Goal: Task Accomplishment & Management: Complete application form

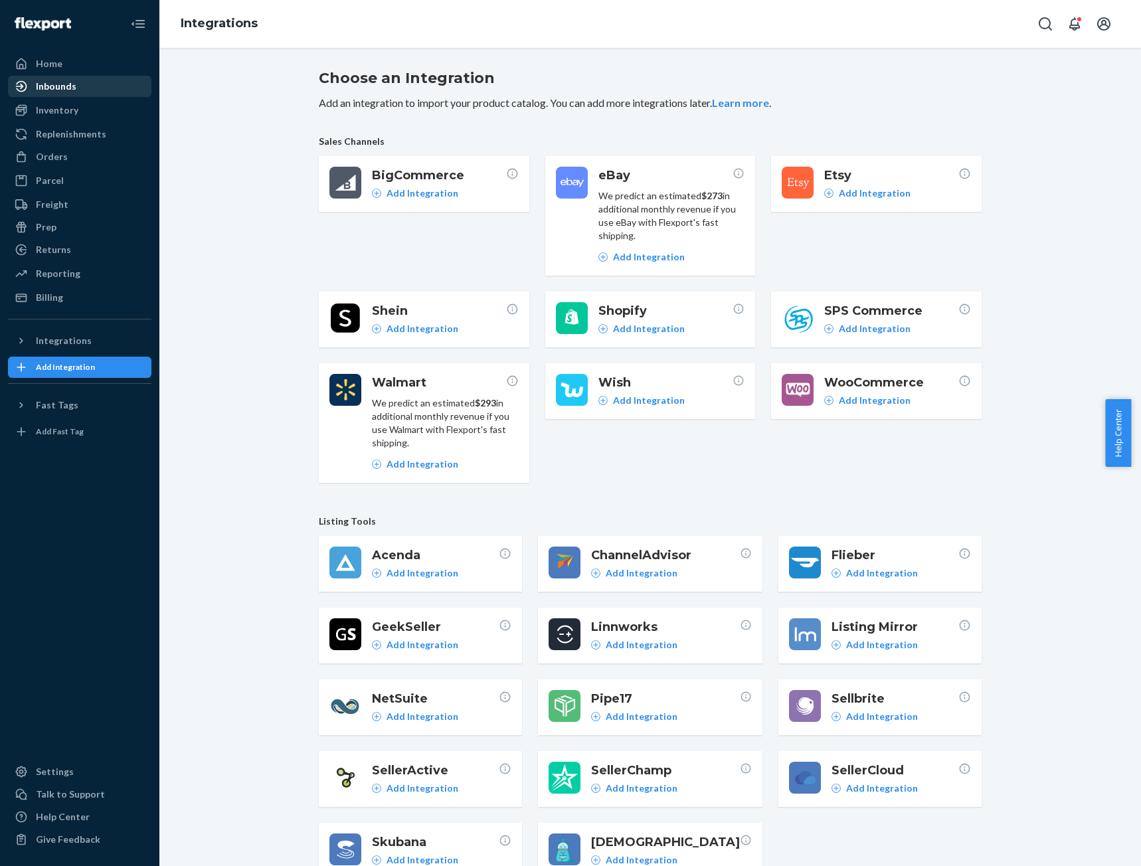
click at [71, 88] on div "Inbounds" at bounding box center [56, 86] width 41 height 13
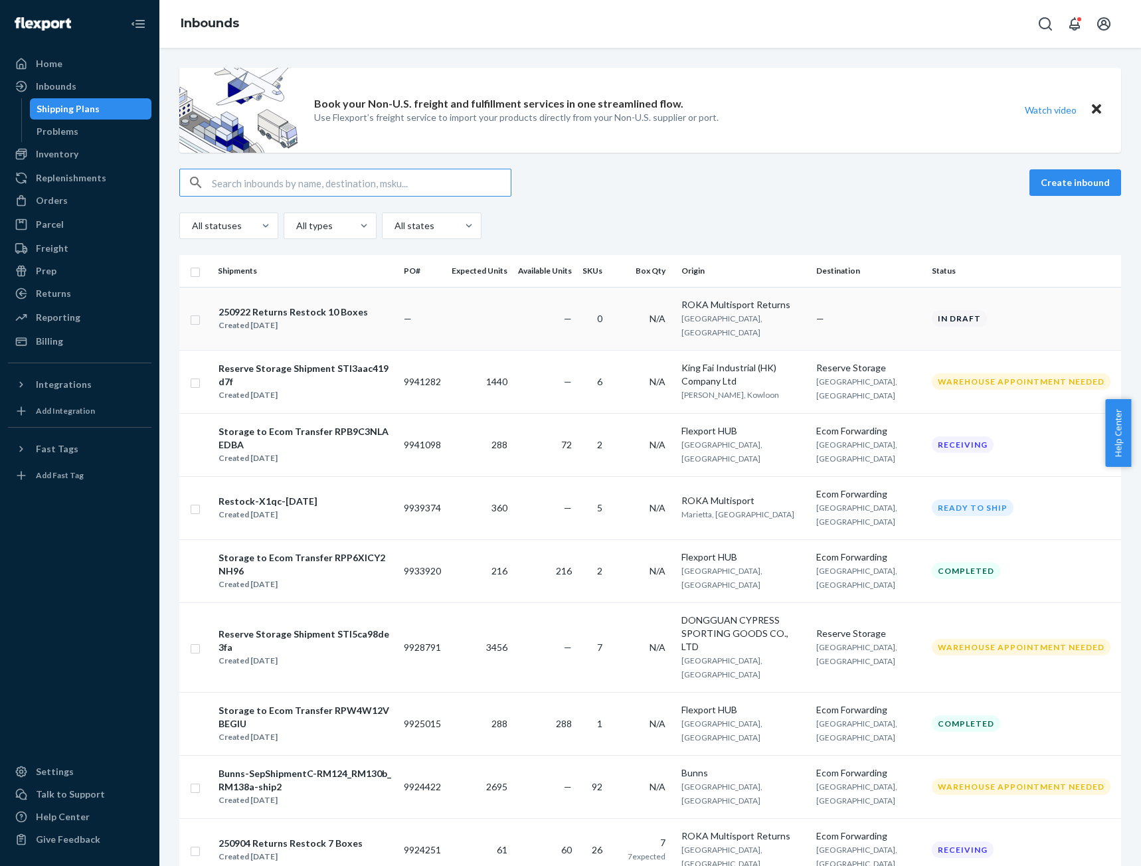
click at [333, 307] on div "250922 Returns Restock 10 Boxes" at bounding box center [293, 312] width 149 height 13
click at [1110, 808] on icon "close toast" at bounding box center [1109, 811] width 13 height 13
click at [315, 308] on div "250922 Returns Restock 10 Boxes" at bounding box center [293, 312] width 149 height 13
click at [1113, 814] on icon "close toast" at bounding box center [1109, 811] width 13 height 13
click at [198, 311] on input "checkbox" at bounding box center [195, 318] width 11 height 14
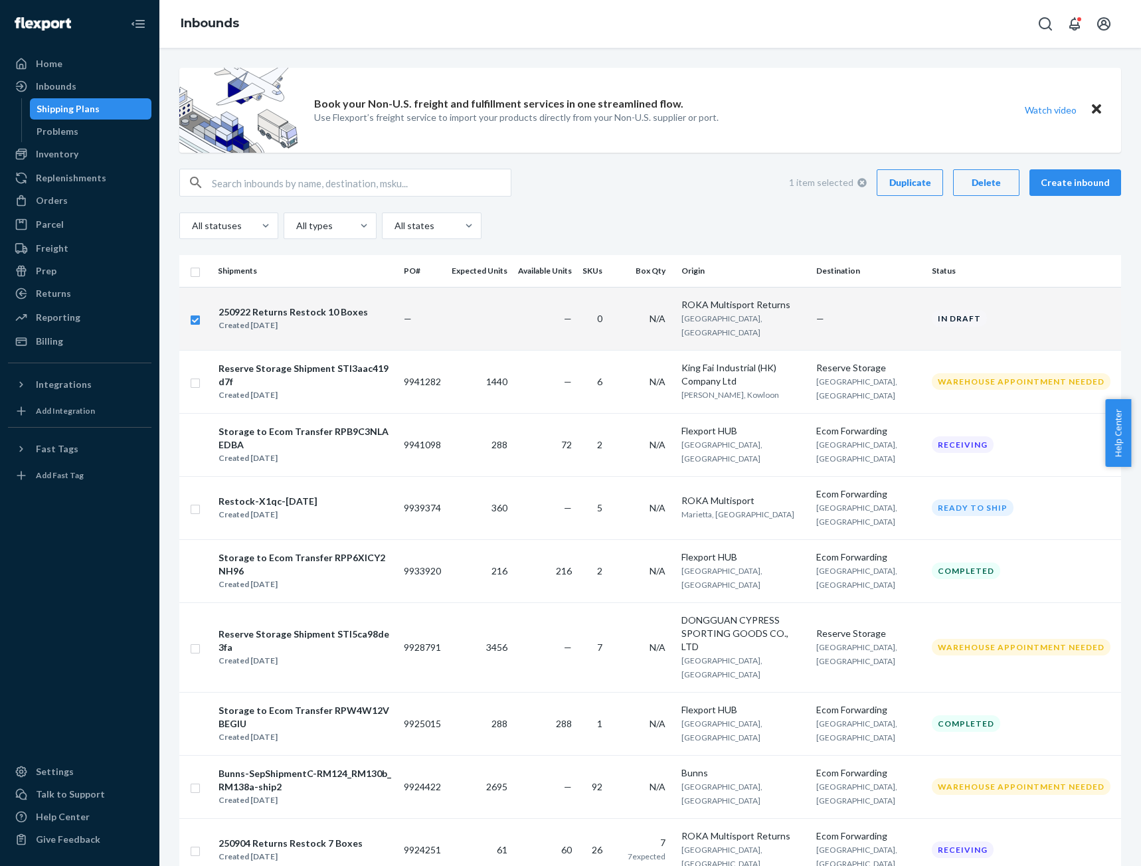
click at [721, 175] on div "1 item selected Duplicate Delete Create inbound" at bounding box center [650, 183] width 942 height 28
click at [193, 312] on input "checkbox" at bounding box center [195, 318] width 11 height 14
checkbox input "false"
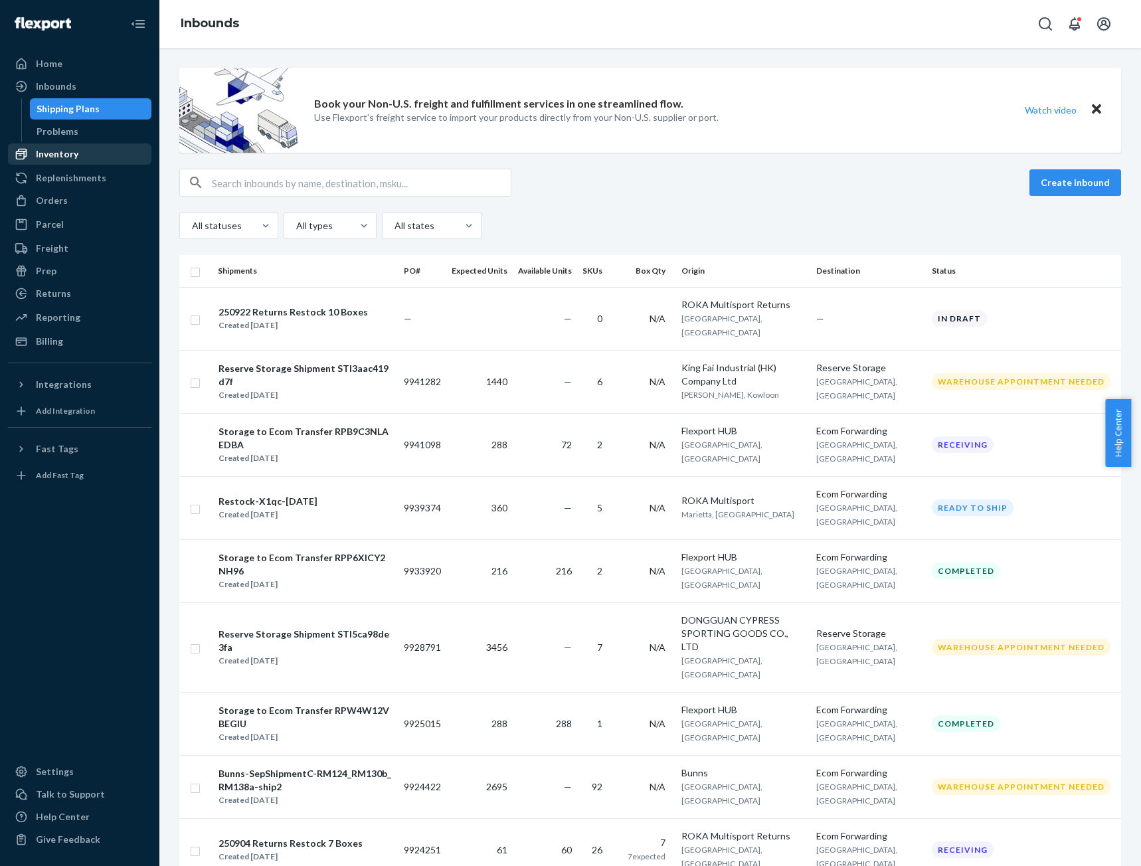
click at [48, 157] on div "Inventory" at bounding box center [57, 153] width 43 height 13
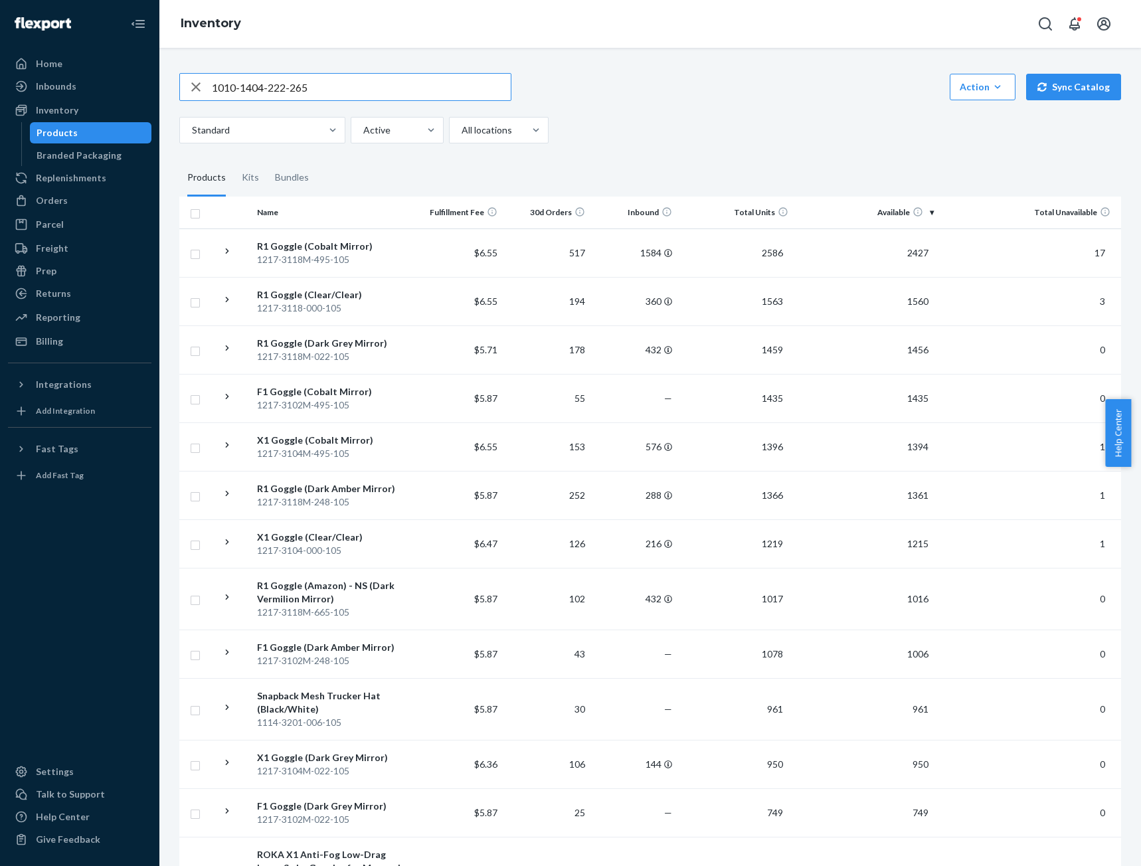
type input "1010-1404-222-265"
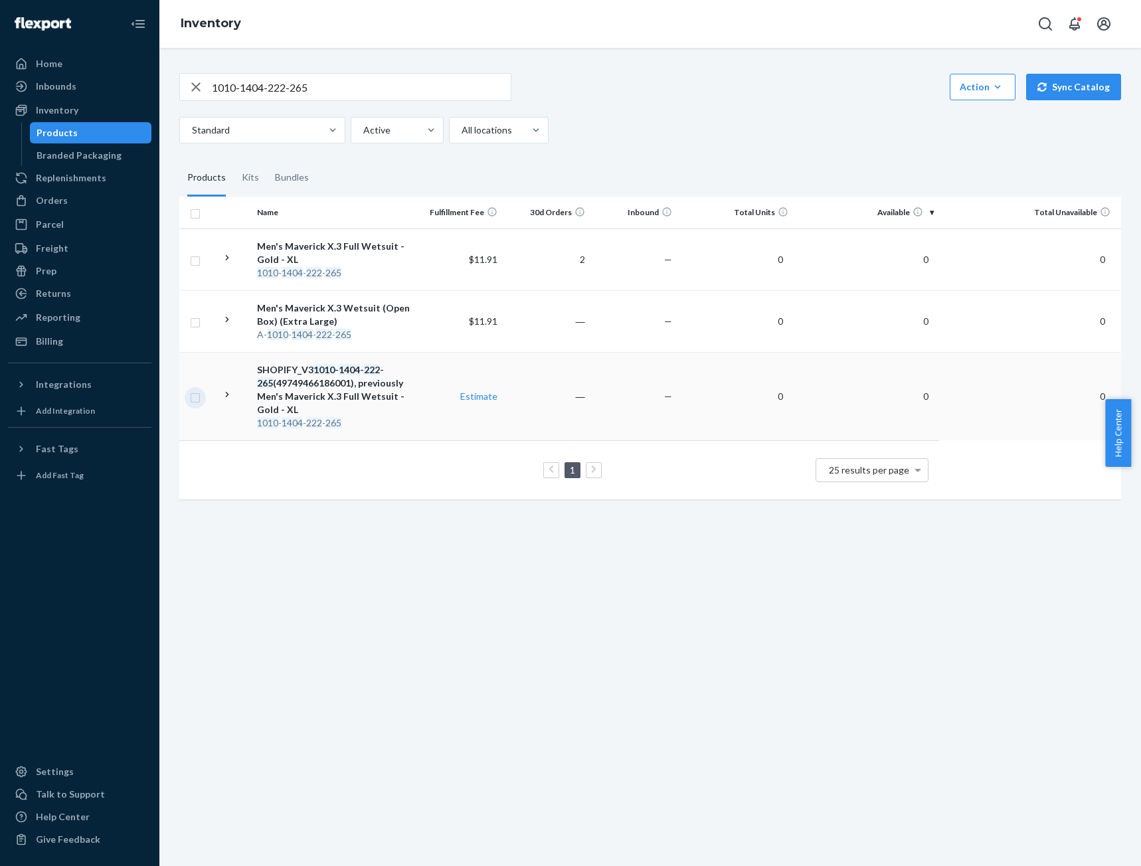
click at [195, 394] on input "checkbox" at bounding box center [195, 396] width 11 height 14
click at [224, 391] on icon at bounding box center [227, 395] width 13 height 13
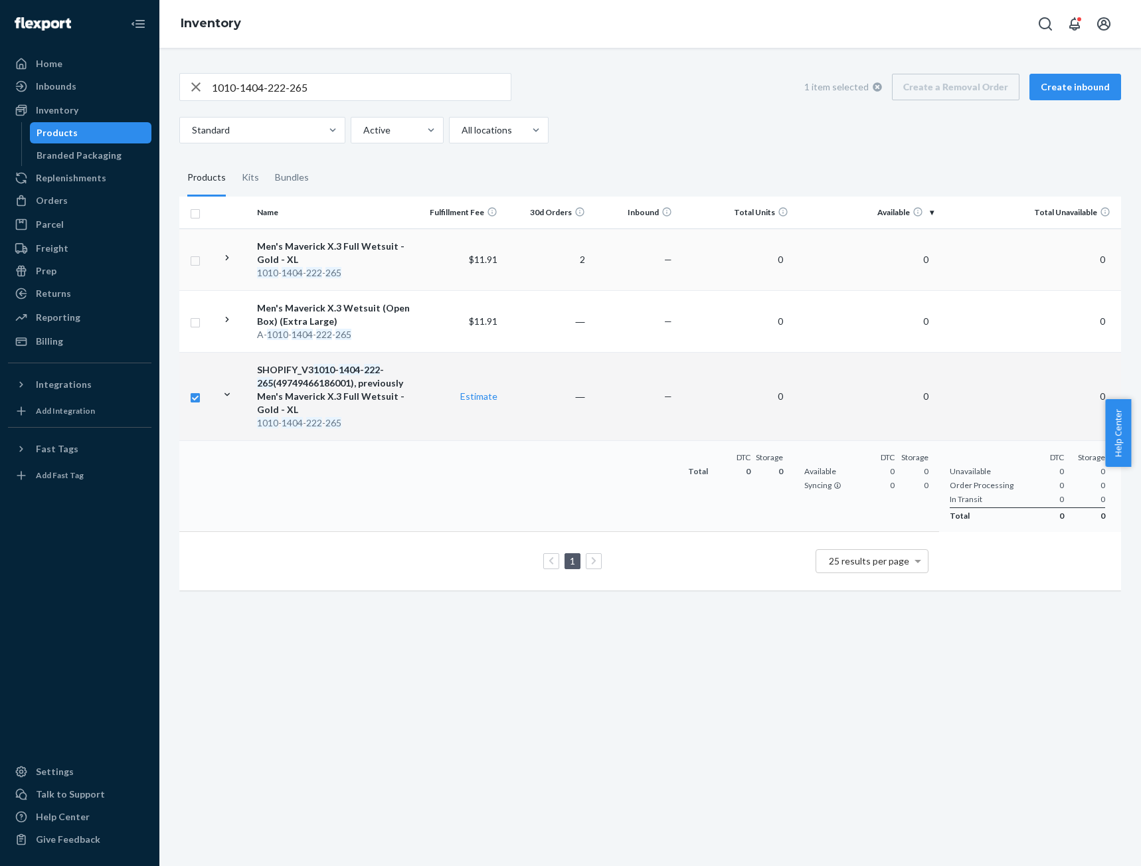
click at [228, 257] on icon at bounding box center [227, 257] width 3 height 5
checkbox input "true"
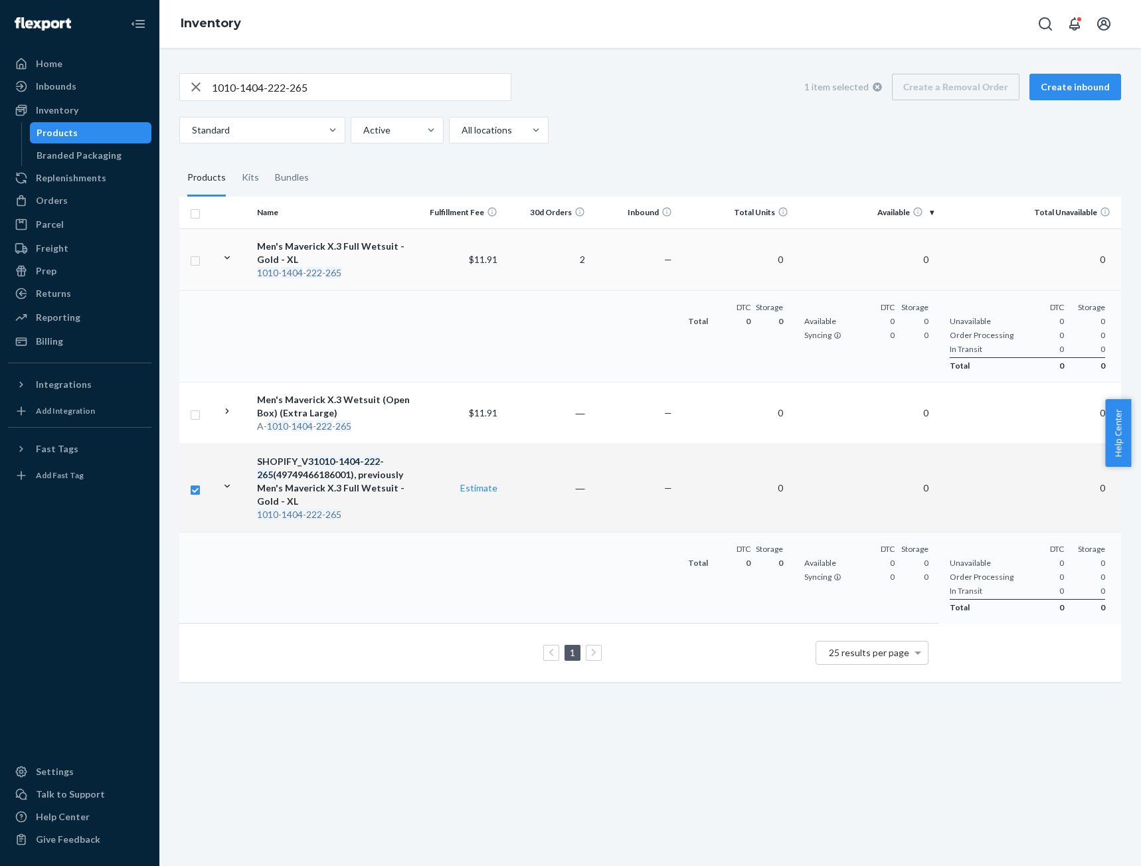
click at [306, 244] on div "Men's Maverick X.3 Full Wetsuit - Gold - XL" at bounding box center [333, 253] width 153 height 27
checkbox input "true"
click at [310, 462] on div "SHOPIFY_V3 1010 - 1404 - 222 - 265 (49749466186001), previously Men's Maverick …" at bounding box center [333, 481] width 153 height 53
checkbox input "true"
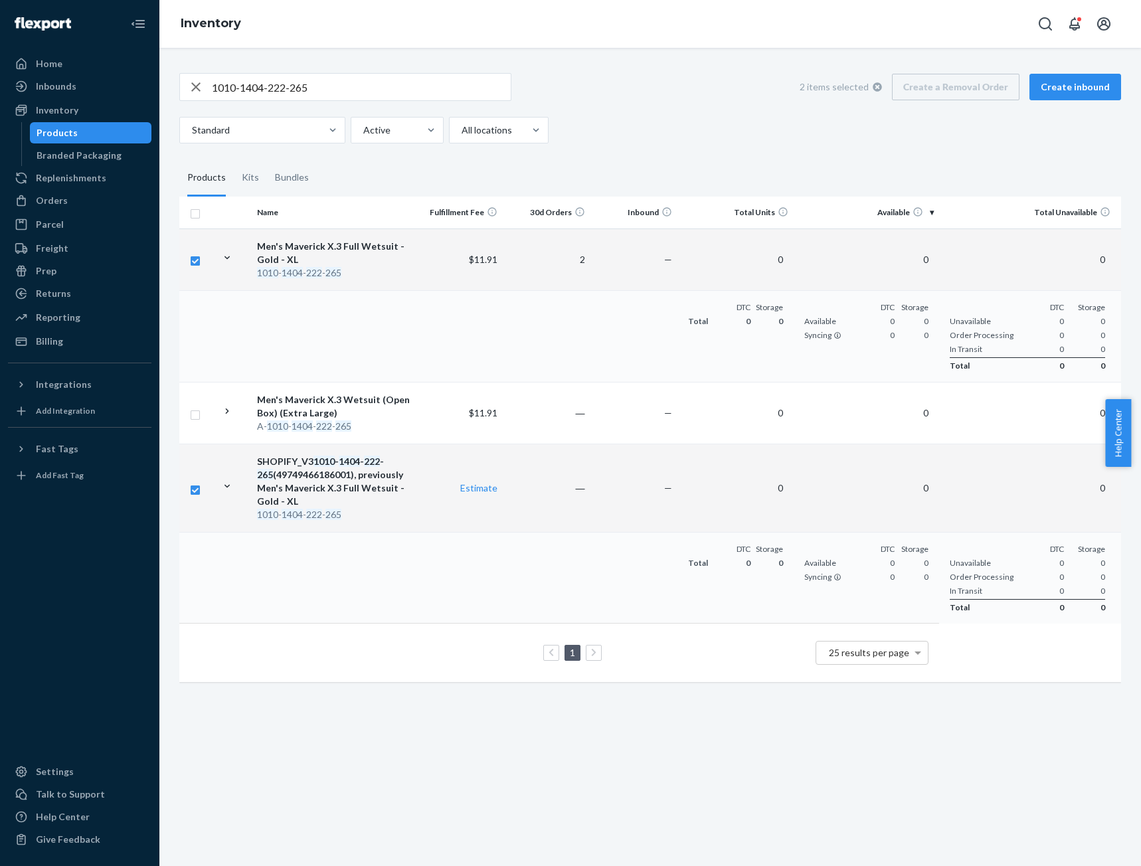
checkbox input "false"
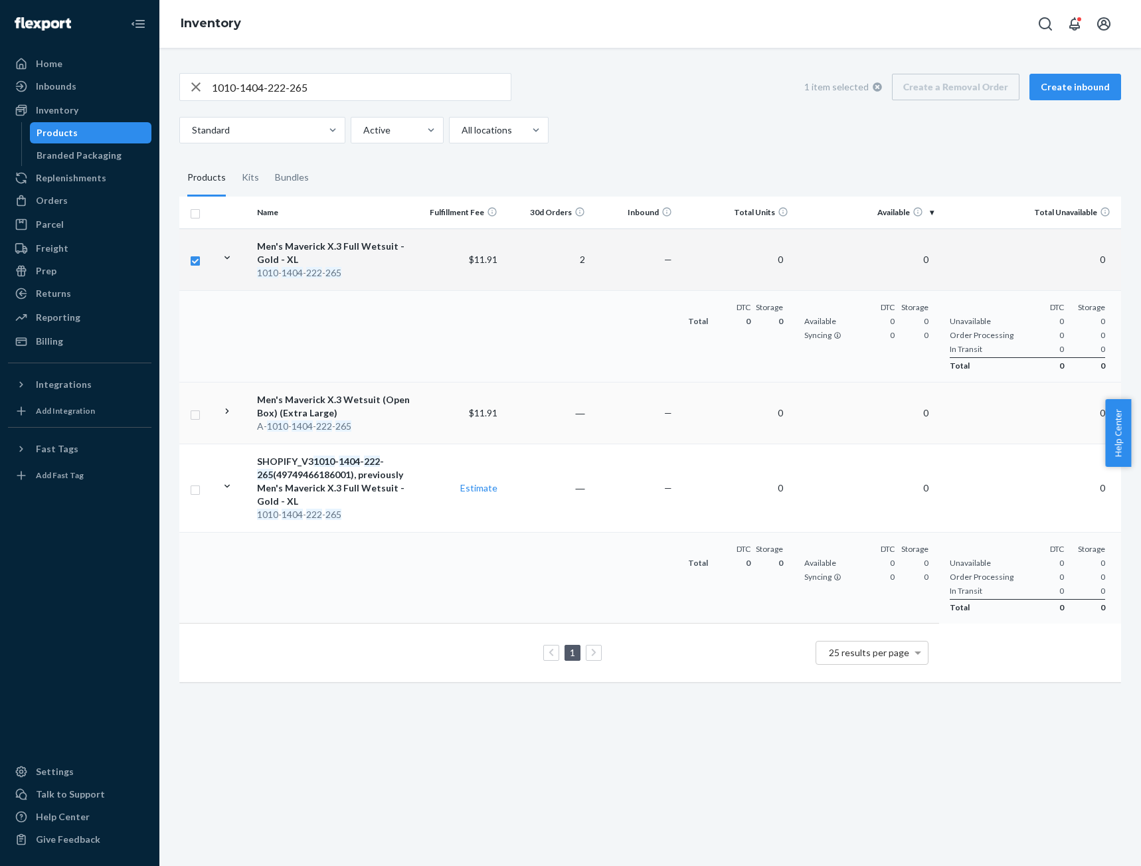
click at [332, 406] on div "Men's Maverick X.3 Wetsuit (Open Box) (Extra Large)" at bounding box center [333, 406] width 153 height 27
checkbox input "true"
click at [222, 408] on icon at bounding box center [227, 411] width 13 height 13
checkbox input "true"
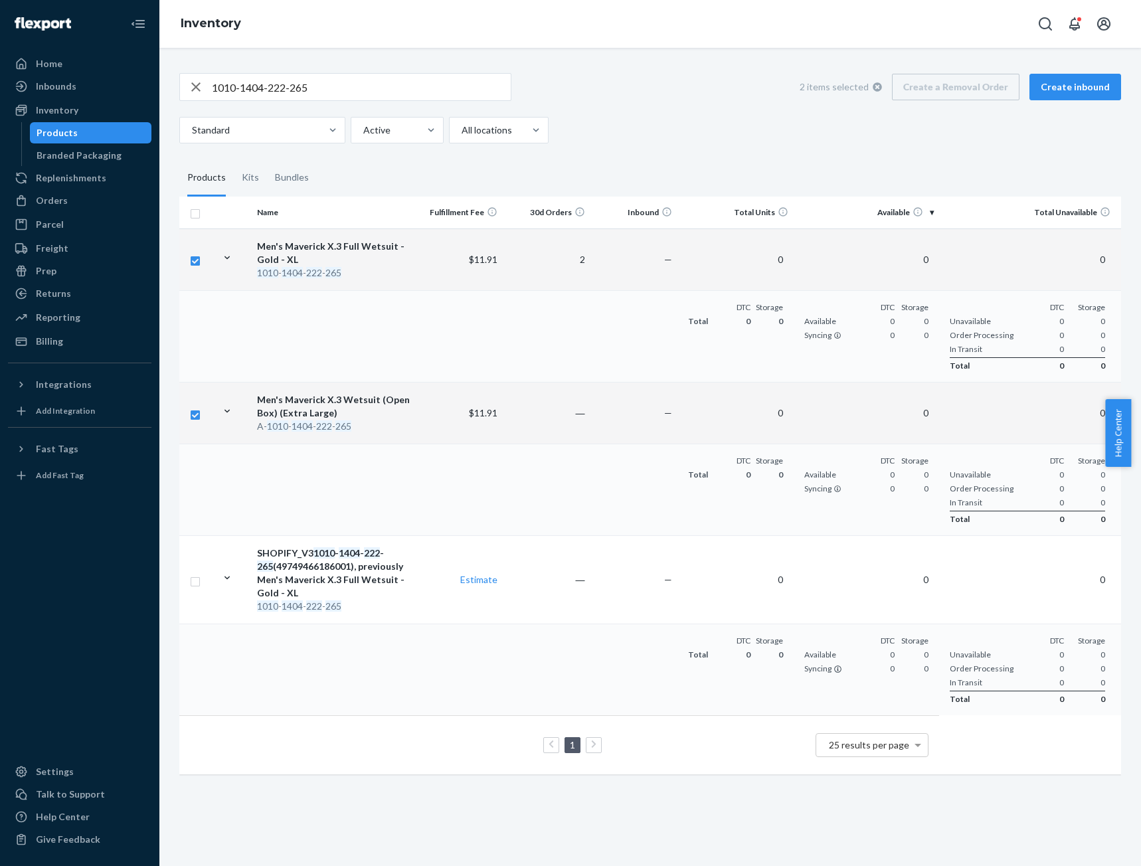
click at [199, 415] on input "checkbox" at bounding box center [195, 413] width 11 height 14
checkbox input "false"
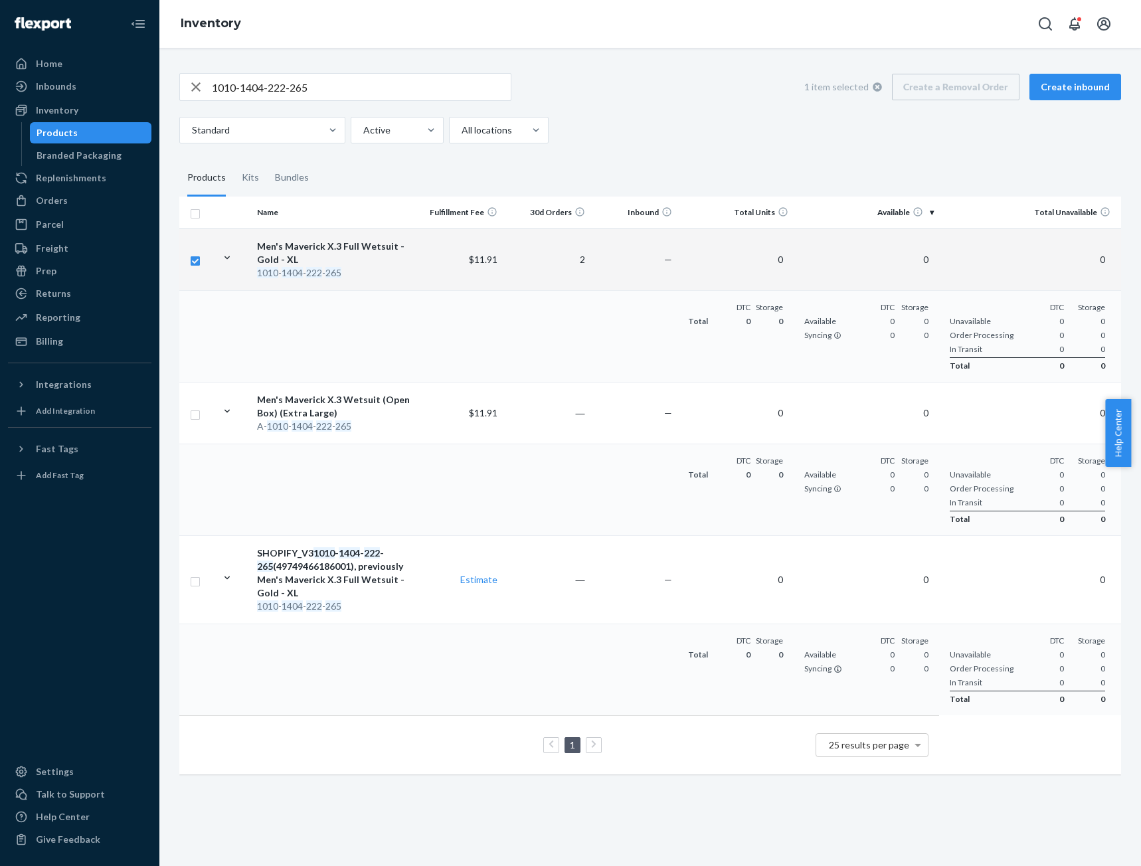
click at [194, 256] on input "checkbox" at bounding box center [195, 259] width 11 height 14
checkbox input "false"
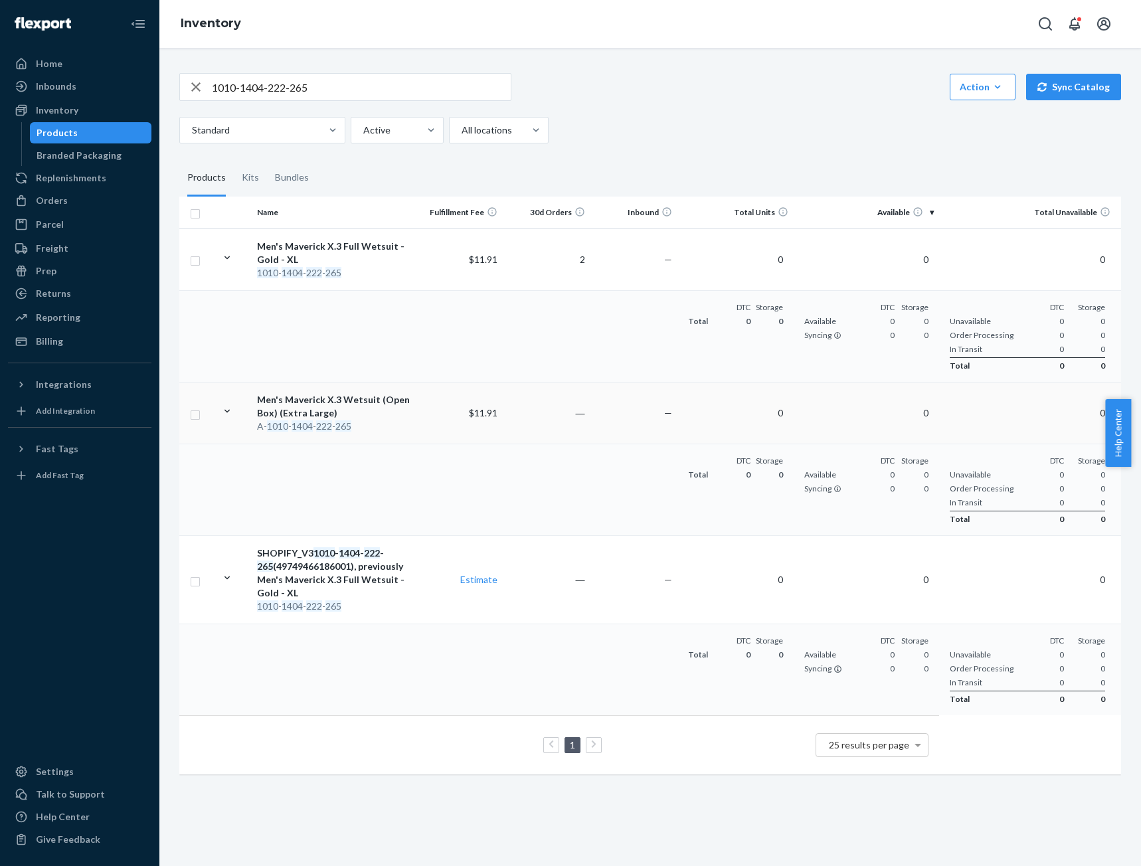
click at [301, 409] on div "Men's Maverick X.3 Wetsuit (Open Box) (Extra Large)" at bounding box center [333, 406] width 153 height 27
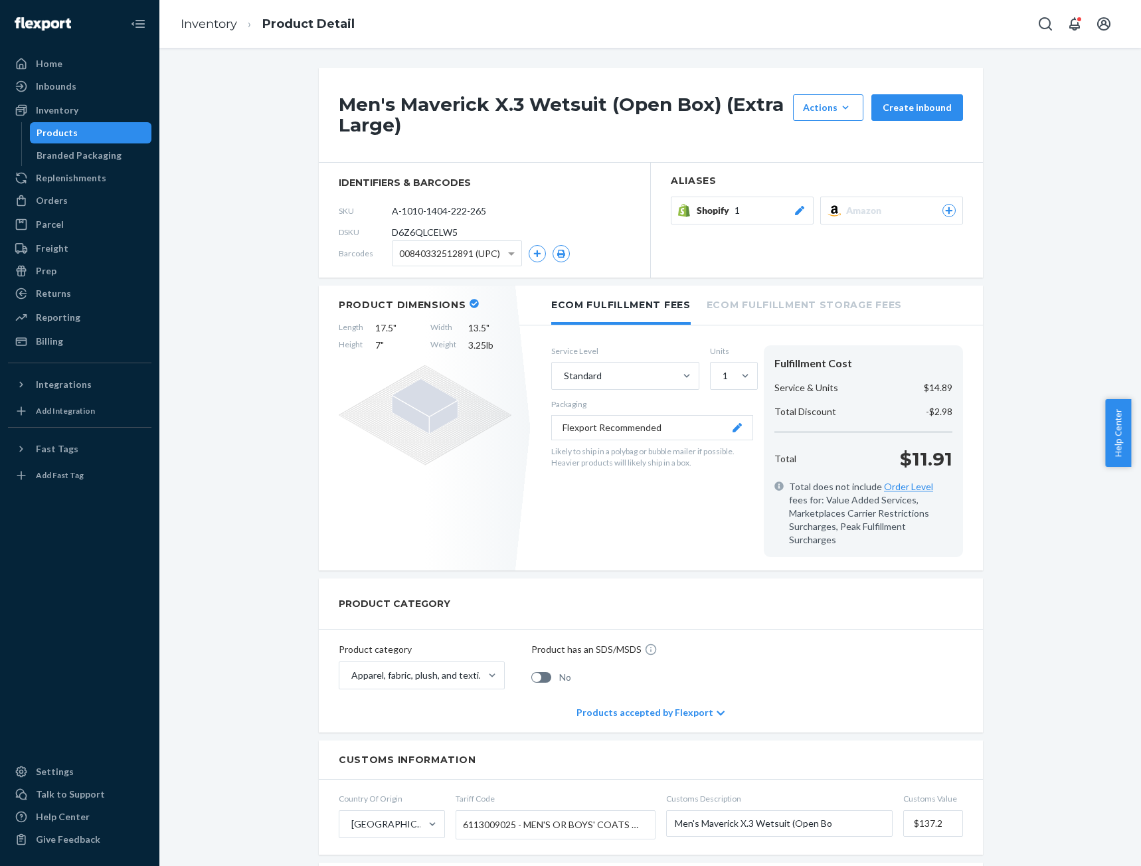
click at [751, 209] on div "Shopify 1" at bounding box center [752, 210] width 110 height 13
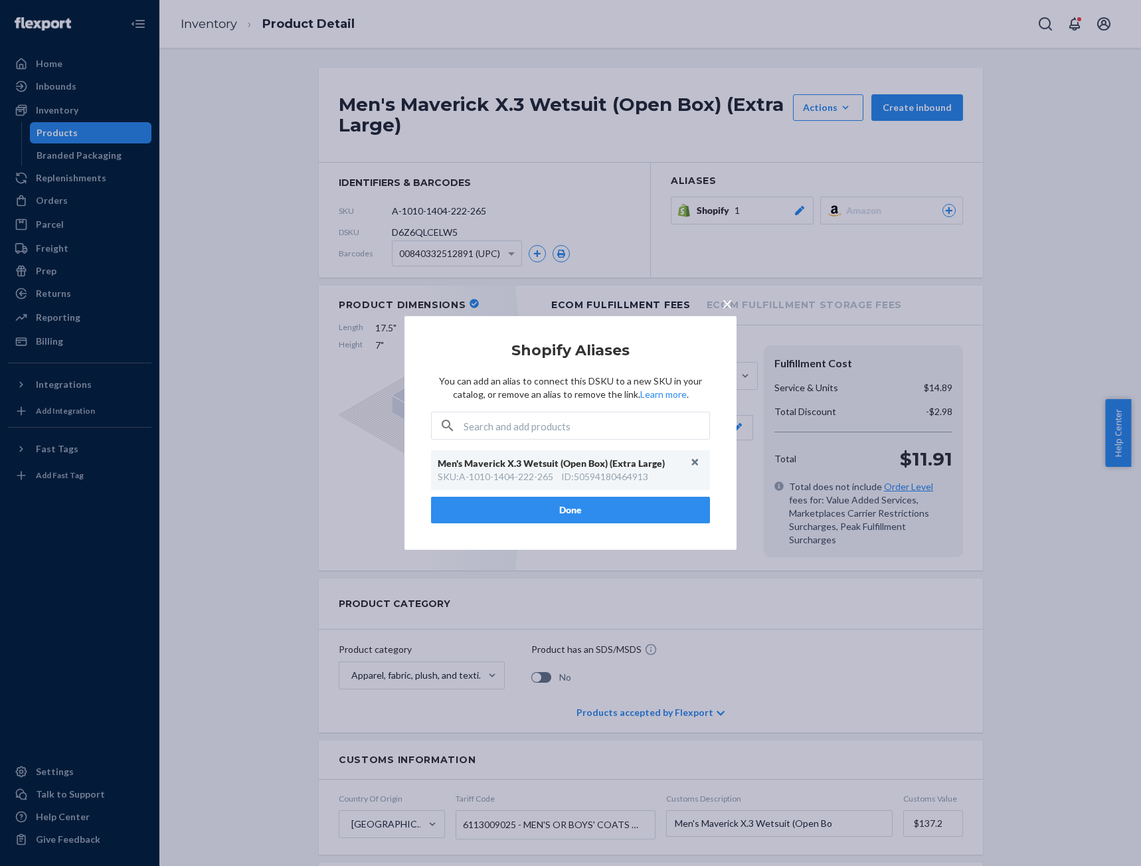
click at [728, 302] on span "×" at bounding box center [727, 303] width 11 height 23
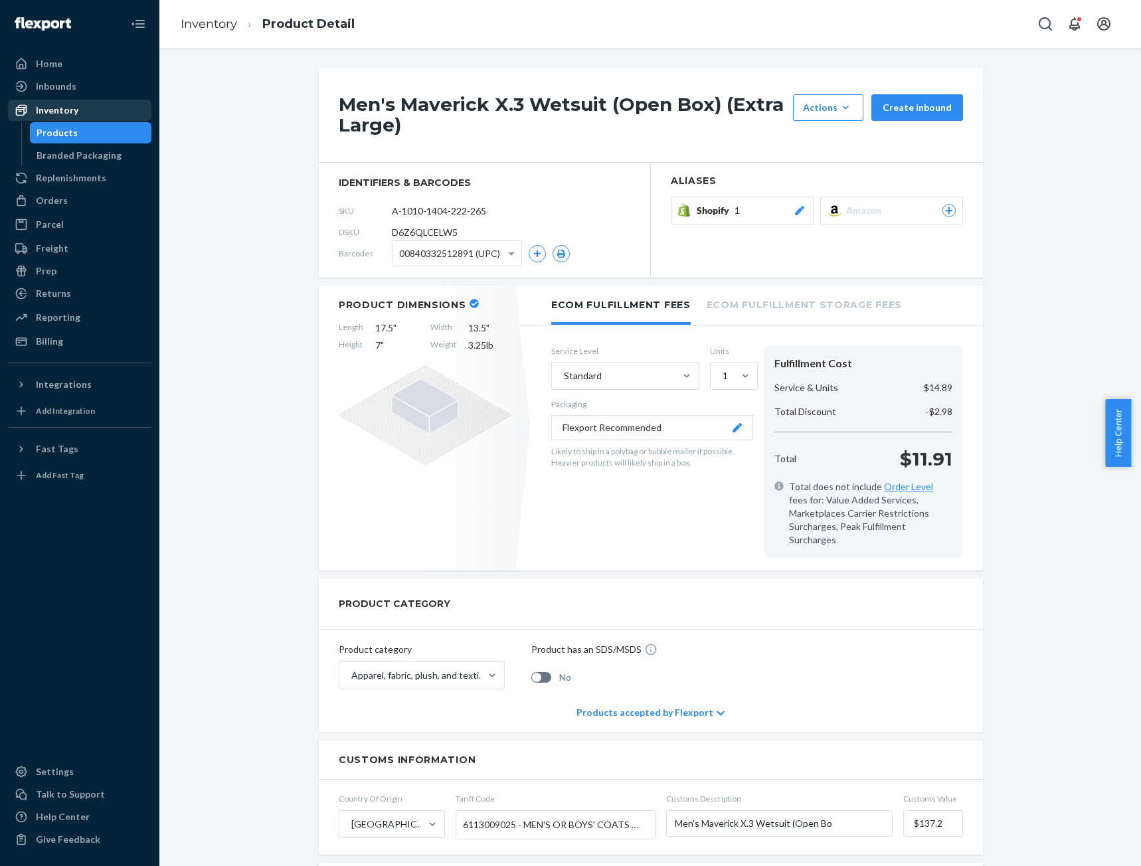
click at [49, 107] on div "Inventory" at bounding box center [57, 110] width 43 height 13
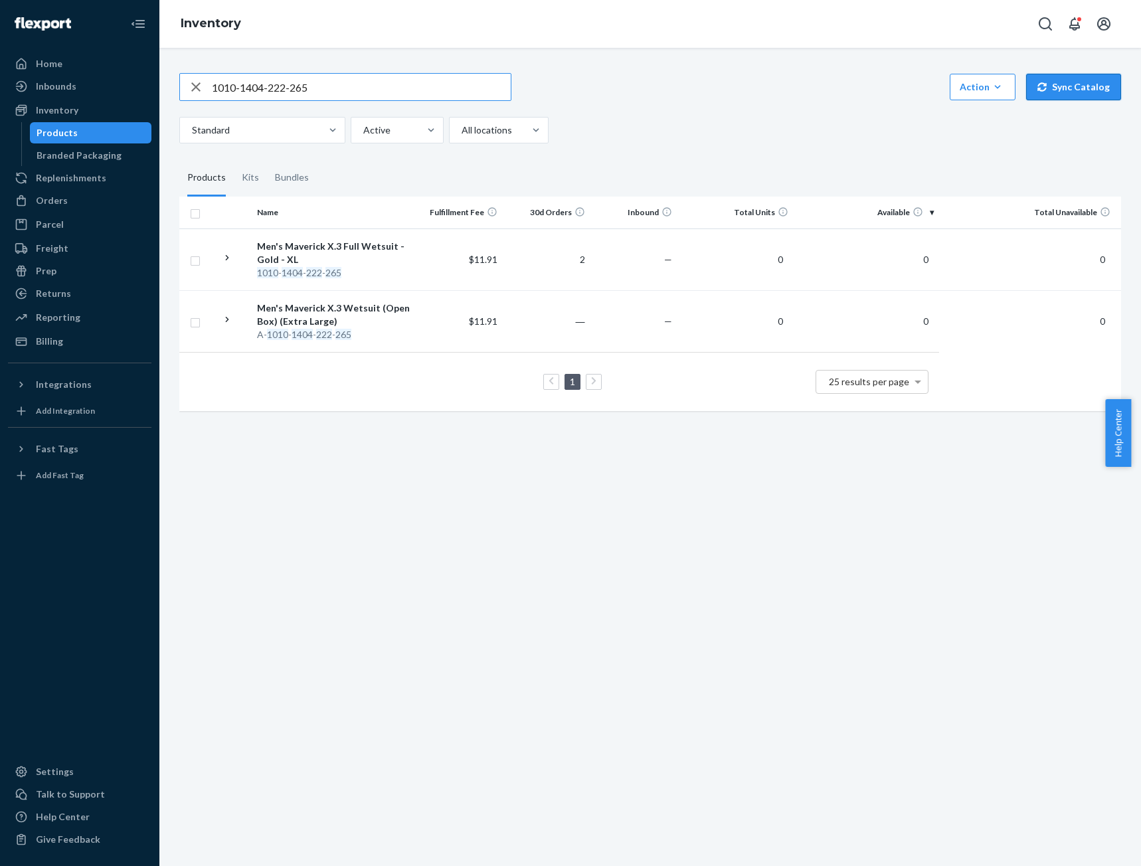
click at [1059, 92] on button "Sync Catalog" at bounding box center [1073, 87] width 95 height 27
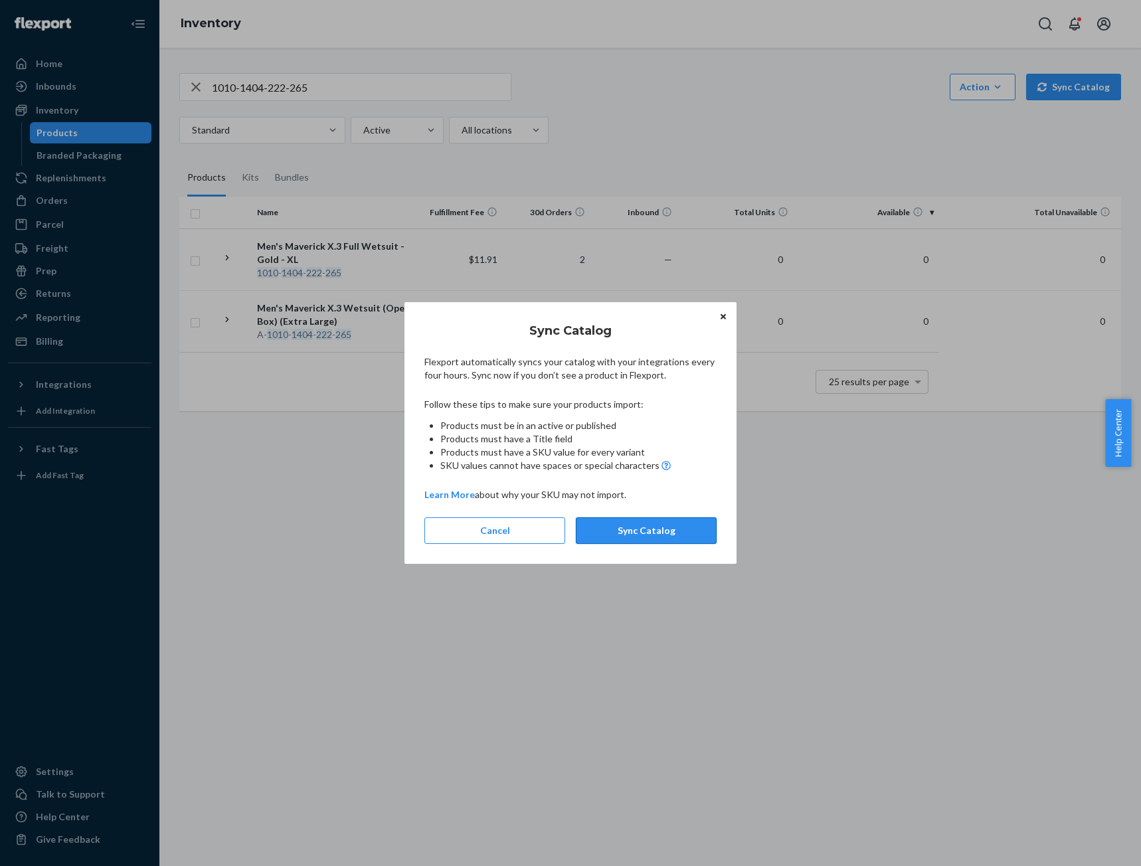
click at [644, 533] on button "Sync Catalog" at bounding box center [646, 530] width 141 height 27
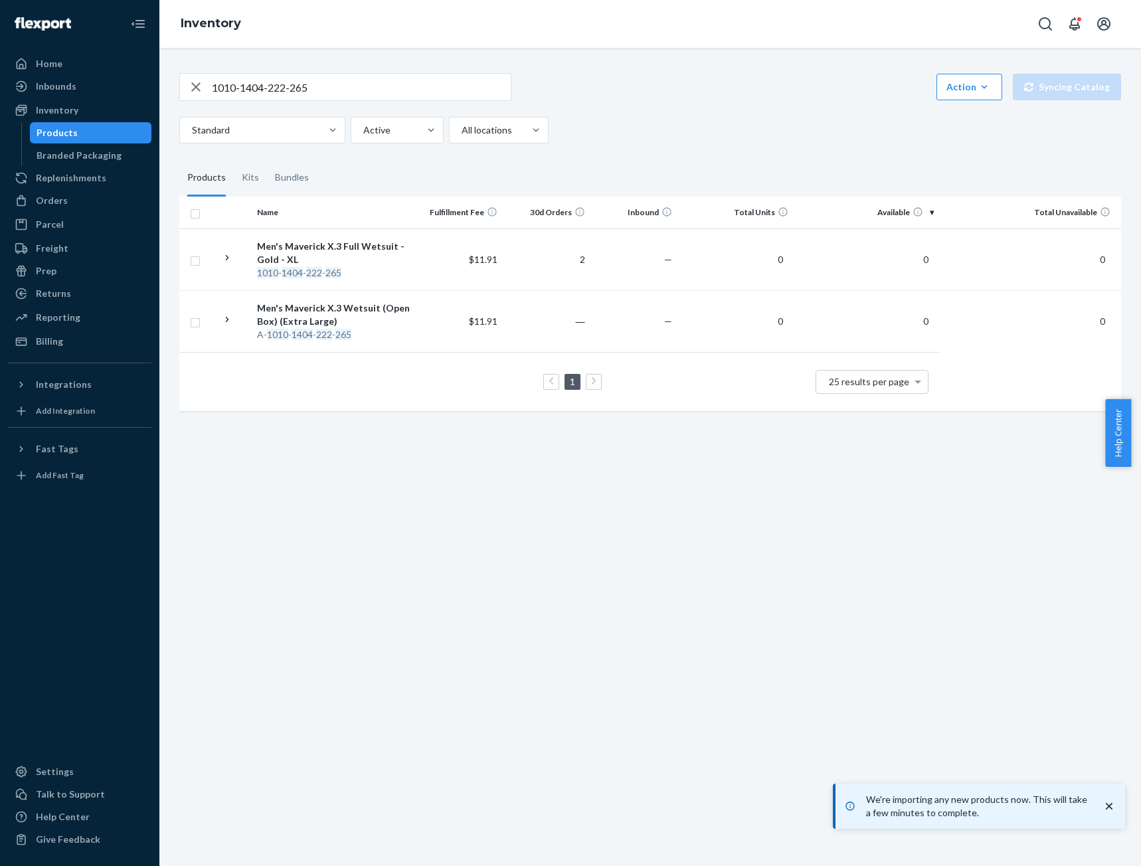
click at [1106, 798] on div "We're importing any new products now. This will take a few minutes to complete." at bounding box center [980, 806] width 271 height 27
click at [1106, 808] on icon "close toast" at bounding box center [1109, 806] width 13 height 13
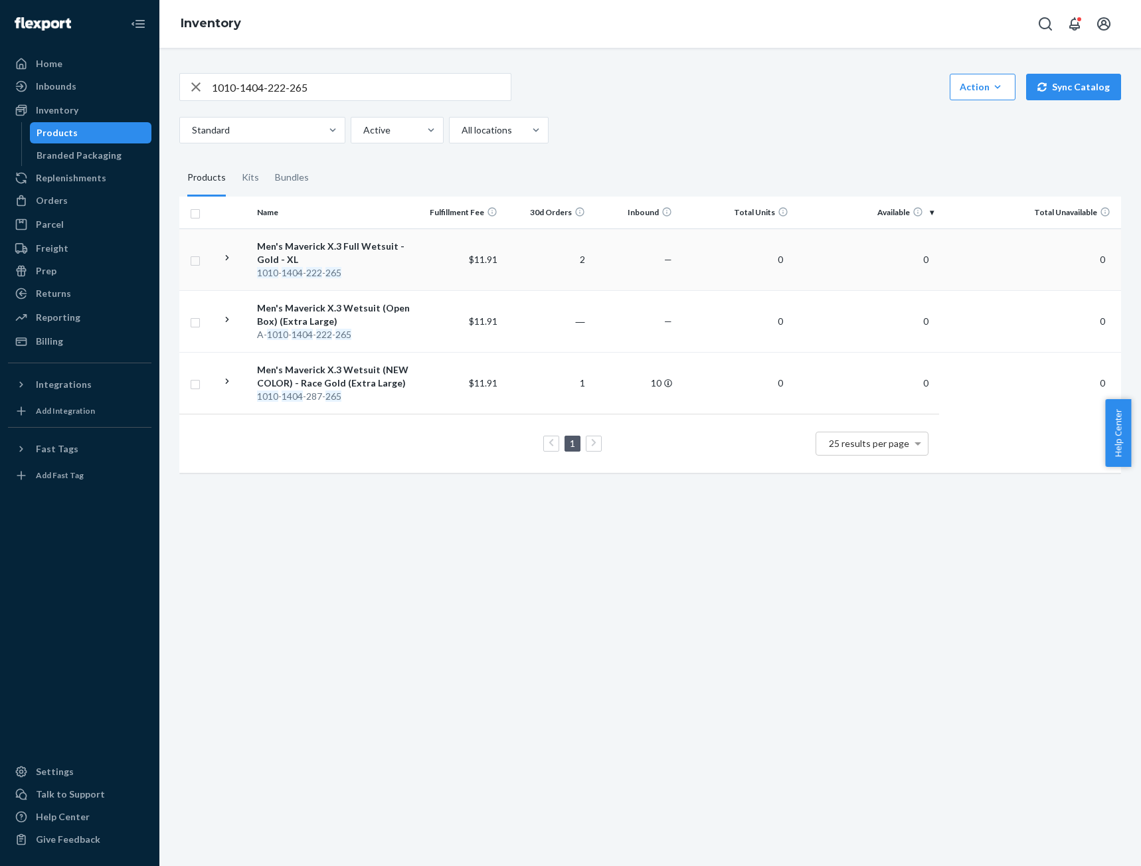
click at [290, 240] on div "Men's Maverick X.3 Full Wetsuit - Gold - XL" at bounding box center [333, 253] width 153 height 27
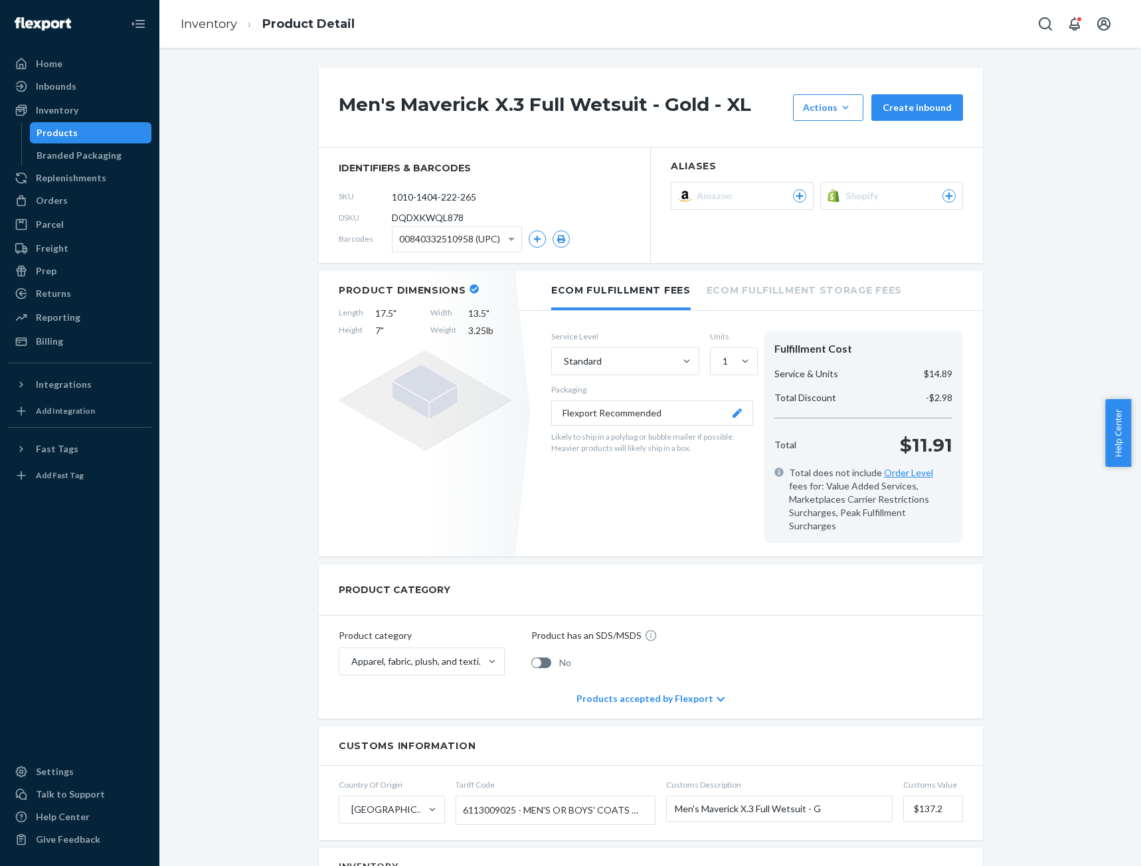
click at [874, 196] on span "Shopify" at bounding box center [865, 195] width 38 height 13
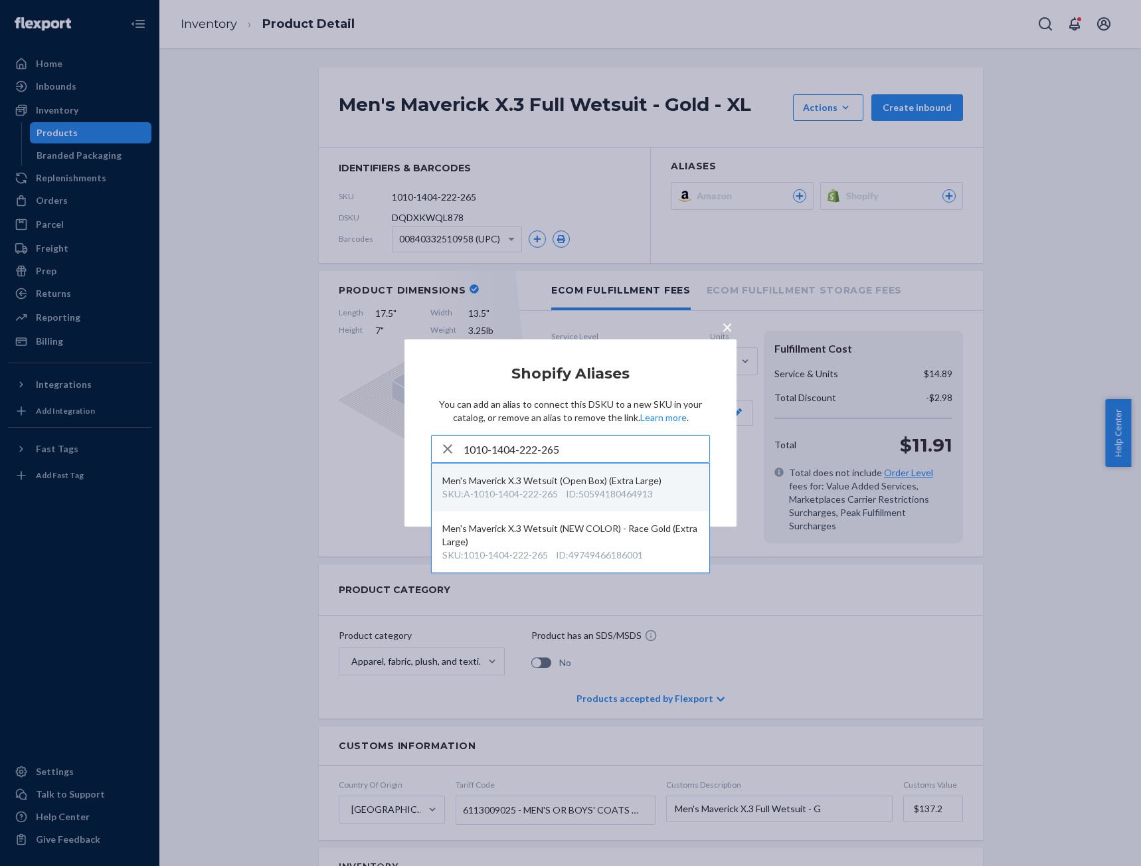
type input "1010-1404-222-265"
click at [525, 483] on div "Men's Maverick X.3 Wetsuit (Open Box) (Extra Large)" at bounding box center [570, 480] width 256 height 13
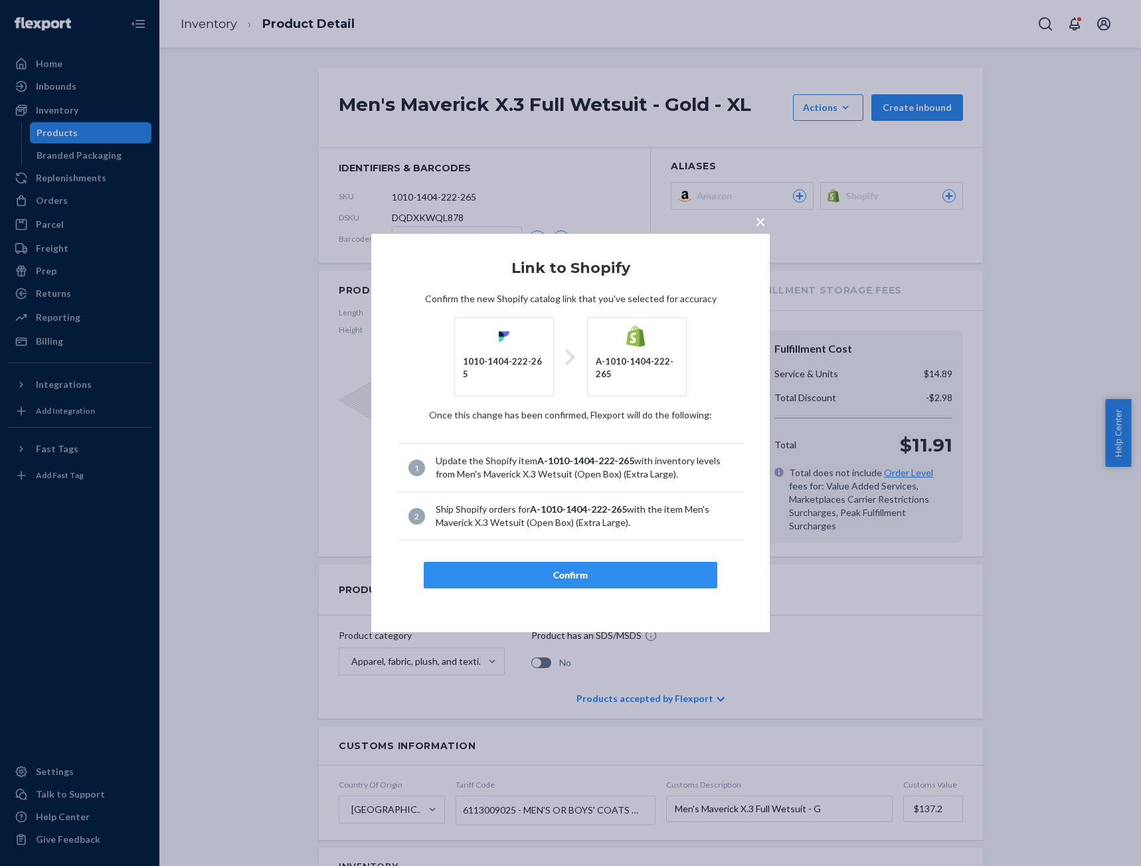
click at [760, 220] on span "×" at bounding box center [760, 221] width 11 height 23
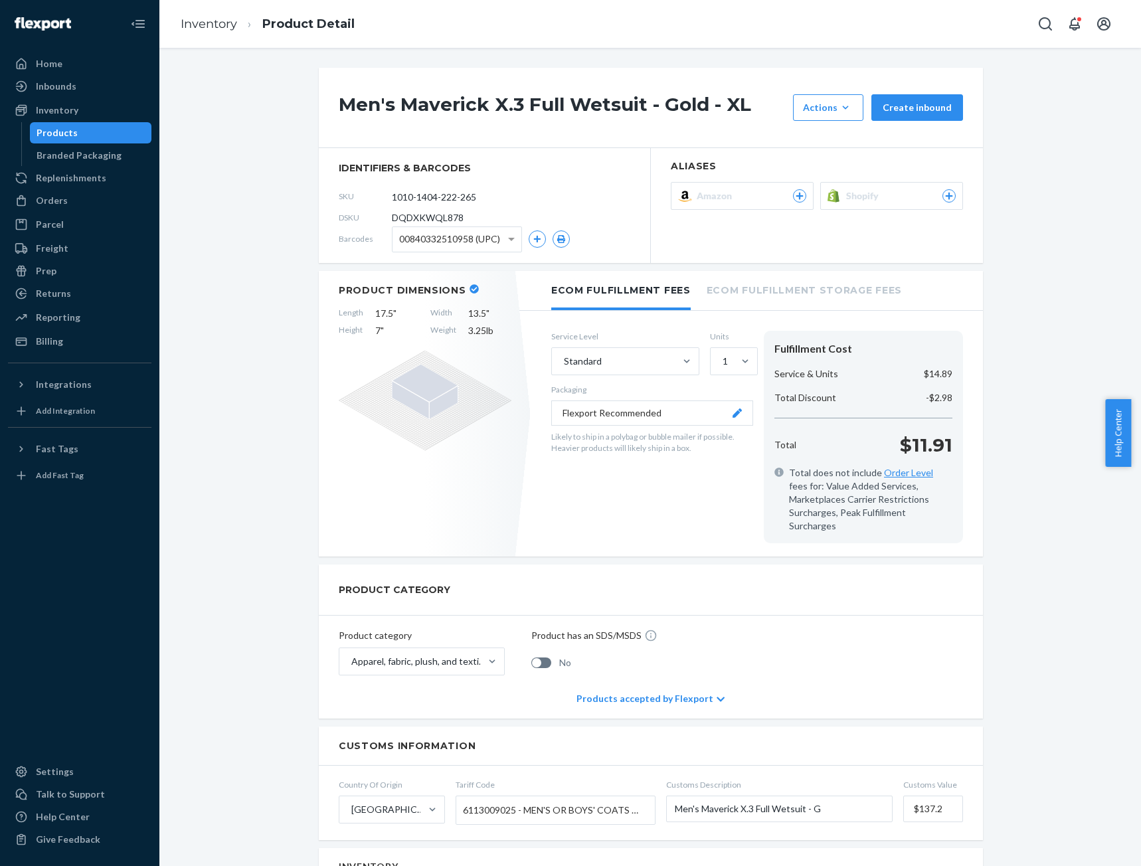
click at [848, 193] on span "Shopify" at bounding box center [865, 195] width 38 height 13
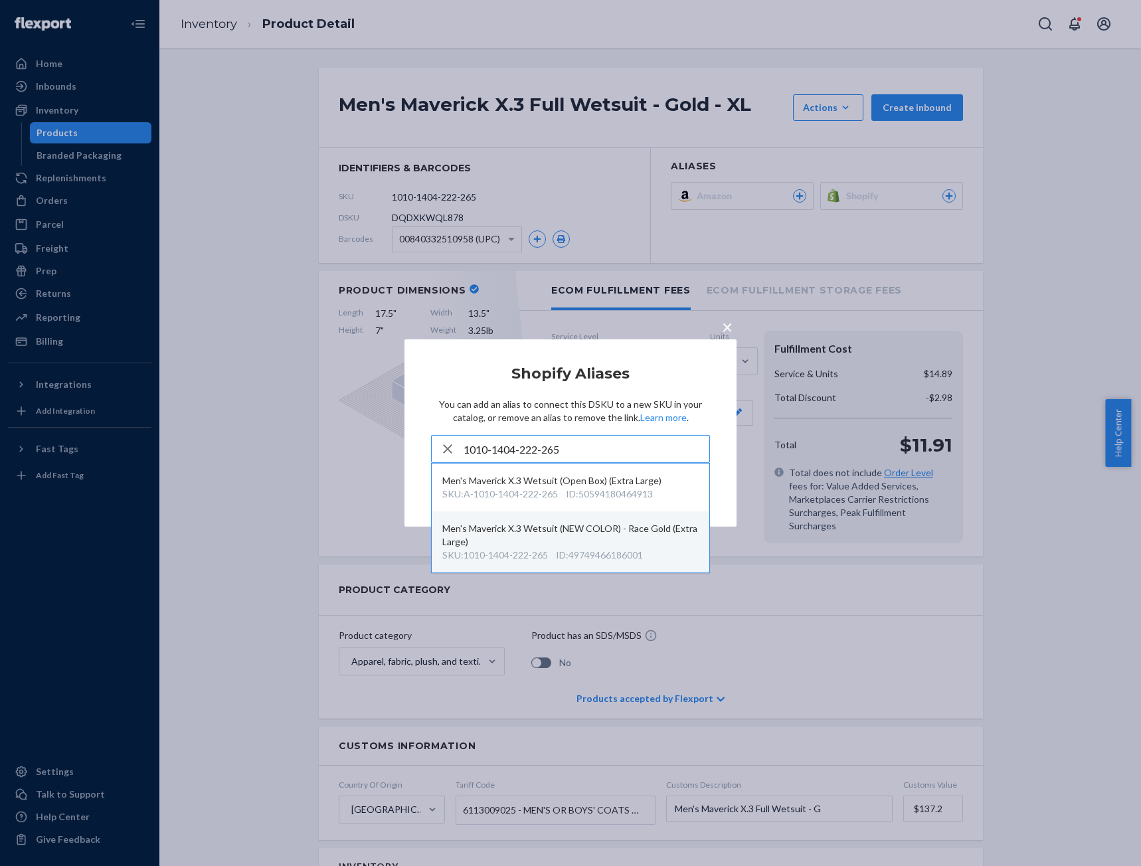
type input "1010-1404-222-265"
click at [545, 541] on div "Men's Maverick X.3 Wetsuit (NEW COLOR) - Race Gold (Extra Large)" at bounding box center [570, 535] width 256 height 27
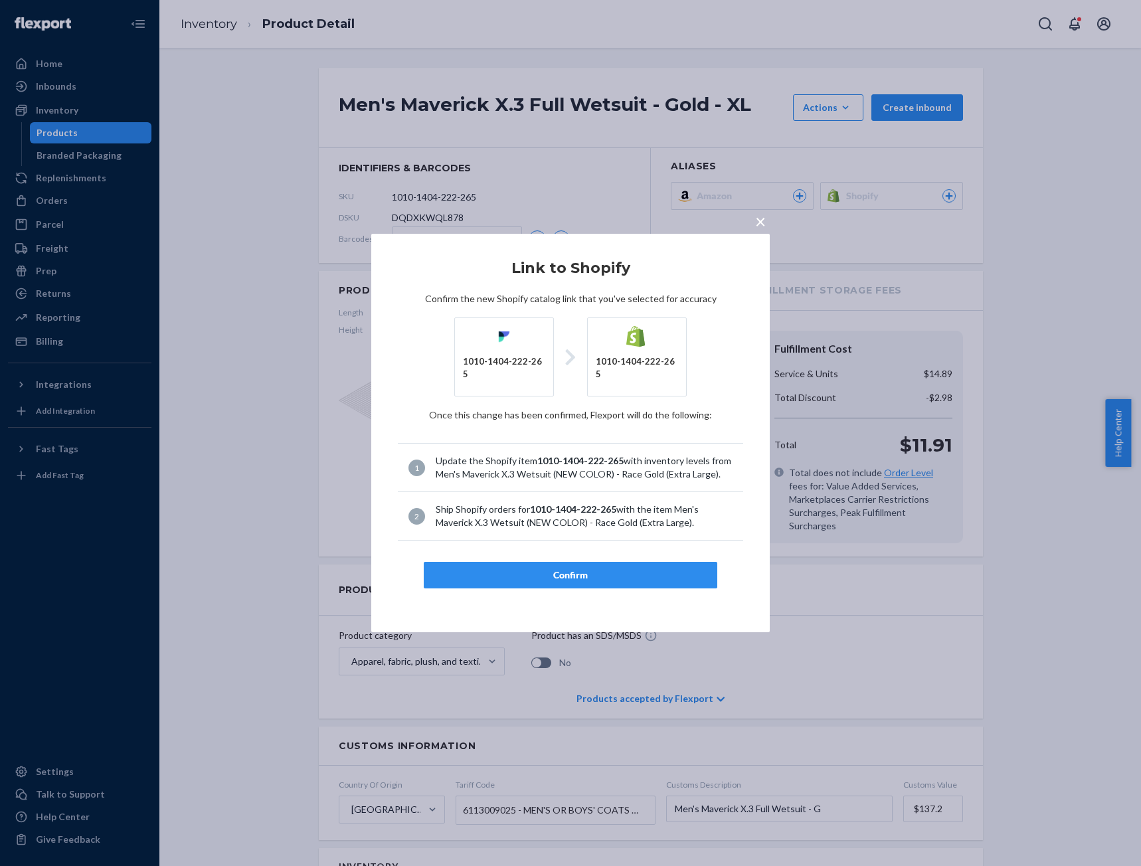
click at [553, 569] on div "Confirm" at bounding box center [570, 575] width 271 height 13
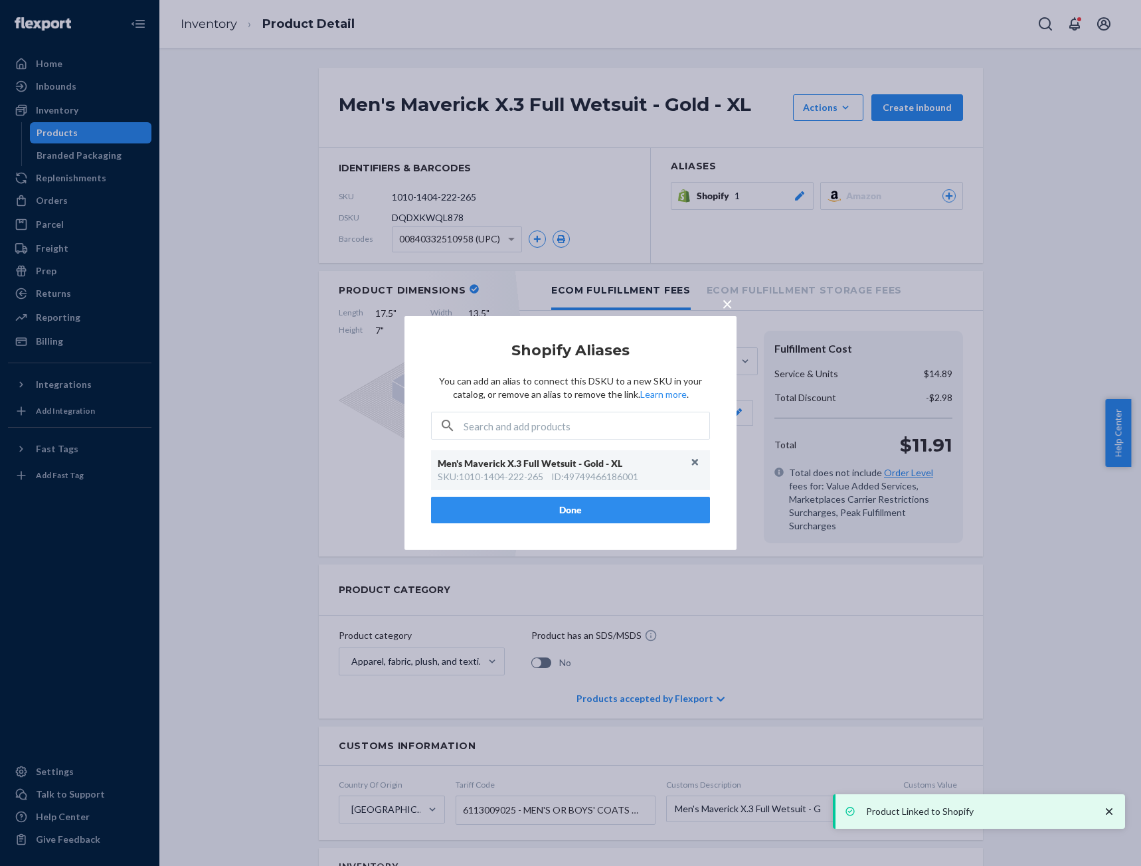
click at [584, 510] on button "Done" at bounding box center [570, 510] width 279 height 27
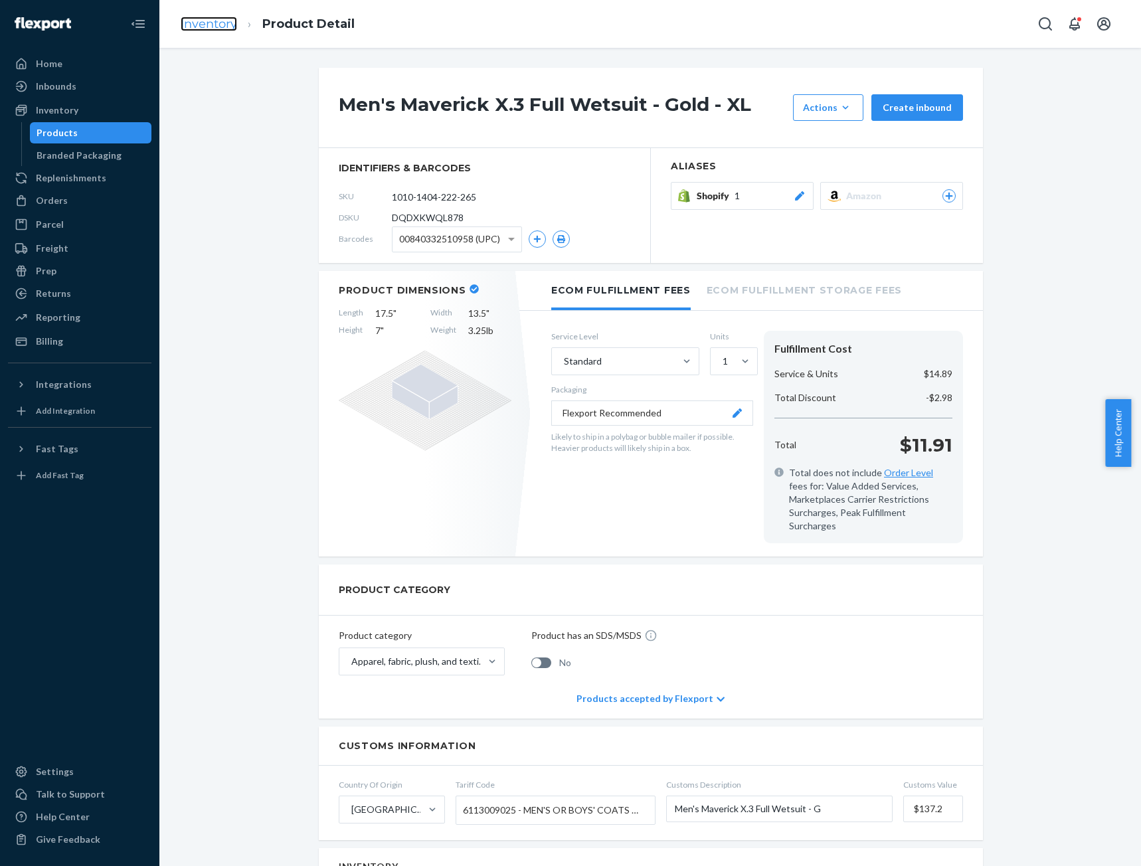
click at [209, 25] on link "Inventory" at bounding box center [209, 24] width 56 height 15
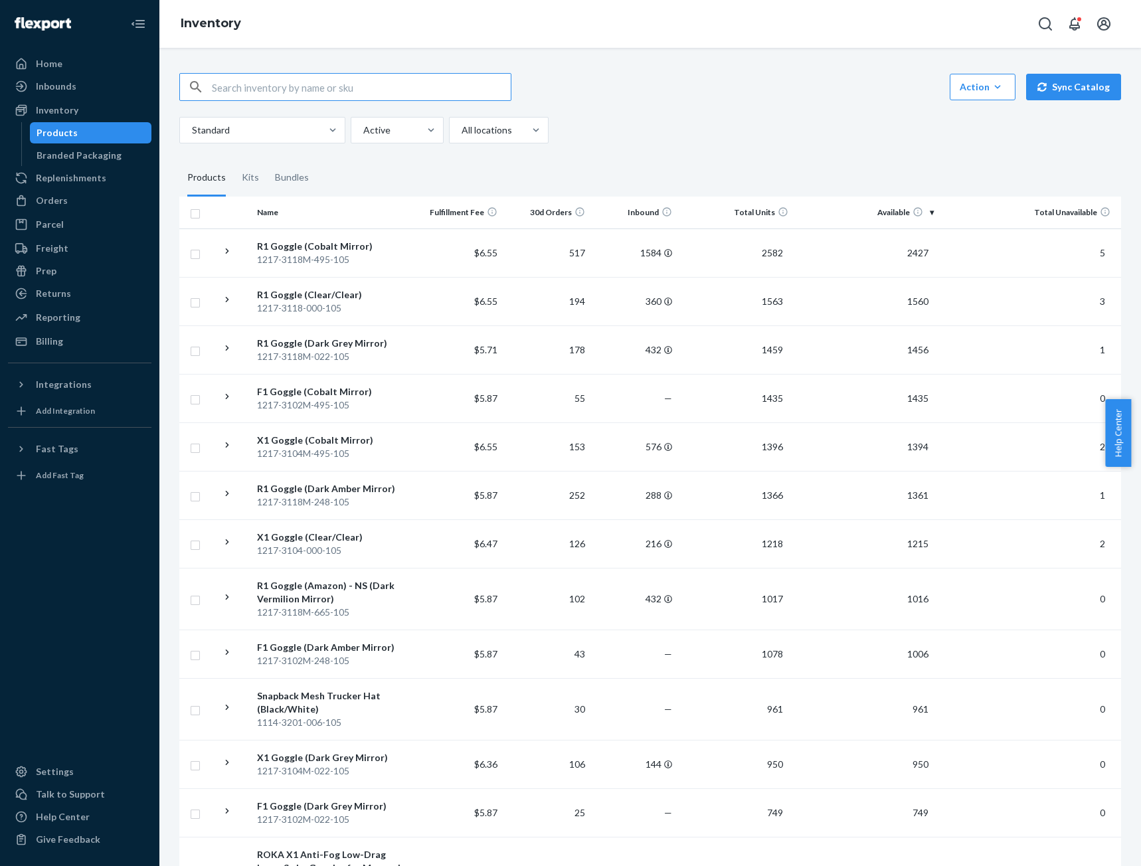
click at [341, 92] on input "text" at bounding box center [361, 87] width 299 height 27
paste input "1010-1404-222-265"
type input "1010-1404-222-265"
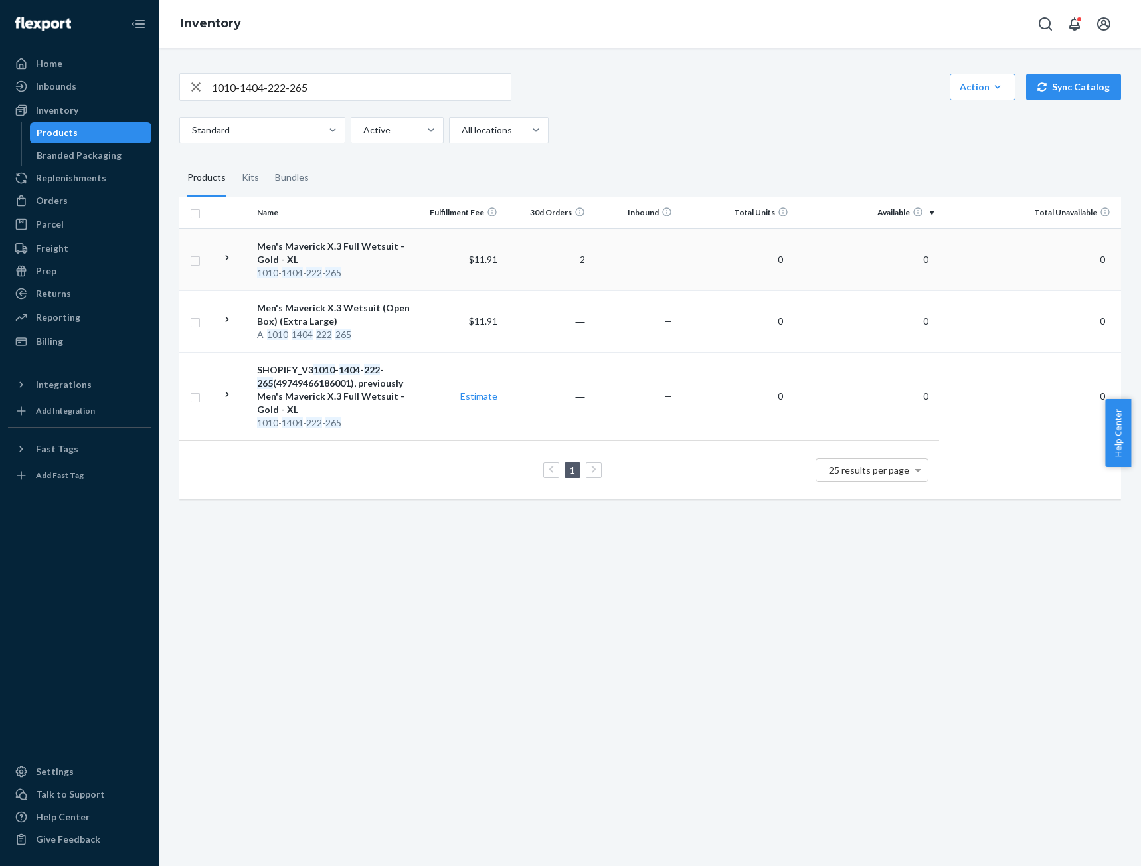
click at [292, 247] on div "Men's Maverick X.3 Full Wetsuit - Gold - XL" at bounding box center [333, 253] width 153 height 27
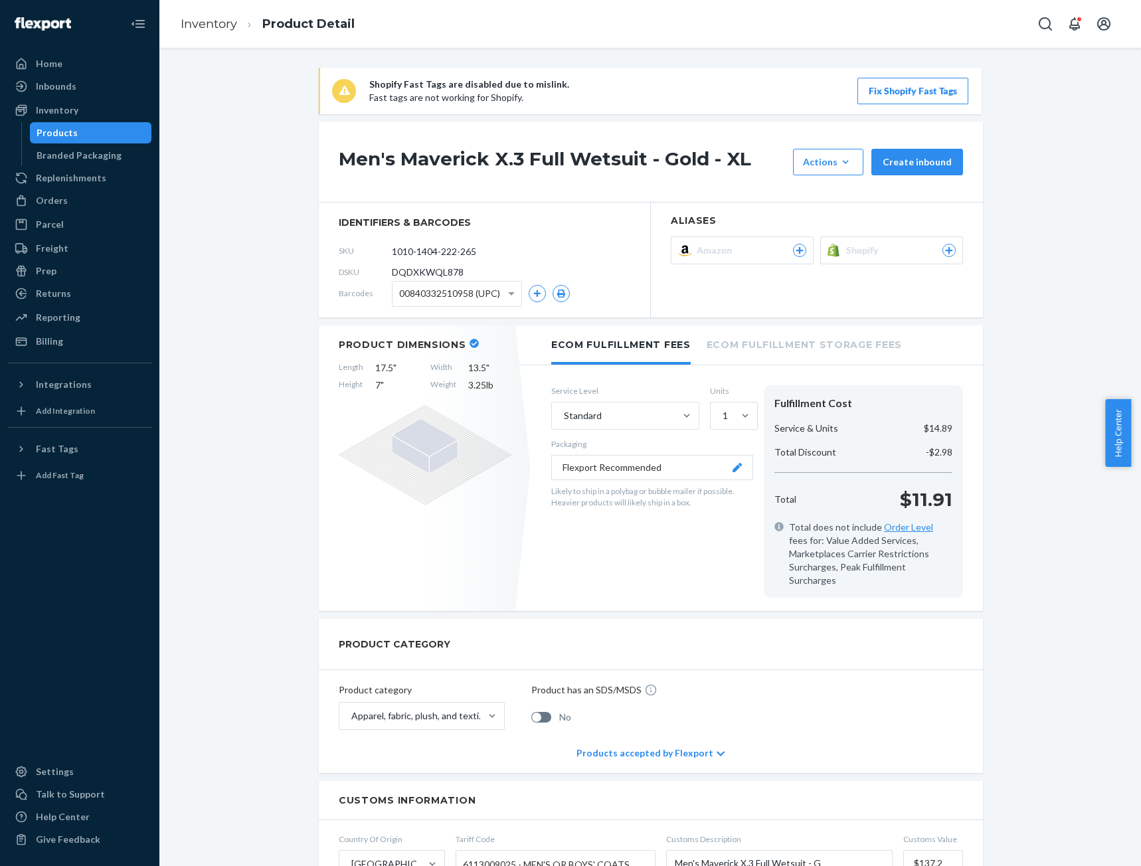
click at [902, 92] on button "Fix Shopify Fast Tags" at bounding box center [912, 91] width 111 height 27
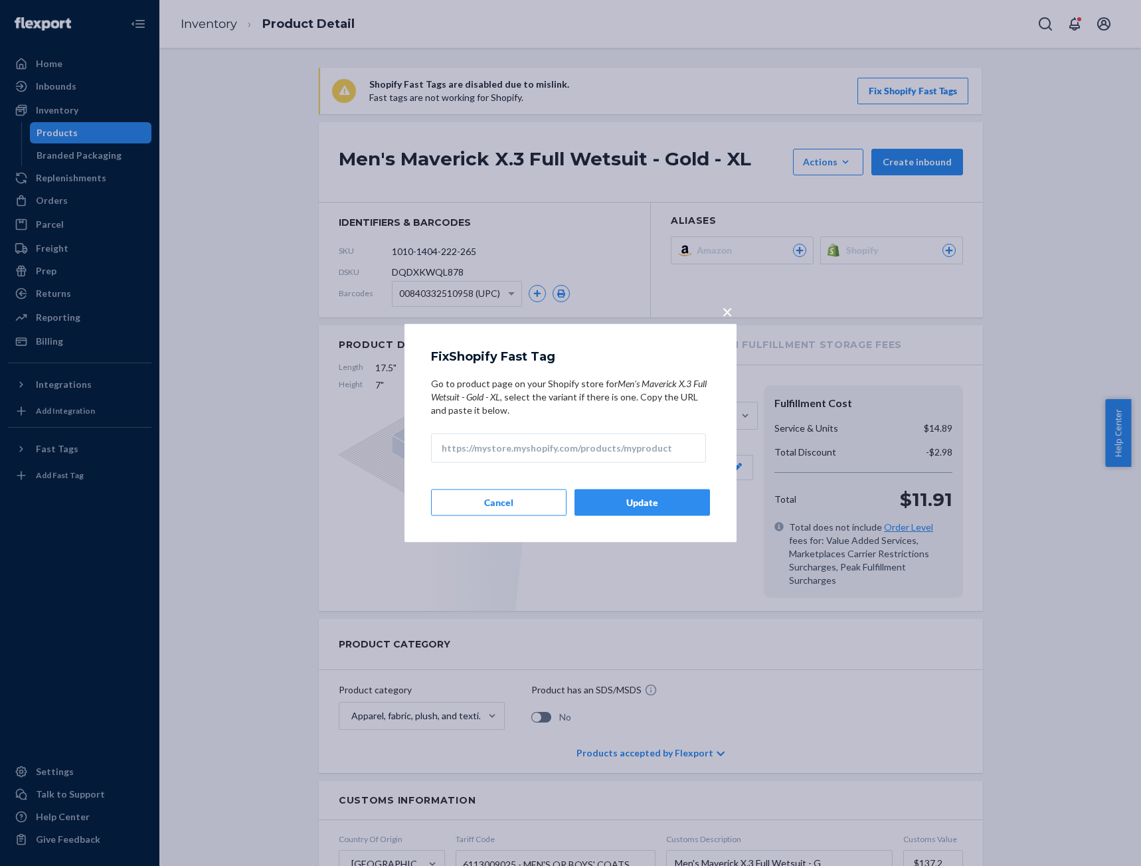
click at [522, 457] on input "Go to product page on your Shopify store for Men's Maverick X.3 Full Wetsuit - …" at bounding box center [568, 447] width 275 height 29
paste input "https://rokamultisport.com/products/mens-maverick-x3-wetsuit?variant=4974946618…"
type input "https://rokamultisport.com/products/mens-maverick-x3-wetsuit?variant=4974946618…"
drag, startPoint x: 567, startPoint y: 452, endPoint x: 361, endPoint y: 453, distance: 205.9
click at [361, 453] on div "× Fix Shopify Fast Tag Go to product page on your Shopify store for Men's Maver…" at bounding box center [570, 433] width 1141 height 866
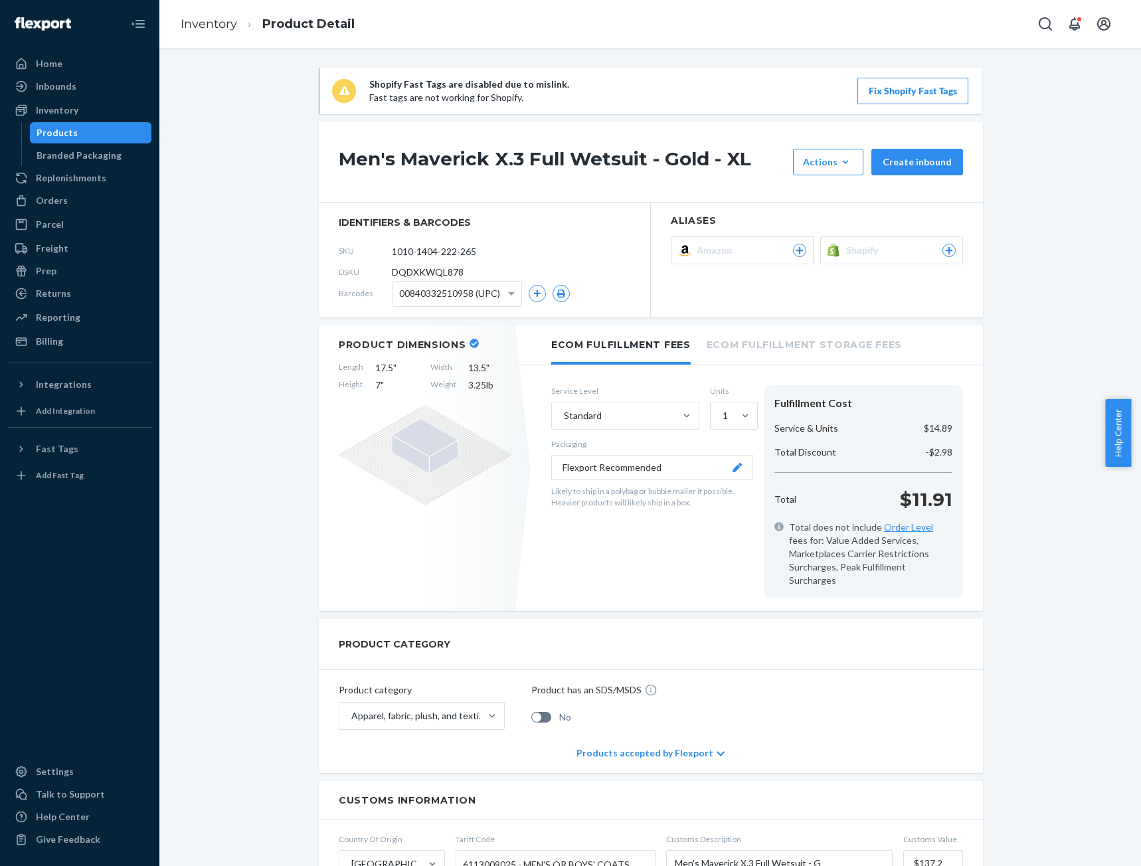
click at [900, 84] on button "Fix Shopify Fast Tags" at bounding box center [912, 91] width 111 height 27
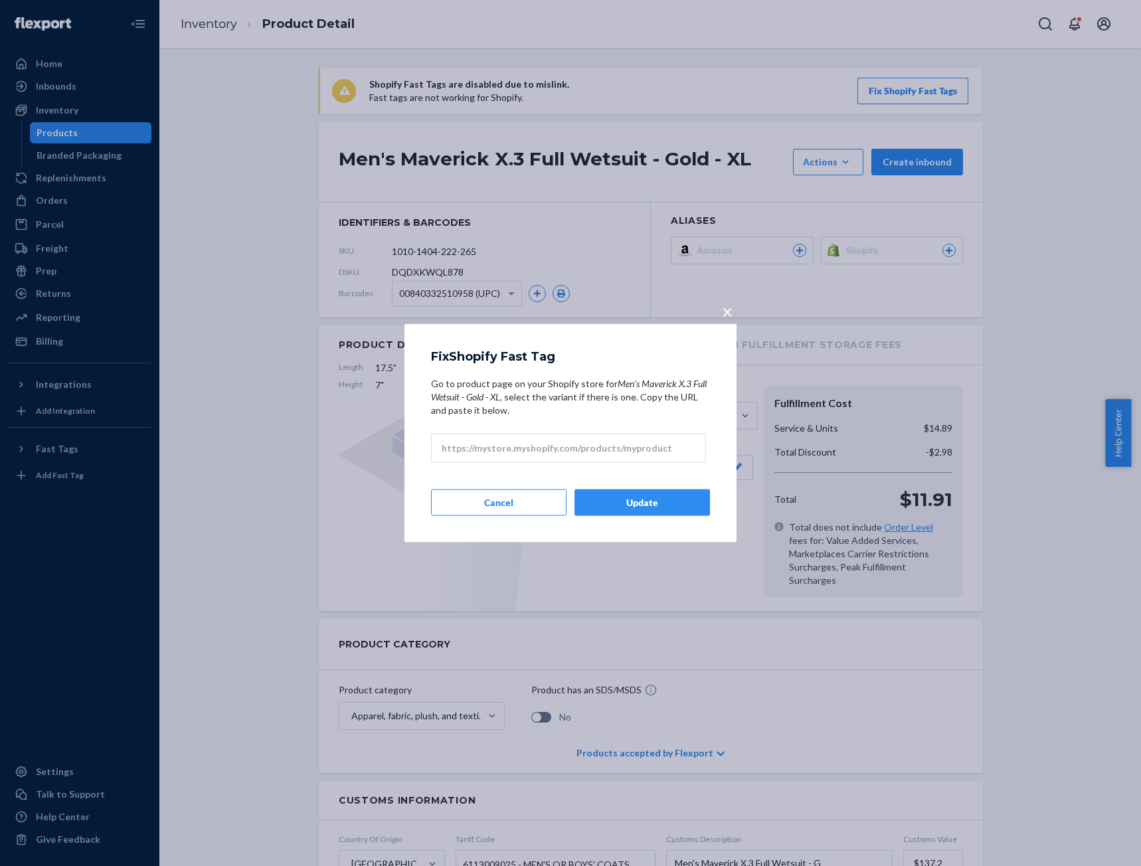
click at [506, 448] on input "Go to product page on your Shopify store for Men's Maverick X.3 Full Wetsuit - …" at bounding box center [568, 447] width 275 height 29
paste input "https://rokamultisport.com/products/mens-maverick-x3-wetsuit?variant=4974946618…"
type input "https://rokamultisport.com/products/mens-maverick-x3-wetsuit?variant=4974946618…"
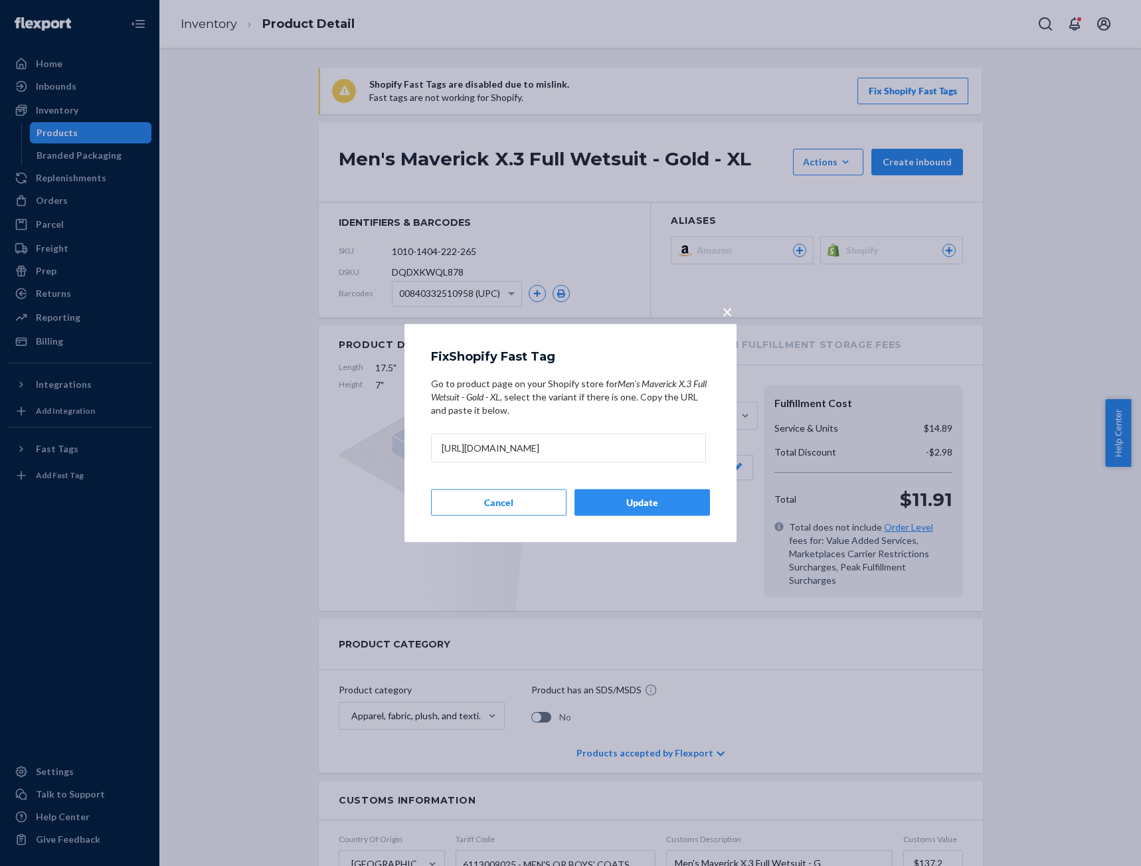
click at [654, 501] on button "Update" at bounding box center [642, 502] width 135 height 27
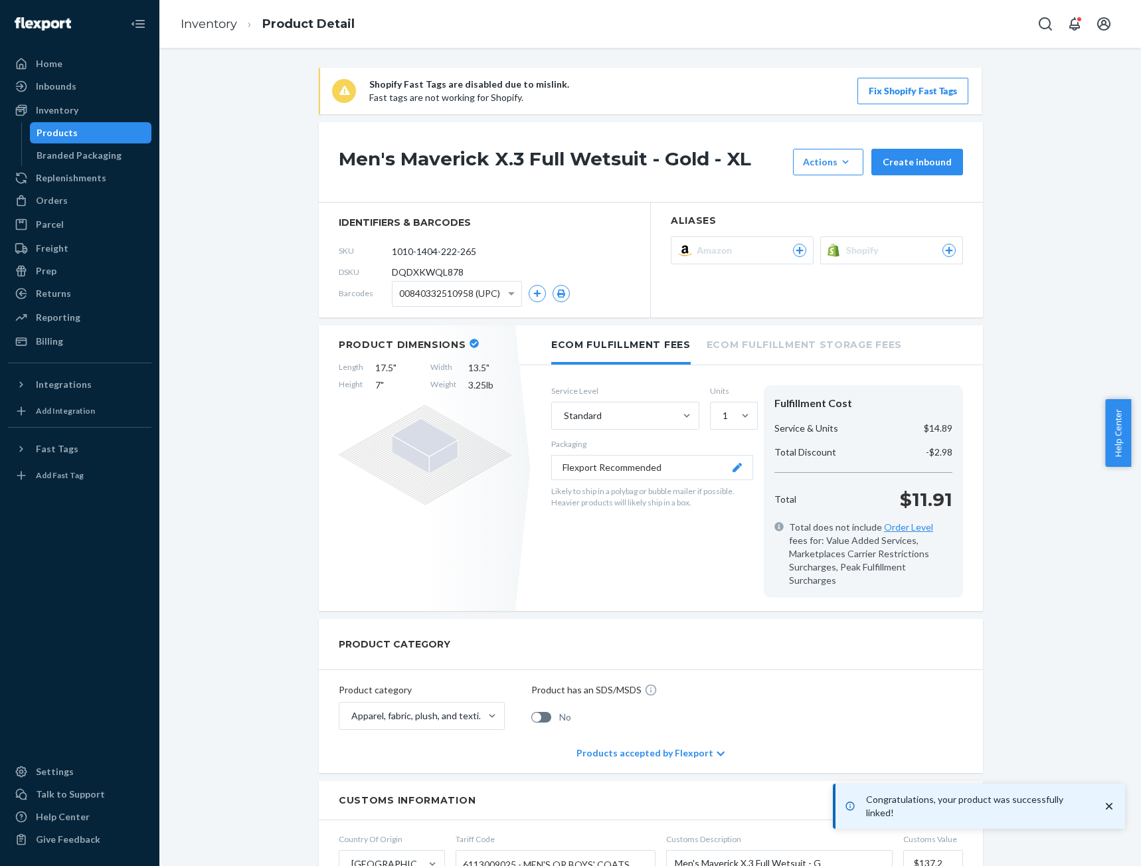
click at [1116, 812] on div "Congratulations, your product was successfully linked!" at bounding box center [980, 806] width 279 height 35
click at [947, 248] on icon at bounding box center [949, 250] width 12 height 8
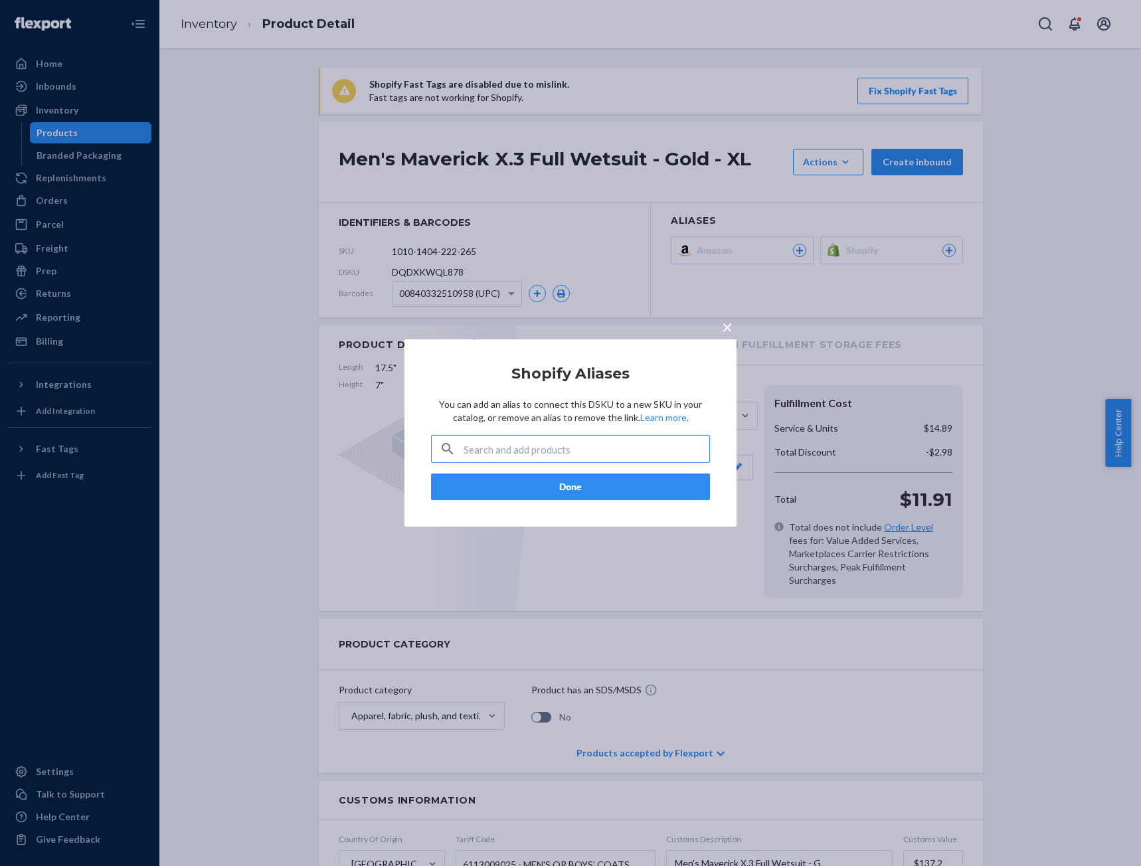
click at [596, 447] on input "text" at bounding box center [587, 449] width 246 height 27
click at [727, 325] on span "×" at bounding box center [727, 326] width 11 height 23
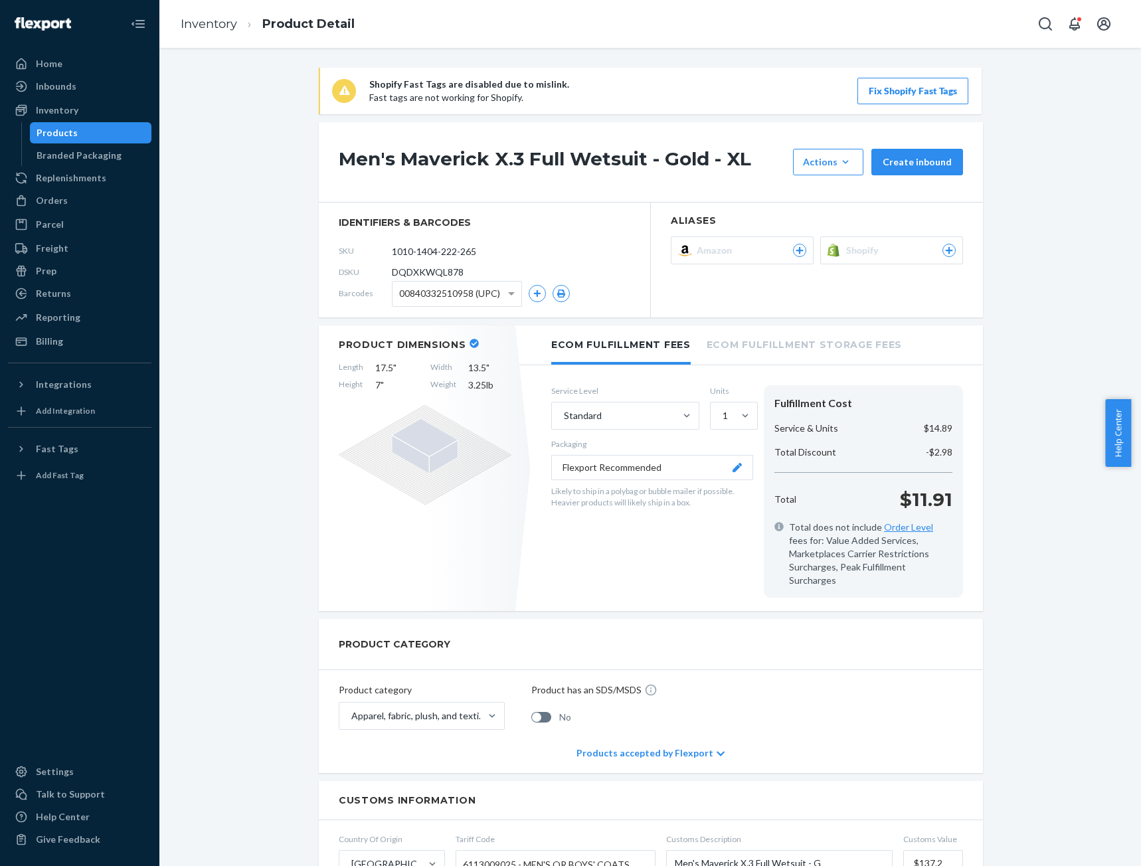
click at [872, 249] on span "Shopify" at bounding box center [865, 250] width 38 height 13
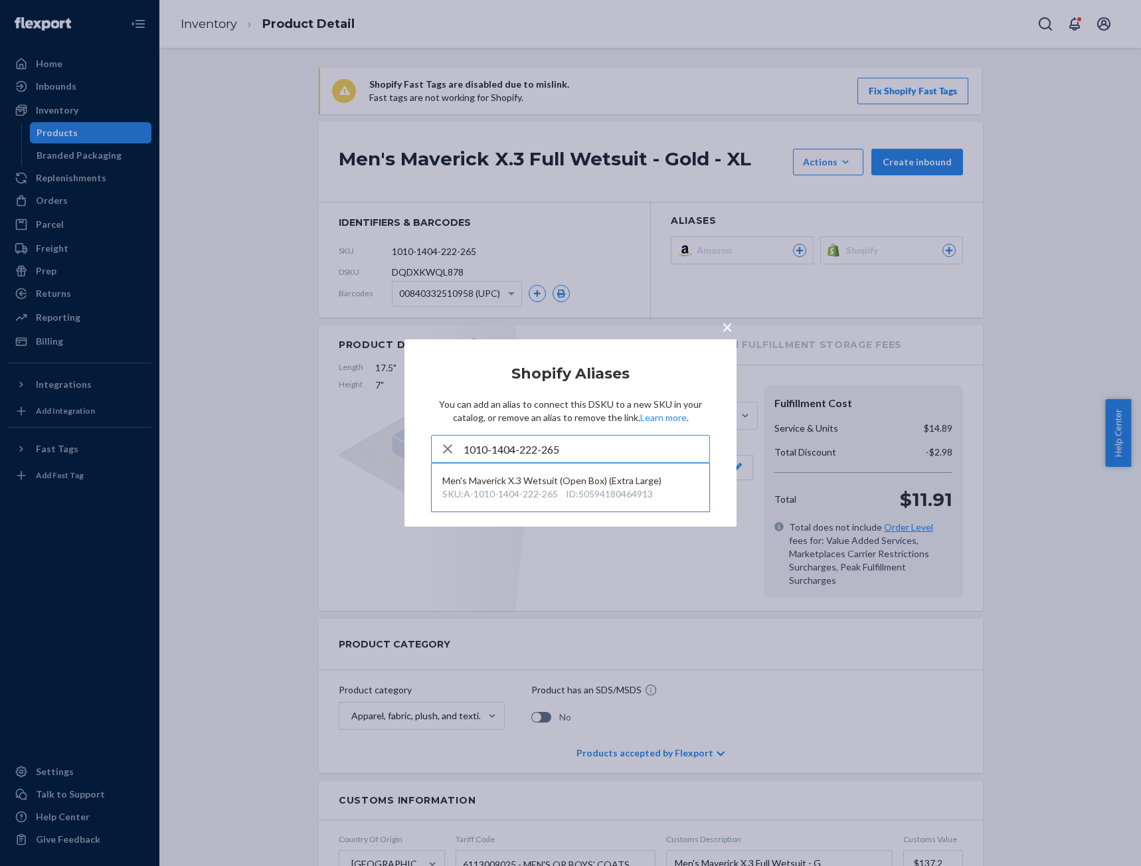
drag, startPoint x: 577, startPoint y: 448, endPoint x: 452, endPoint y: 444, distance: 124.9
click at [452, 444] on div "1010-1404-222-265" at bounding box center [571, 449] width 278 height 27
type input "1010-1404-222-265"
click at [453, 448] on icon "button" at bounding box center [448, 449] width 16 height 27
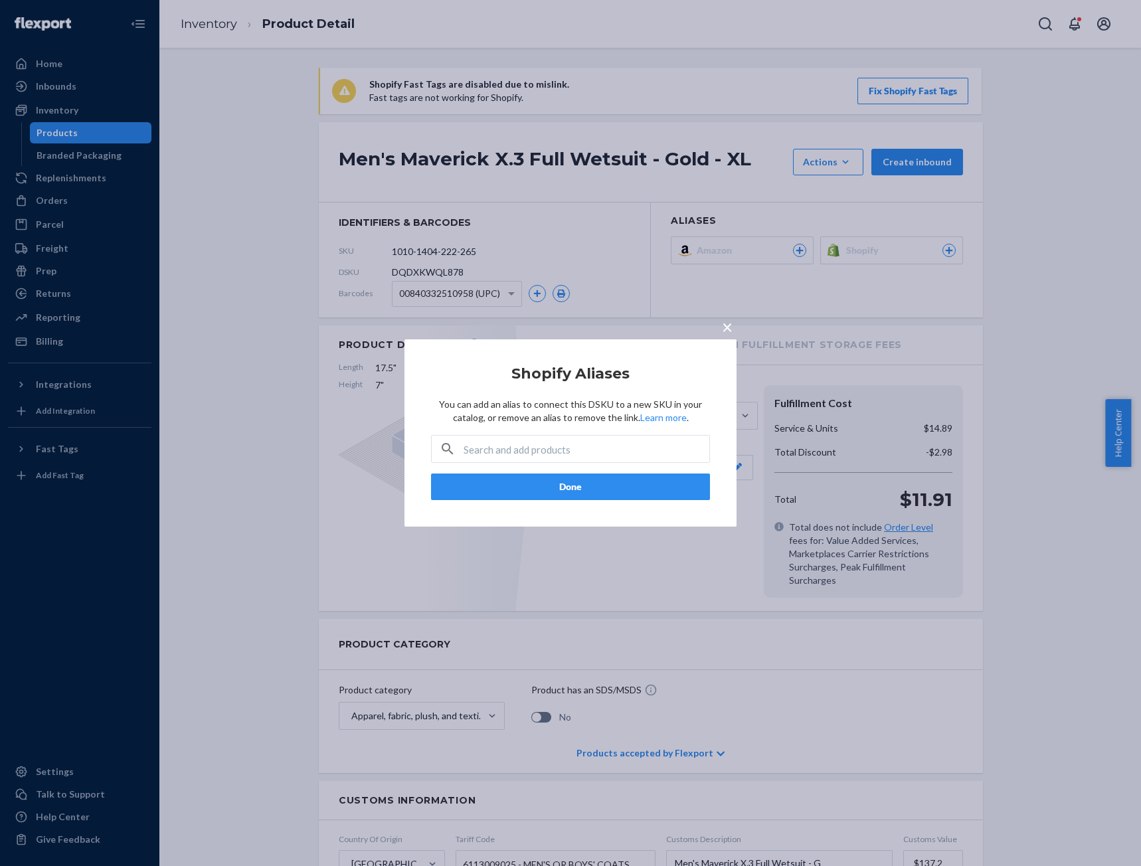
click at [731, 331] on span "×" at bounding box center [727, 326] width 11 height 23
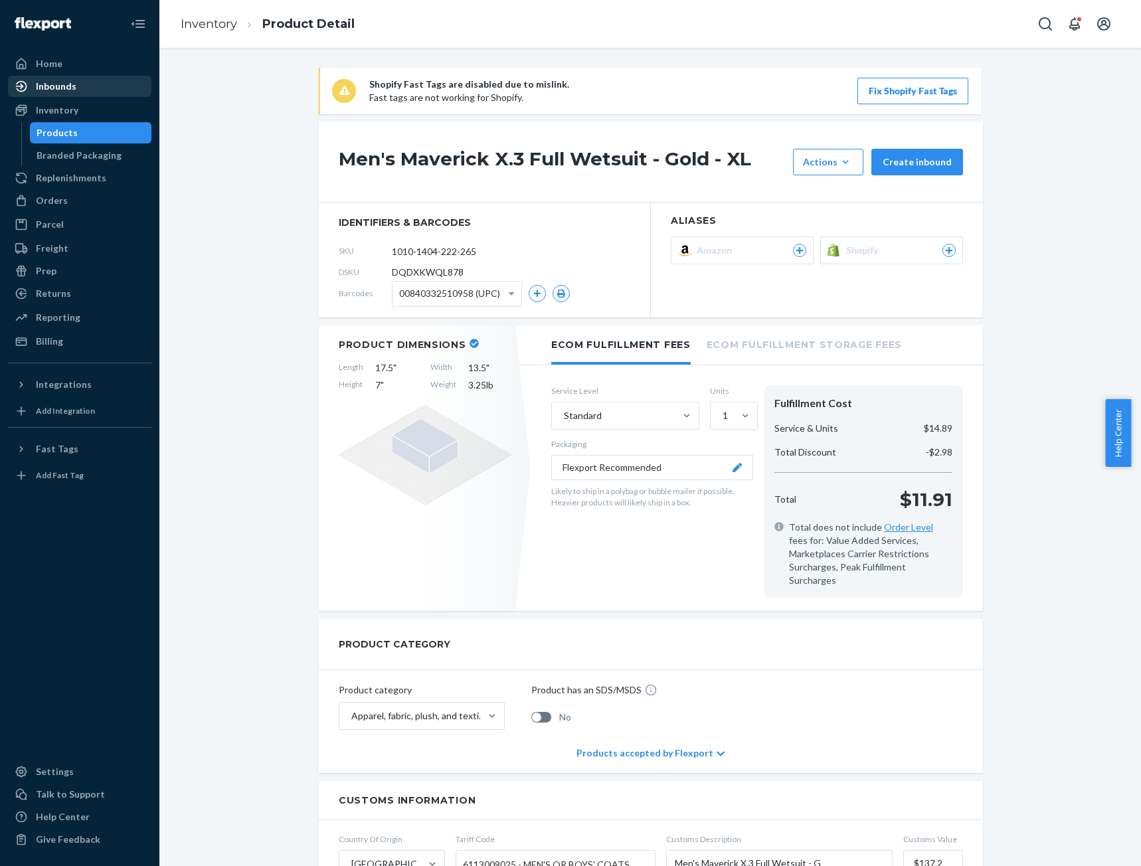
click at [44, 88] on div "Inbounds" at bounding box center [56, 86] width 41 height 13
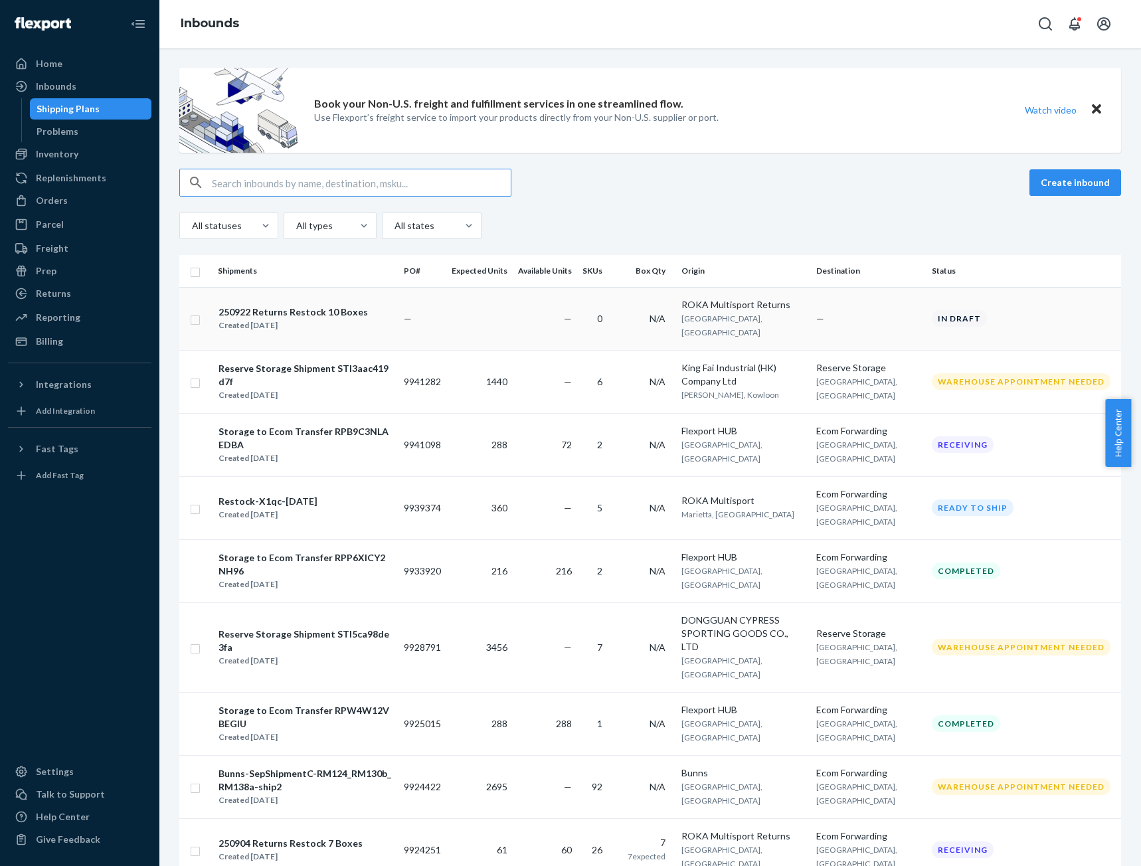
click at [196, 312] on input "checkbox" at bounding box center [195, 318] width 11 height 14
click at [981, 180] on div "Delete" at bounding box center [986, 182] width 44 height 13
checkbox input "false"
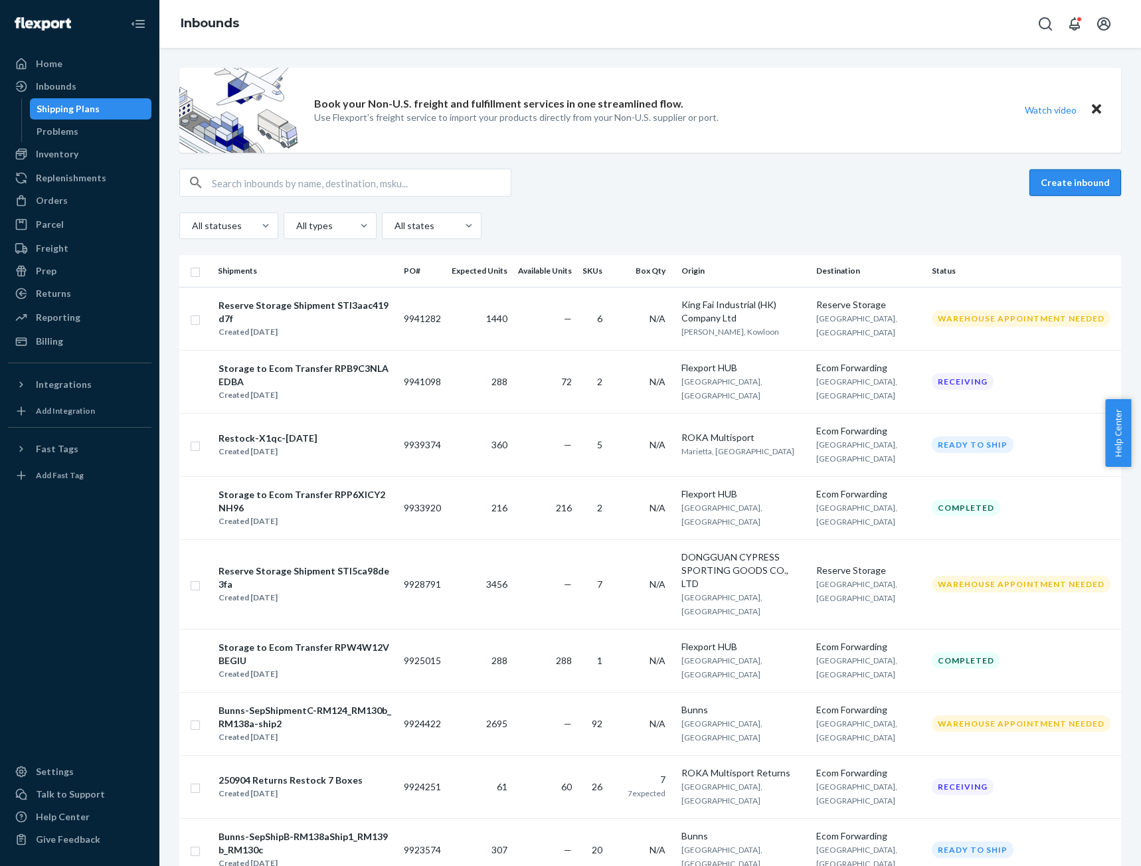
click at [1084, 186] on button "Create inbound" at bounding box center [1075, 182] width 92 height 27
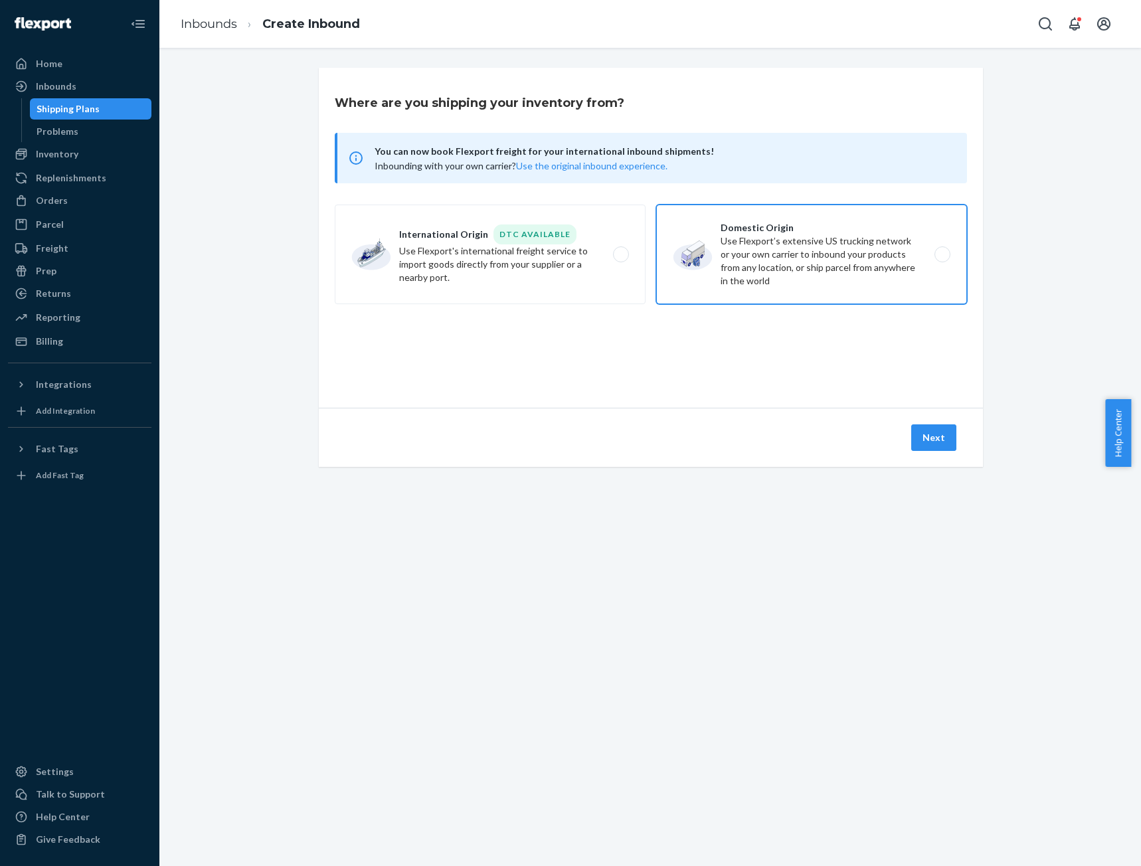
click at [788, 270] on label "Domestic Origin Use Flexport’s extensive US trucking network or your own carrie…" at bounding box center [811, 255] width 311 height 100
click at [942, 259] on input "Domestic Origin Use Flexport’s extensive US trucking network or your own carrie…" at bounding box center [946, 254] width 9 height 9
radio input "true"
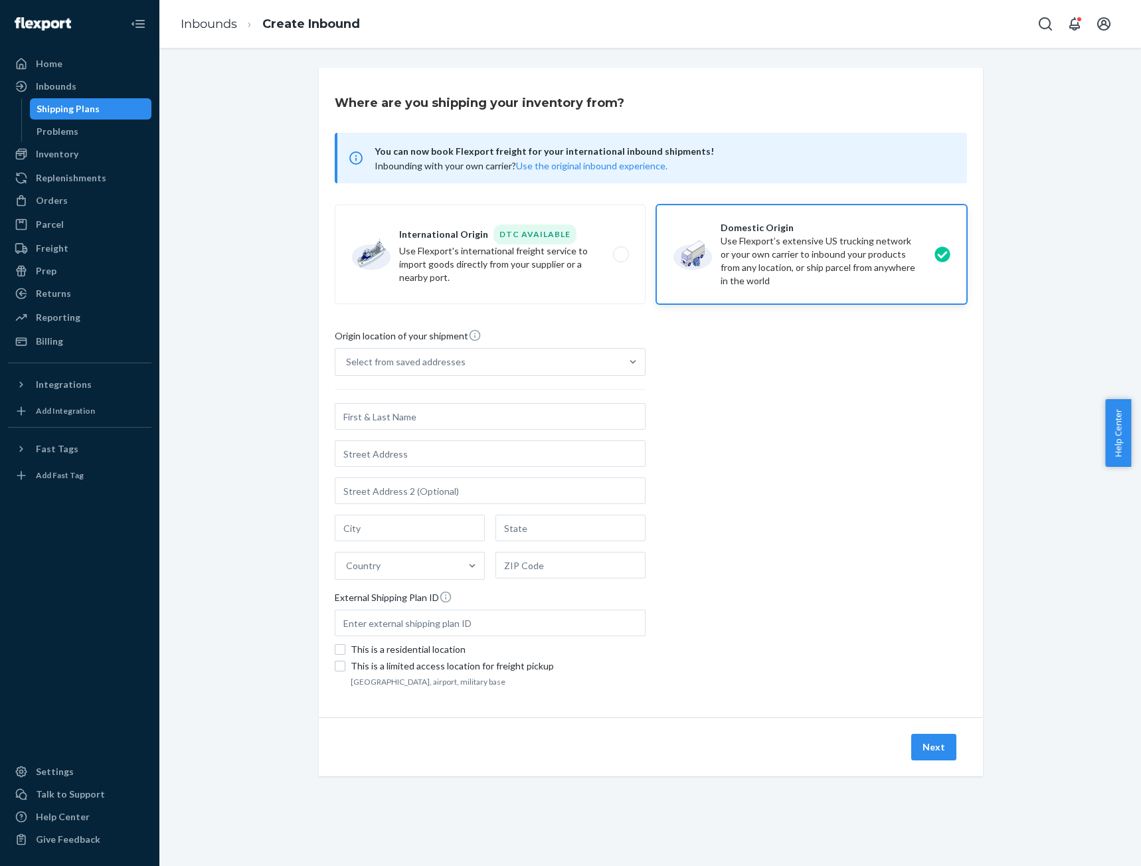
click at [406, 415] on input "text" at bounding box center [490, 416] width 311 height 27
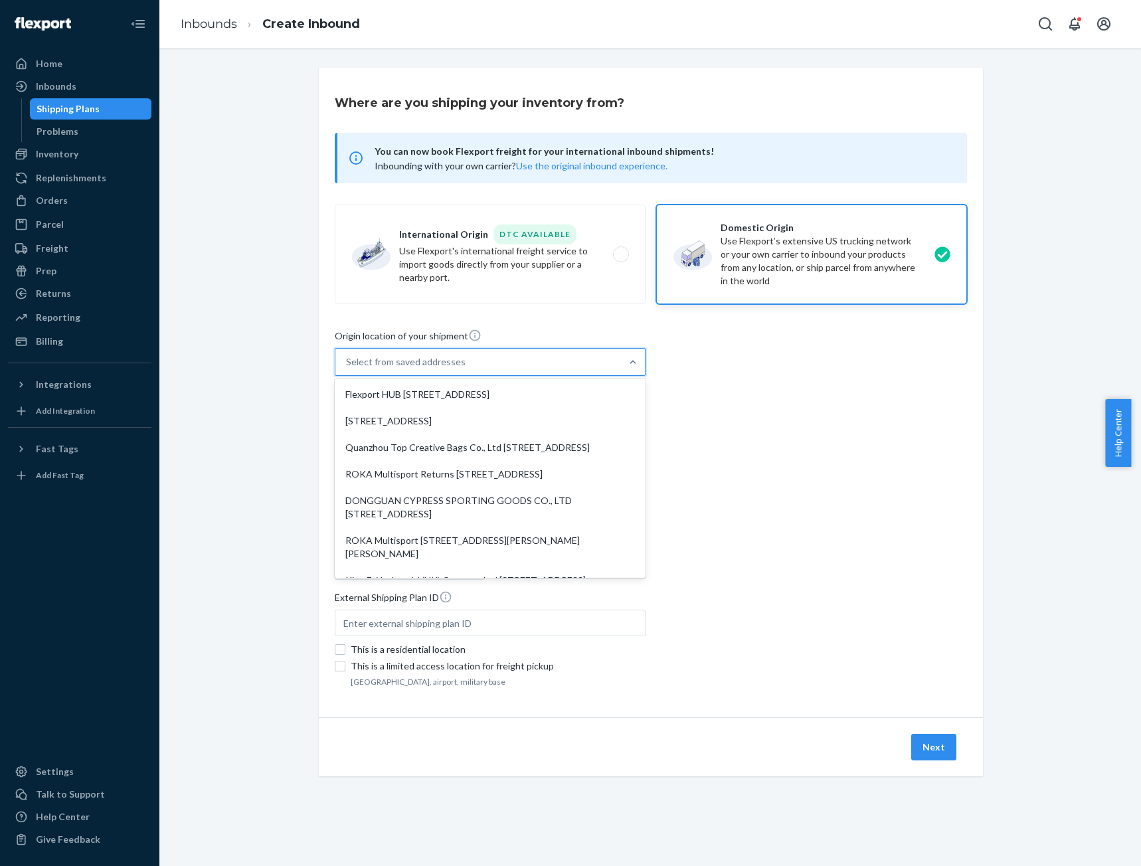
click at [406, 359] on div "Select from saved addresses" at bounding box center [406, 361] width 120 height 13
click at [347, 359] on input "option Flexport HUB 2615 E 3rd Street San Bernardino, CA 92408 focused, 1 of 10…" at bounding box center [346, 361] width 1 height 13
click at [408, 486] on div "ROKA Multisport Returns [STREET_ADDRESS]" at bounding box center [490, 474] width 306 height 27
click at [347, 369] on input "option ROKA Multisport Returns 10949 E Peakview Ave Unit C3 Englewood, CO 80111…" at bounding box center [346, 361] width 1 height 13
type input "ROKA Multisport Returns"
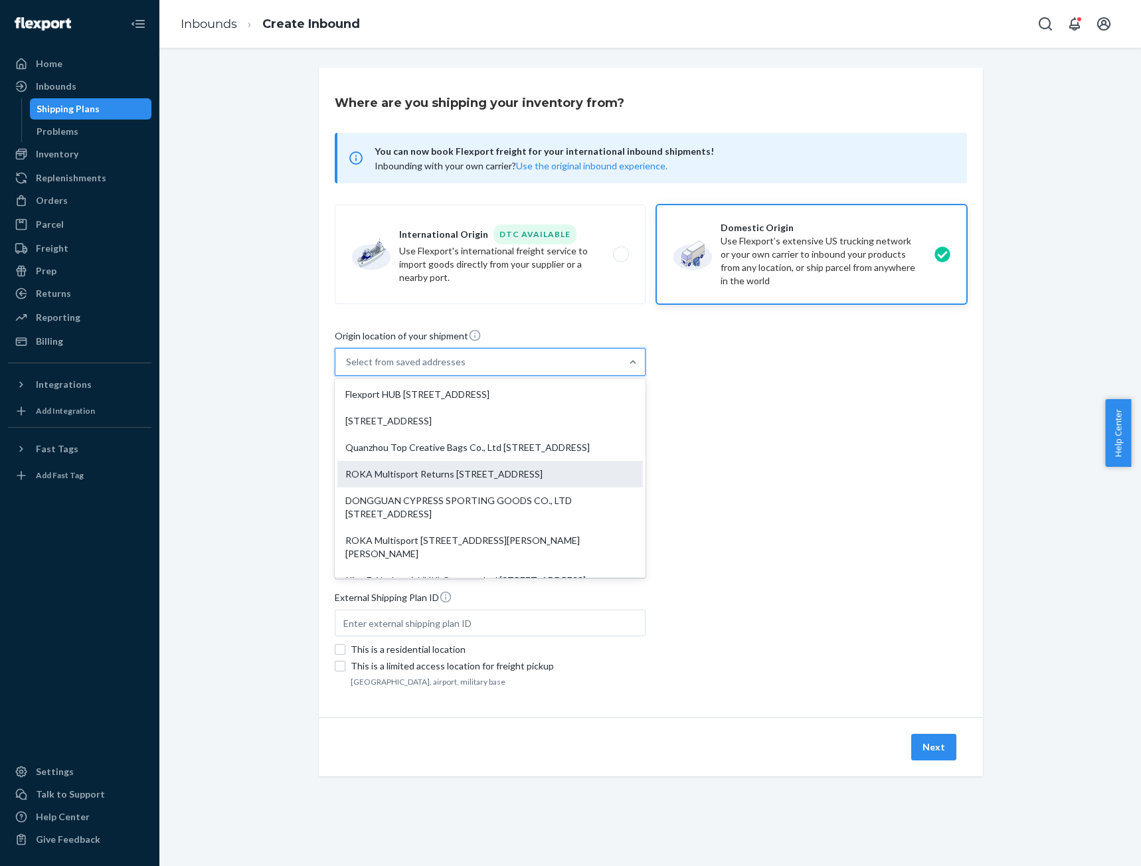
type input "10949 E Peakview Ave"
type input "Unit C3"
type input "Englewood"
type input "CO"
type input "80111"
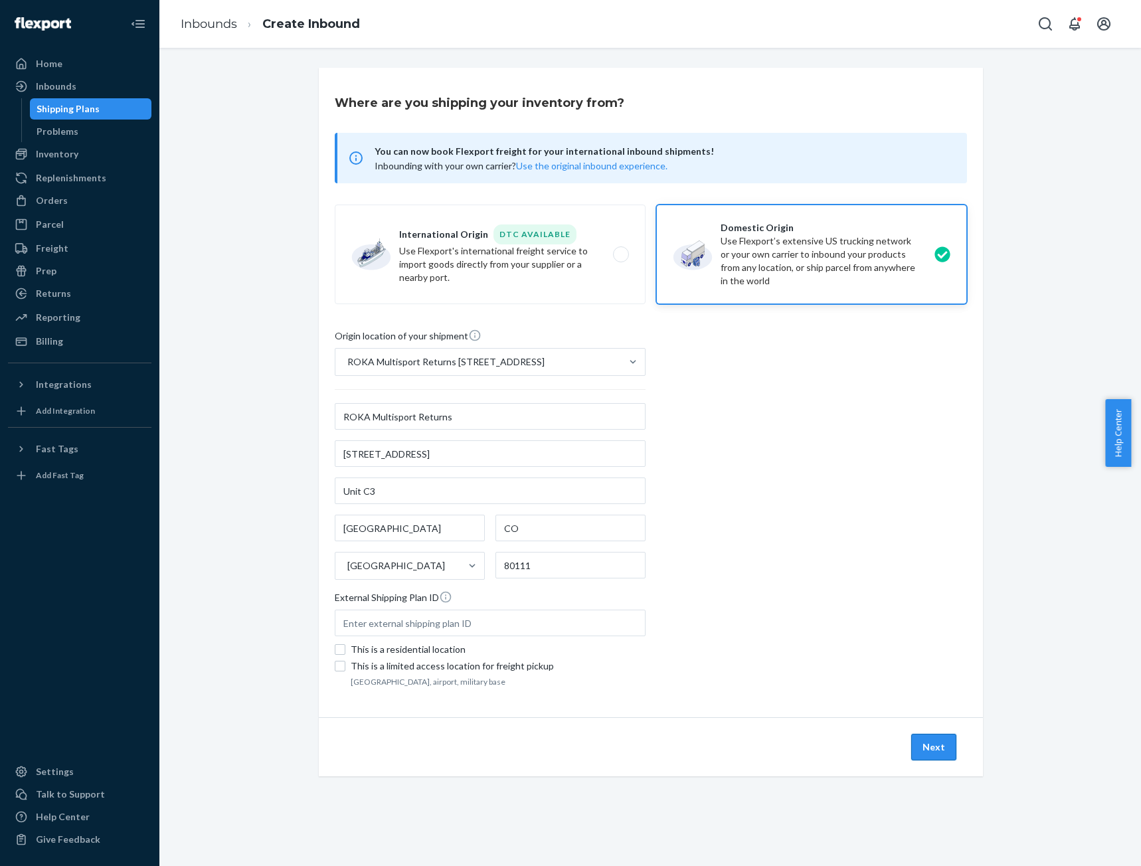
click at [930, 757] on button "Next" at bounding box center [933, 747] width 45 height 27
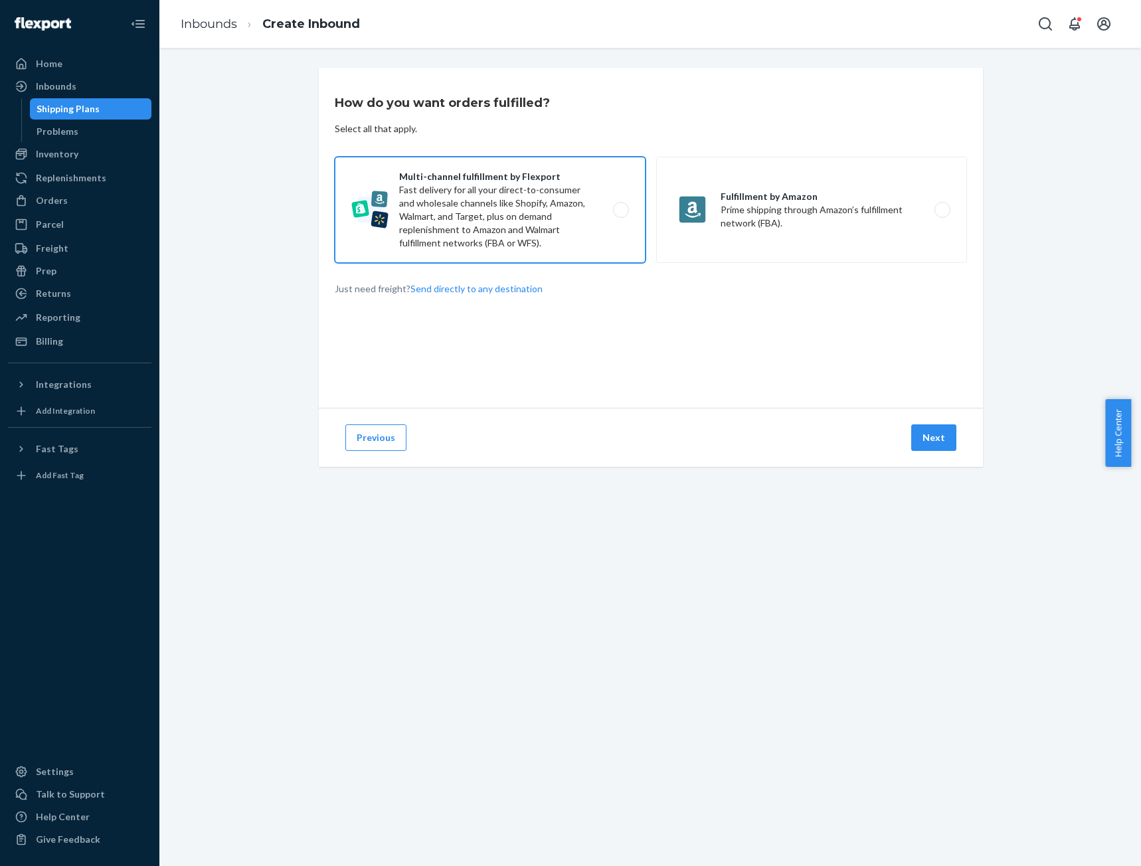
click at [520, 213] on label "Multi-channel fulfillment by Flexport Fast delivery for all your direct-to-cons…" at bounding box center [490, 210] width 311 height 106
click at [620, 213] on input "Multi-channel fulfillment by Flexport Fast delivery for all your direct-to-cons…" at bounding box center [624, 210] width 9 height 9
radio input "true"
click at [942, 434] on button "Next" at bounding box center [933, 437] width 45 height 27
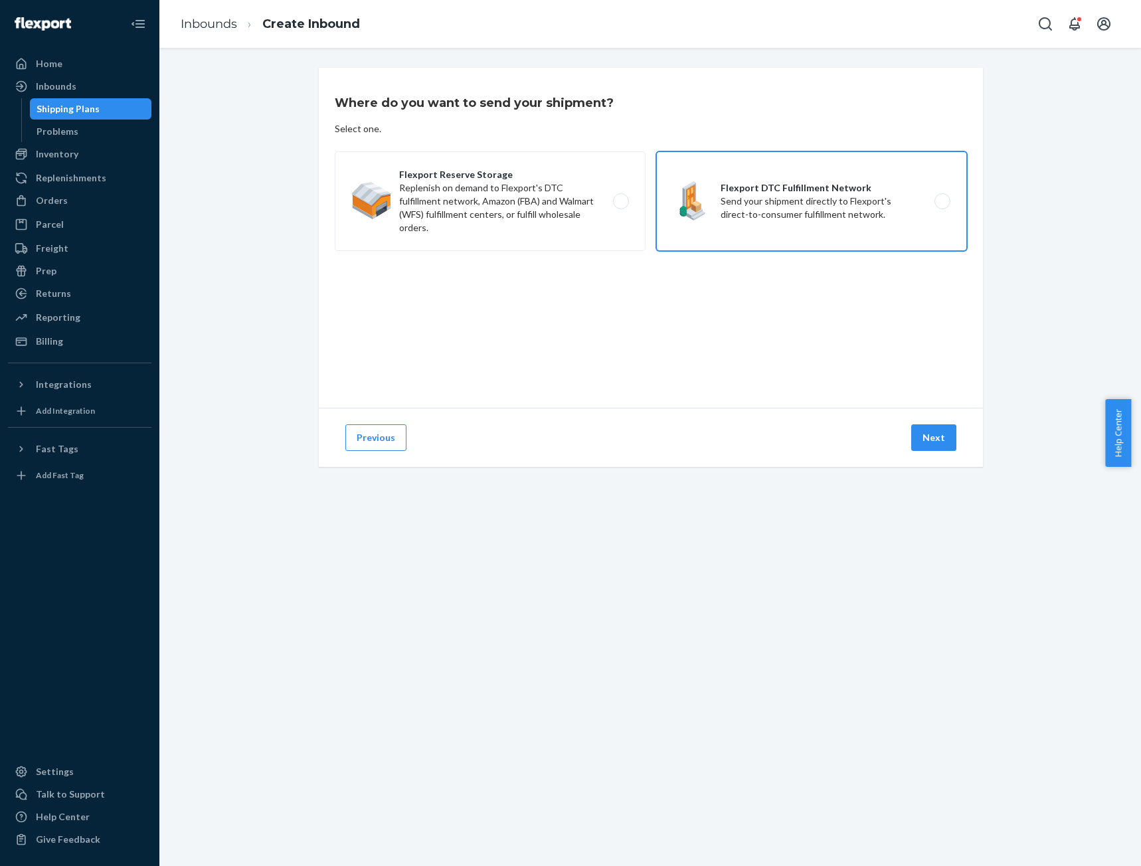
click at [785, 203] on label "Flexport DTC Fulfillment Network Send your shipment directly to Flexport's dire…" at bounding box center [811, 201] width 311 height 100
click at [942, 203] on input "Flexport DTC Fulfillment Network Send your shipment directly to Flexport's dire…" at bounding box center [946, 201] width 9 height 9
radio input "true"
click at [925, 428] on button "Next" at bounding box center [933, 437] width 45 height 27
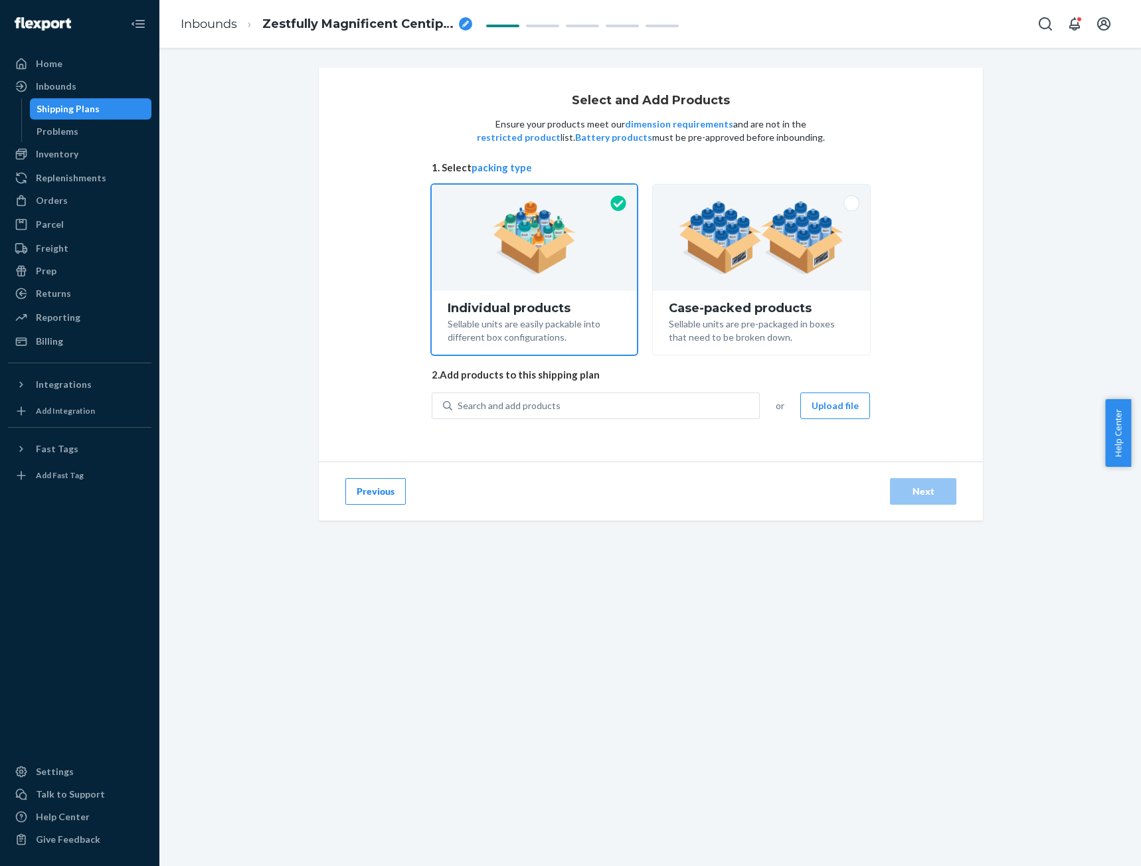
click at [466, 22] on icon "breadcrumbs" at bounding box center [465, 24] width 7 height 7
click at [361, 23] on input "Zestfully Magnificent Centipede" at bounding box center [328, 23] width 133 height 21
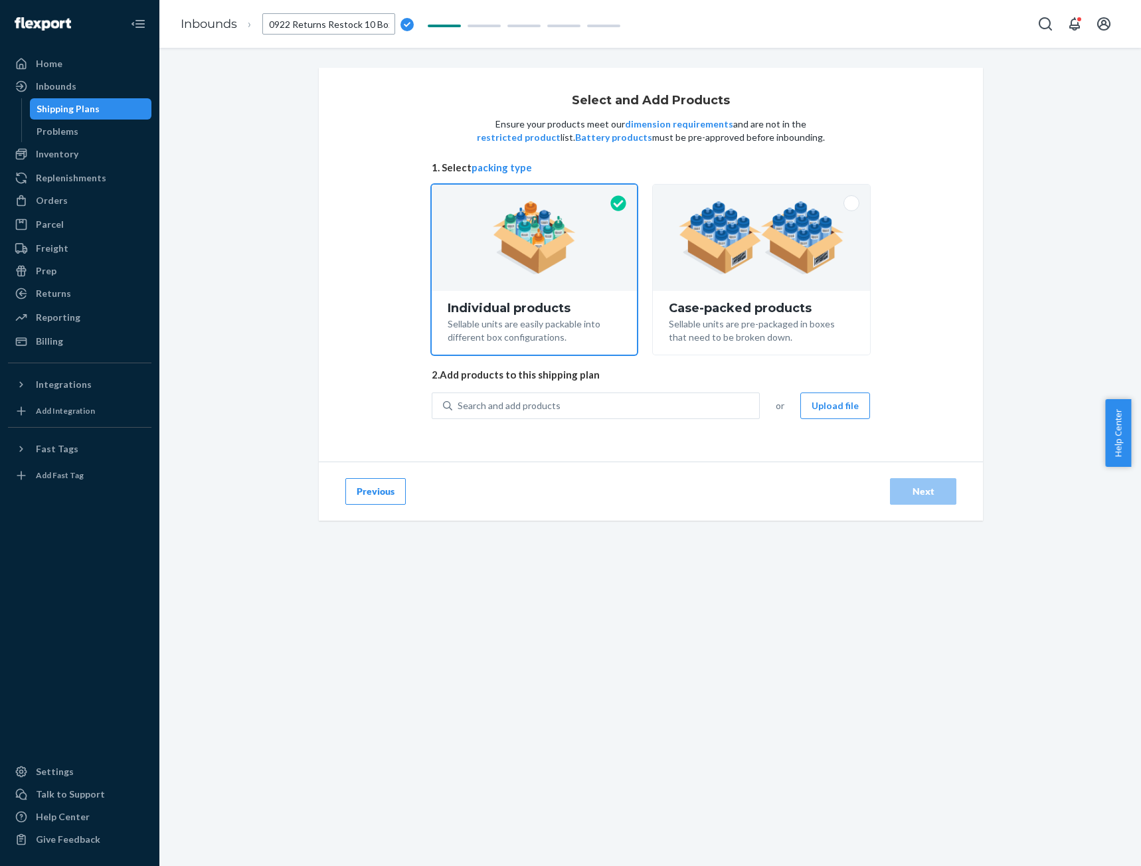
scroll to position [0, 19]
type input "250922 Returns Restock 10 Boxes"
click at [822, 404] on button "Upload file" at bounding box center [835, 406] width 70 height 27
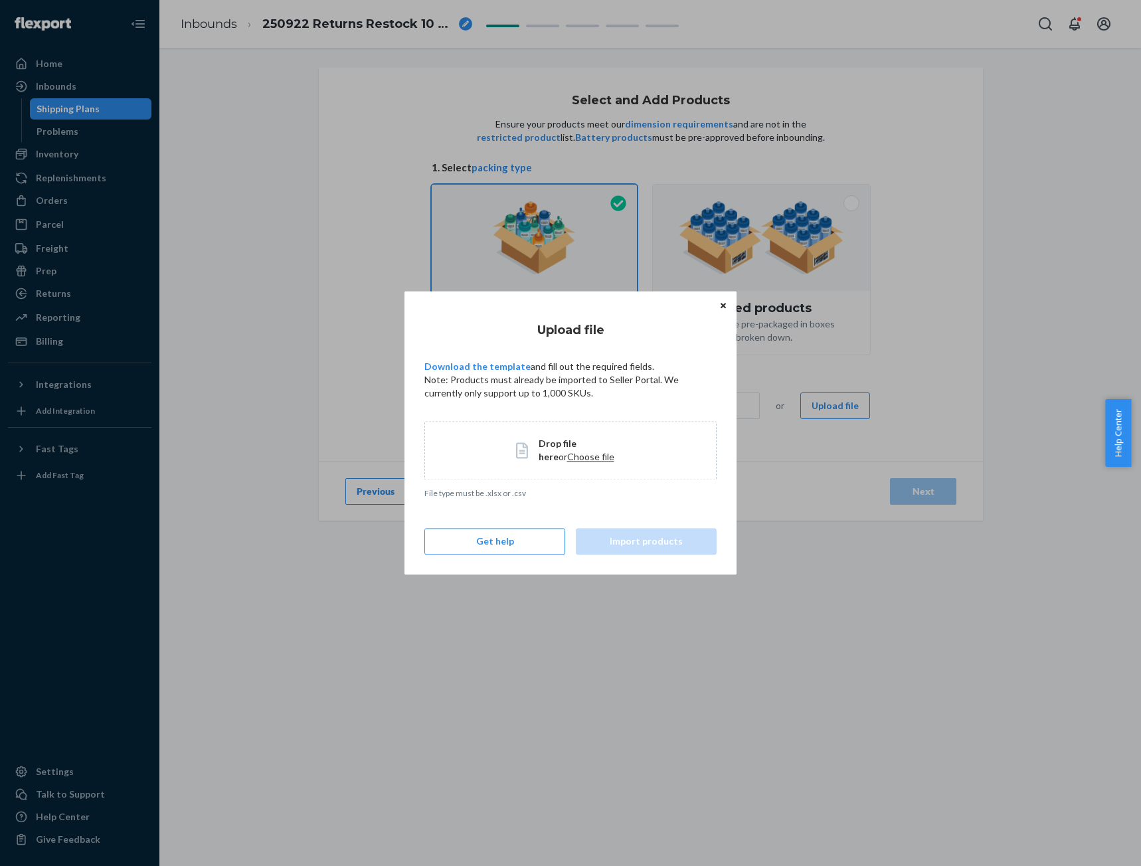
click at [567, 458] on span "Choose file" at bounding box center [590, 456] width 47 height 11
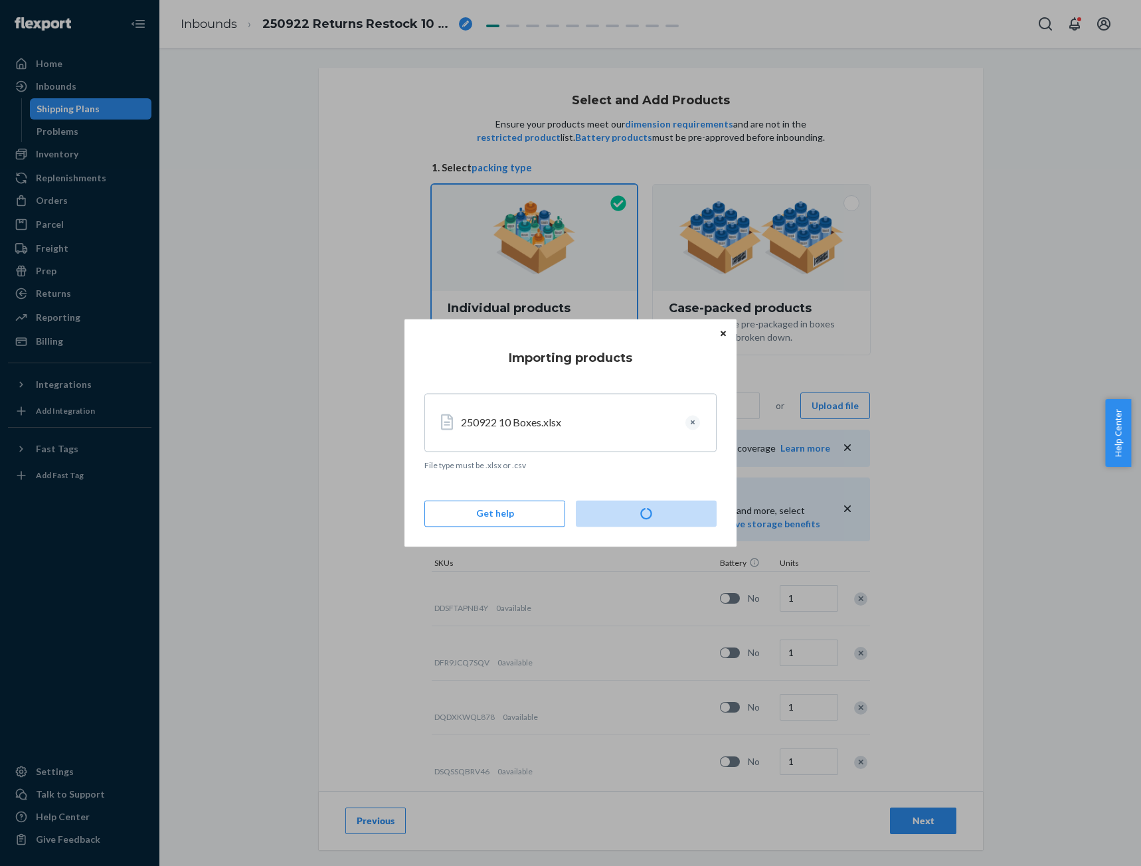
type input "9"
type input "5"
type input "3"
type input "2"
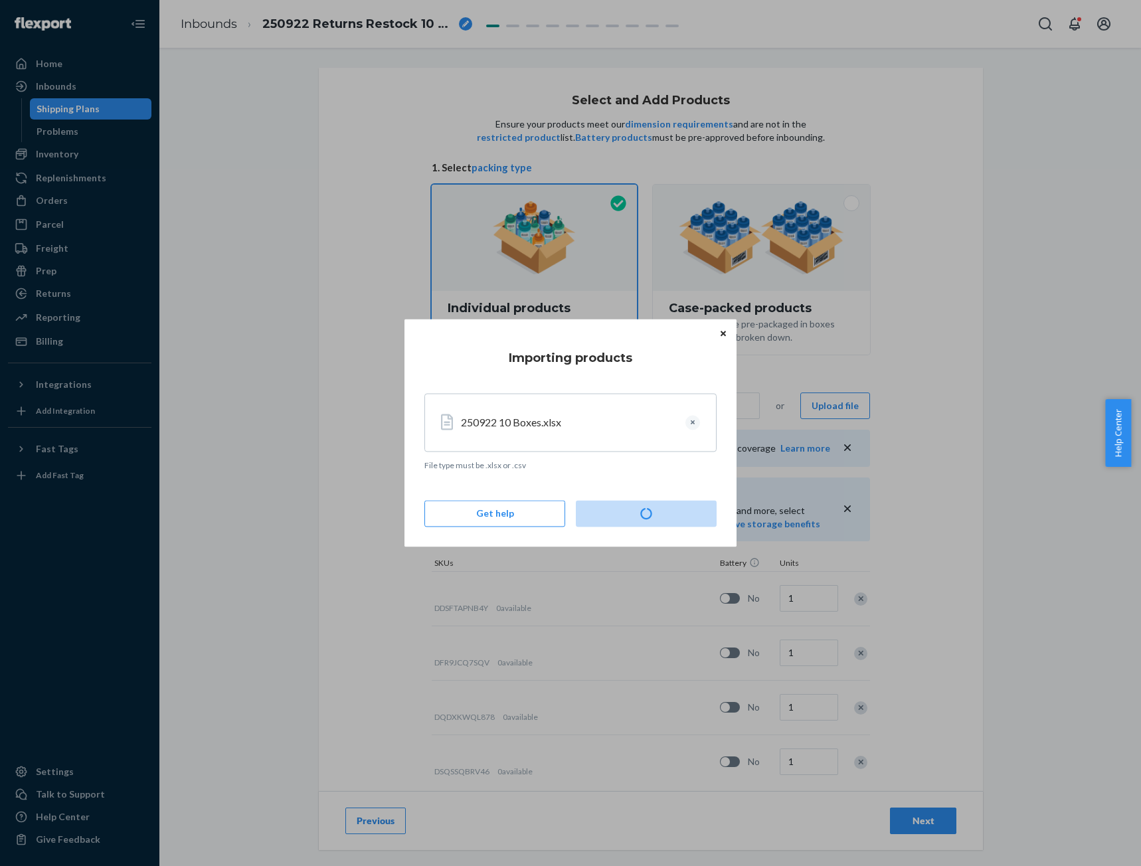
type input "3"
type input "4"
type input "3"
type input "2"
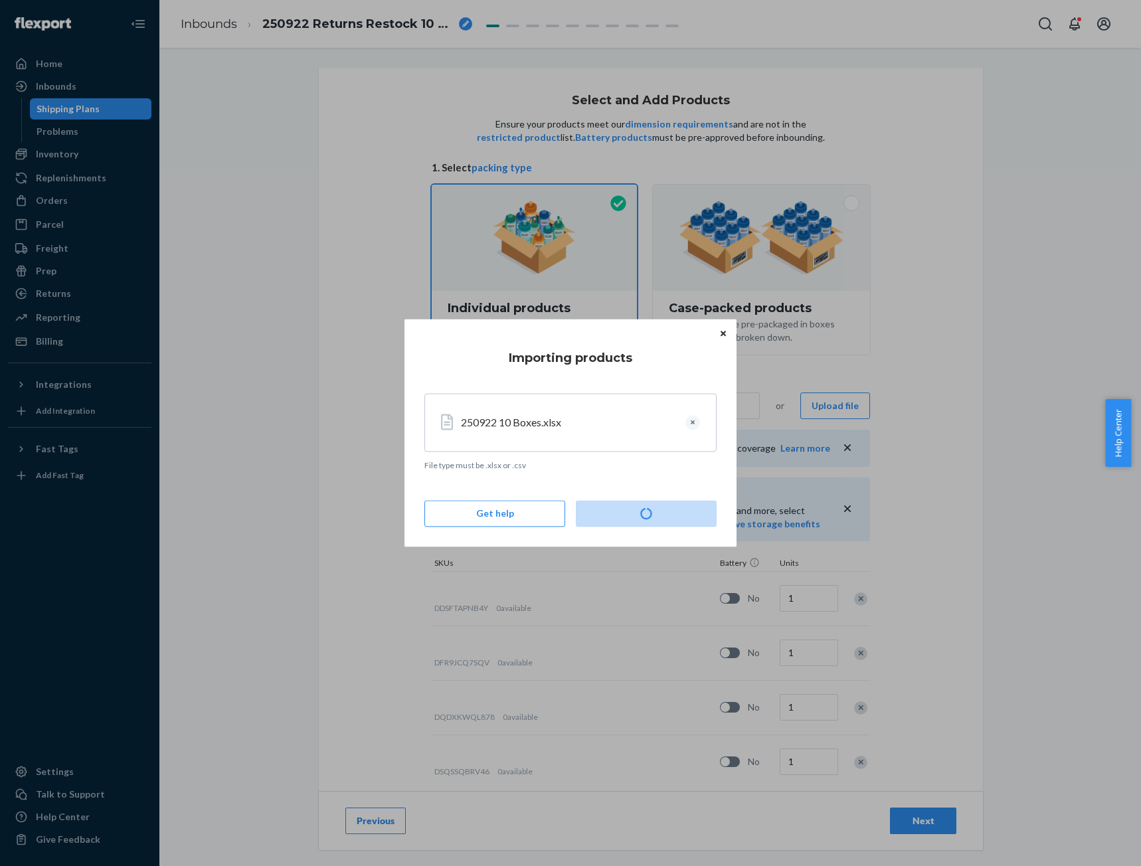
type input "2"
type input "4"
type input "3"
type input "2"
type input "19"
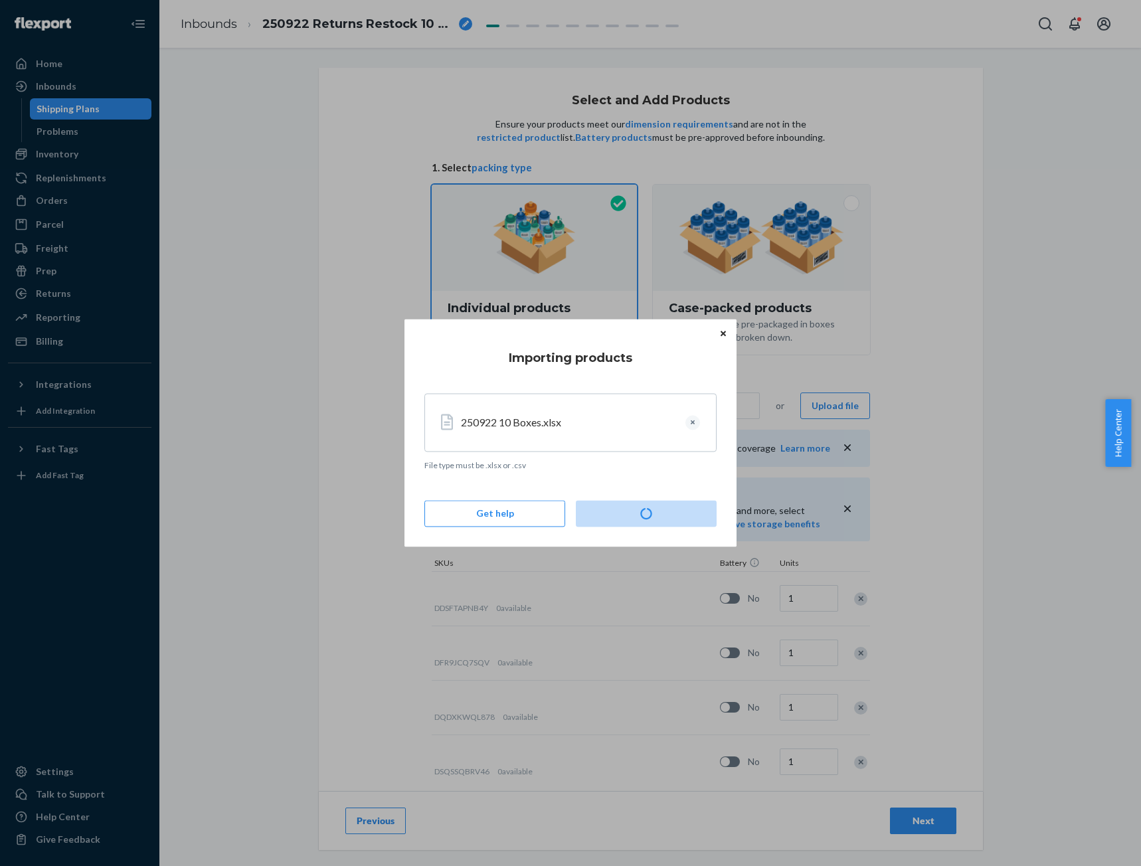
type input "9"
type input "16"
type input "2"
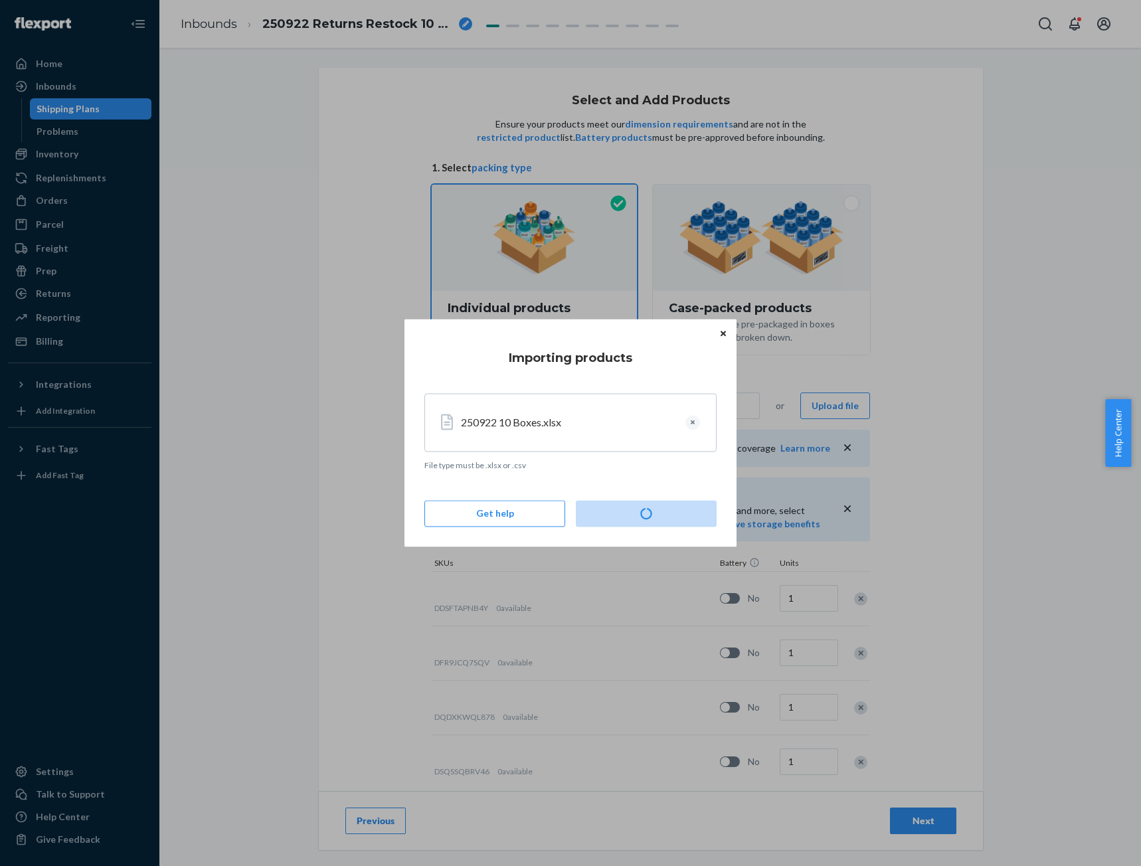
type input "2"
type input "6"
type input "5"
type input "2"
type input "7"
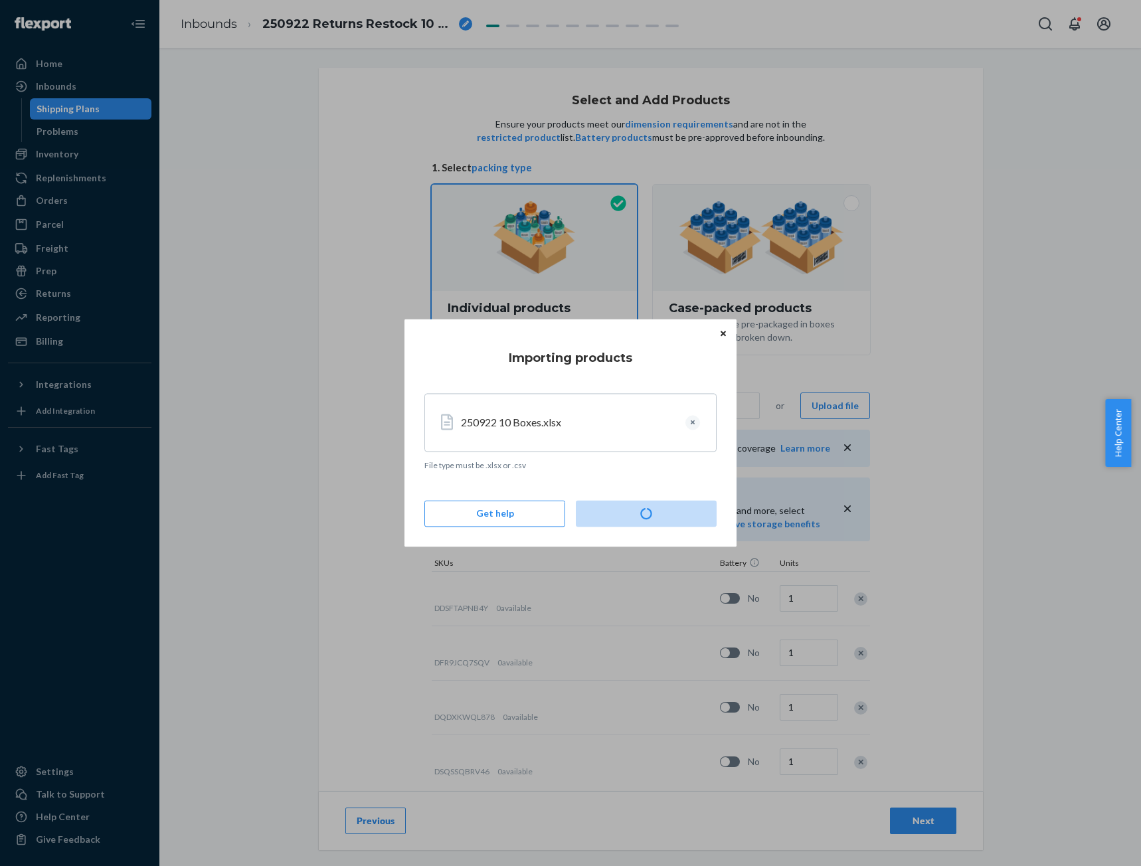
type input "5"
type input "3"
type input "5"
type input "3"
type input "2"
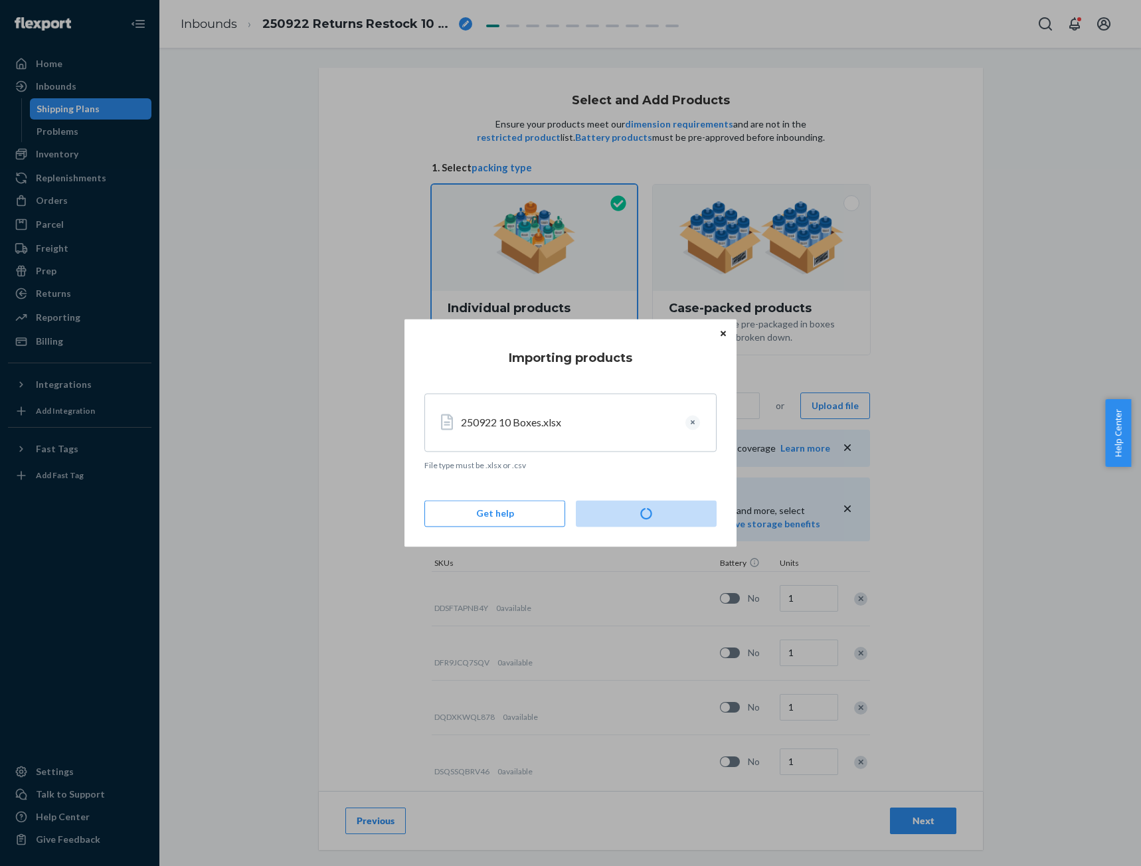
type input "2"
type input "4"
type input "2"
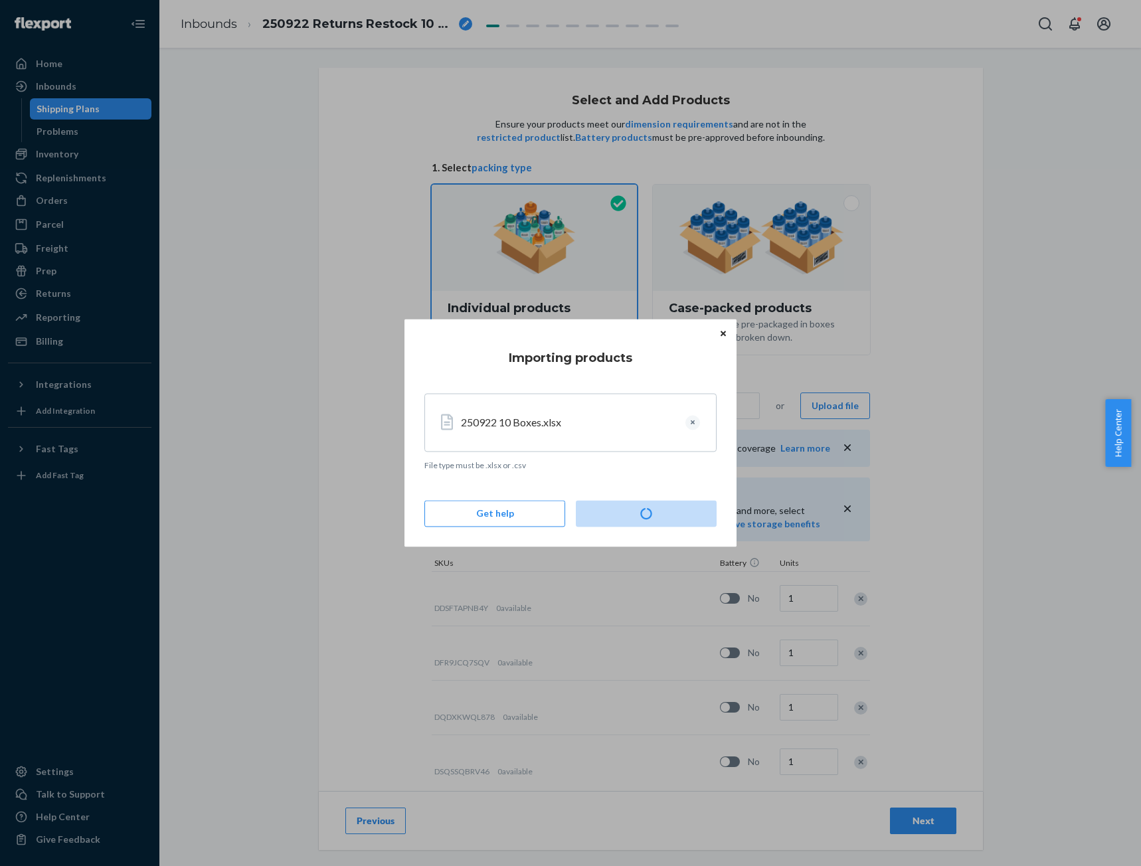
type input "10"
type input "4"
type input "11"
type input "5"
type input "10"
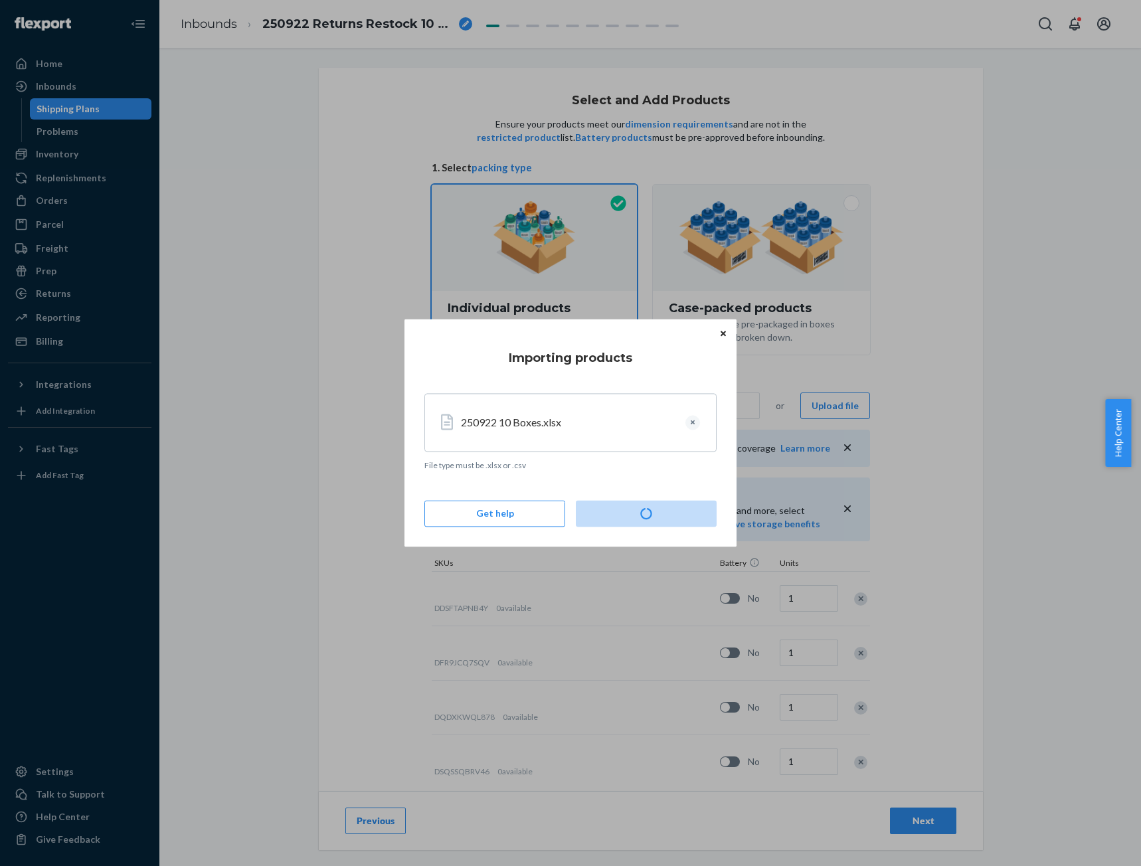
type input "5"
type input "2"
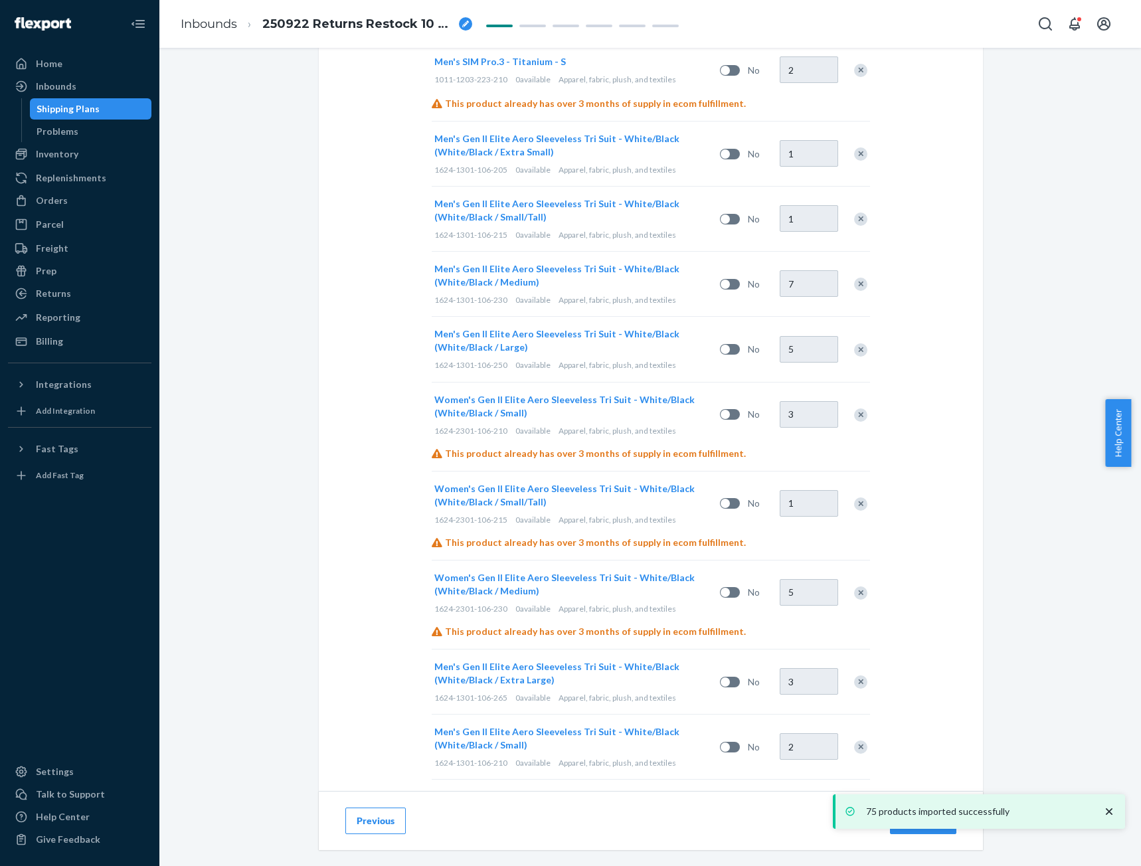
scroll to position [4073, 0]
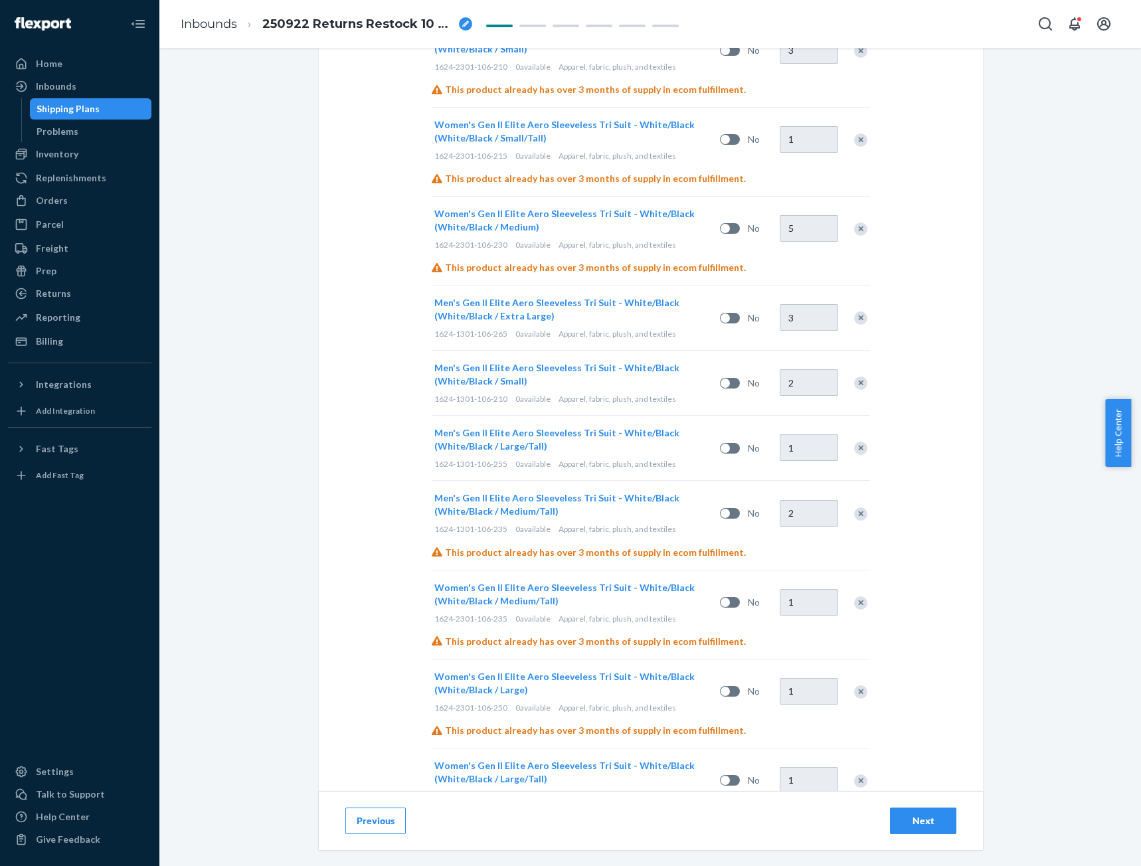
click at [909, 829] on button "Next" at bounding box center [923, 821] width 66 height 27
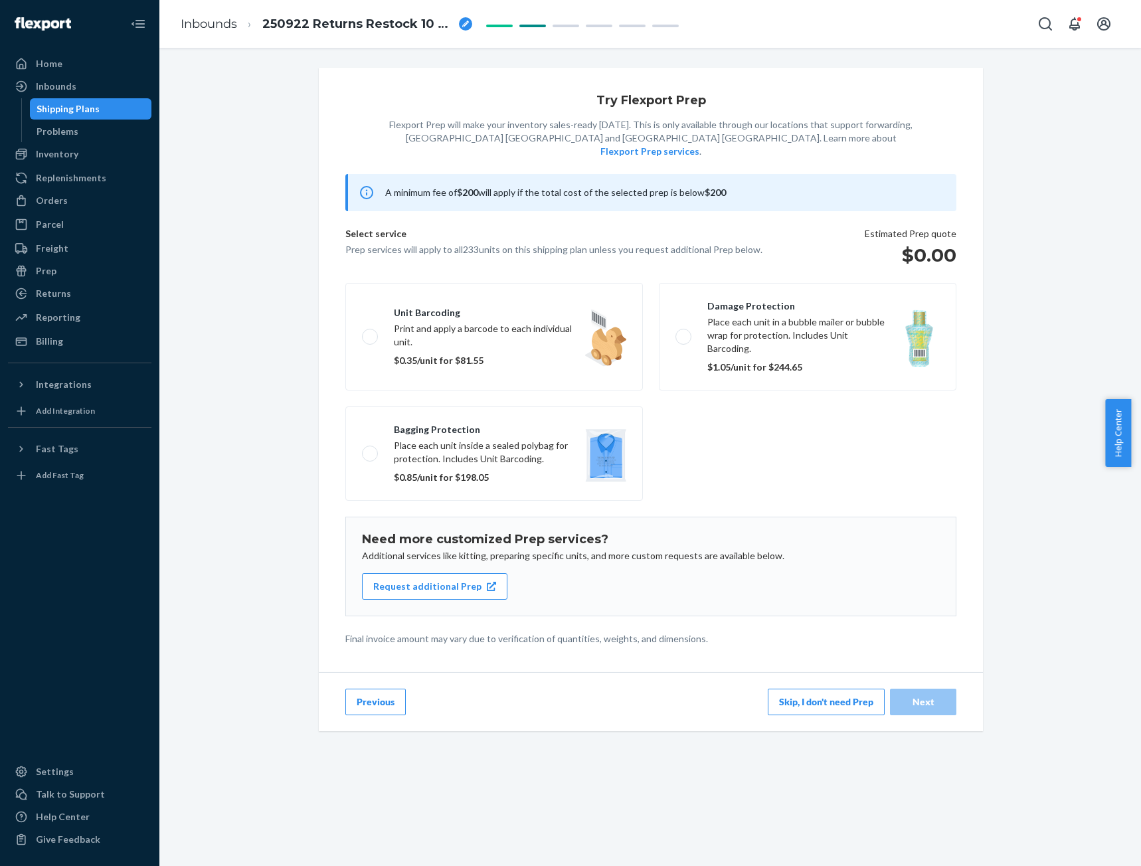
click at [822, 689] on button "Skip, I don't need Prep" at bounding box center [826, 702] width 117 height 27
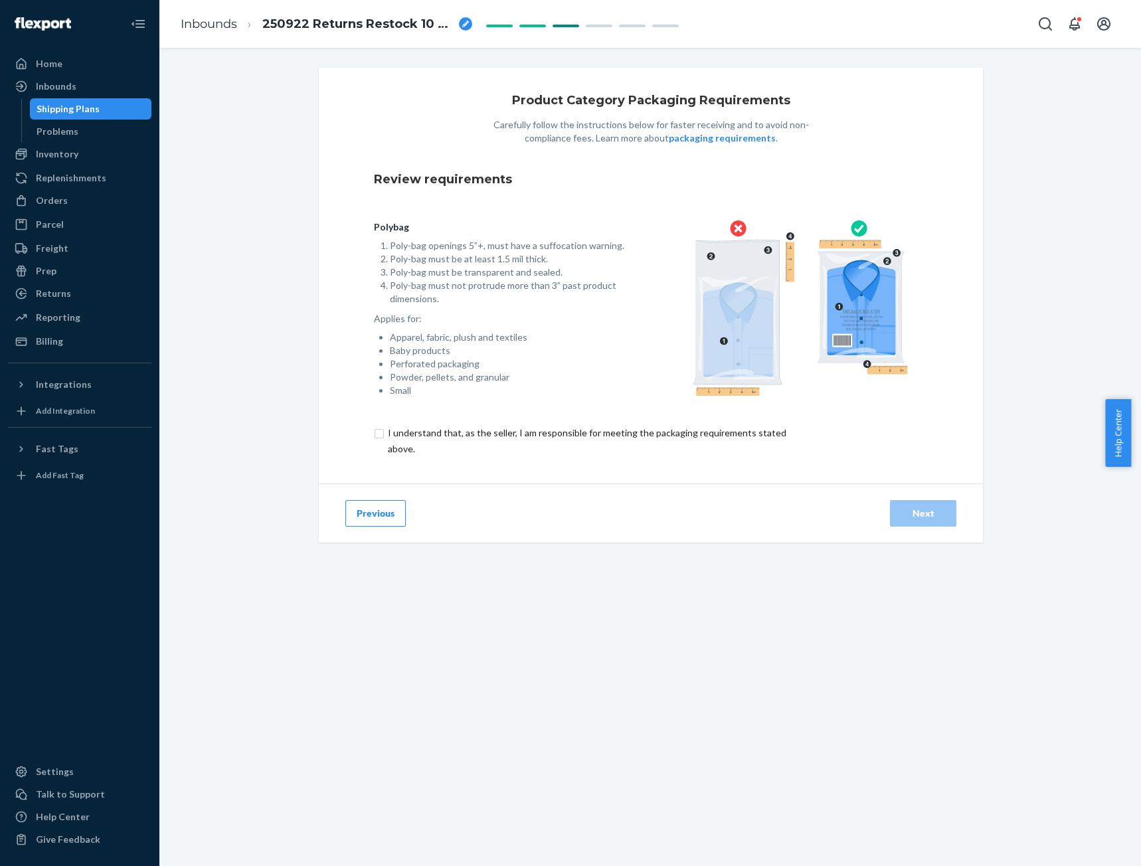
click at [456, 446] on input "checkbox" at bounding box center [595, 441] width 442 height 32
checkbox input "true"
click at [920, 515] on div "Next" at bounding box center [923, 513] width 44 height 13
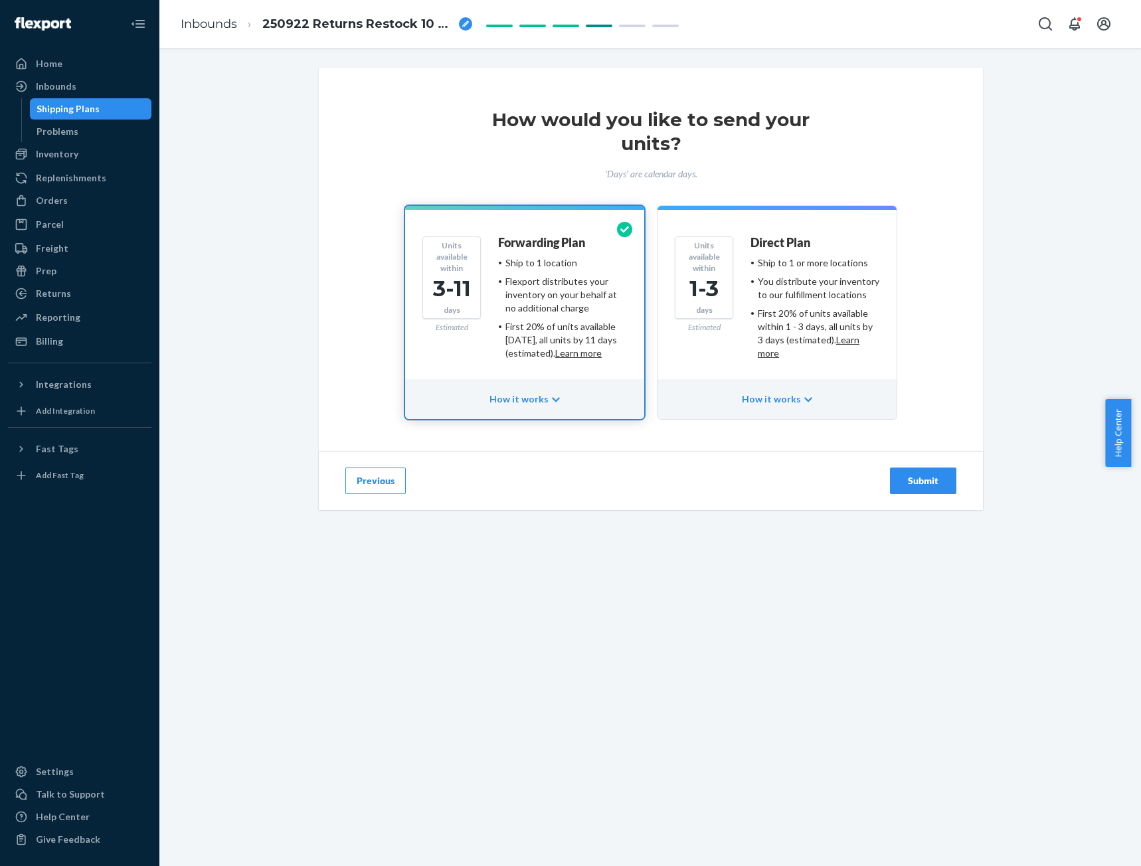
click at [925, 483] on div "Submit" at bounding box center [923, 480] width 44 height 13
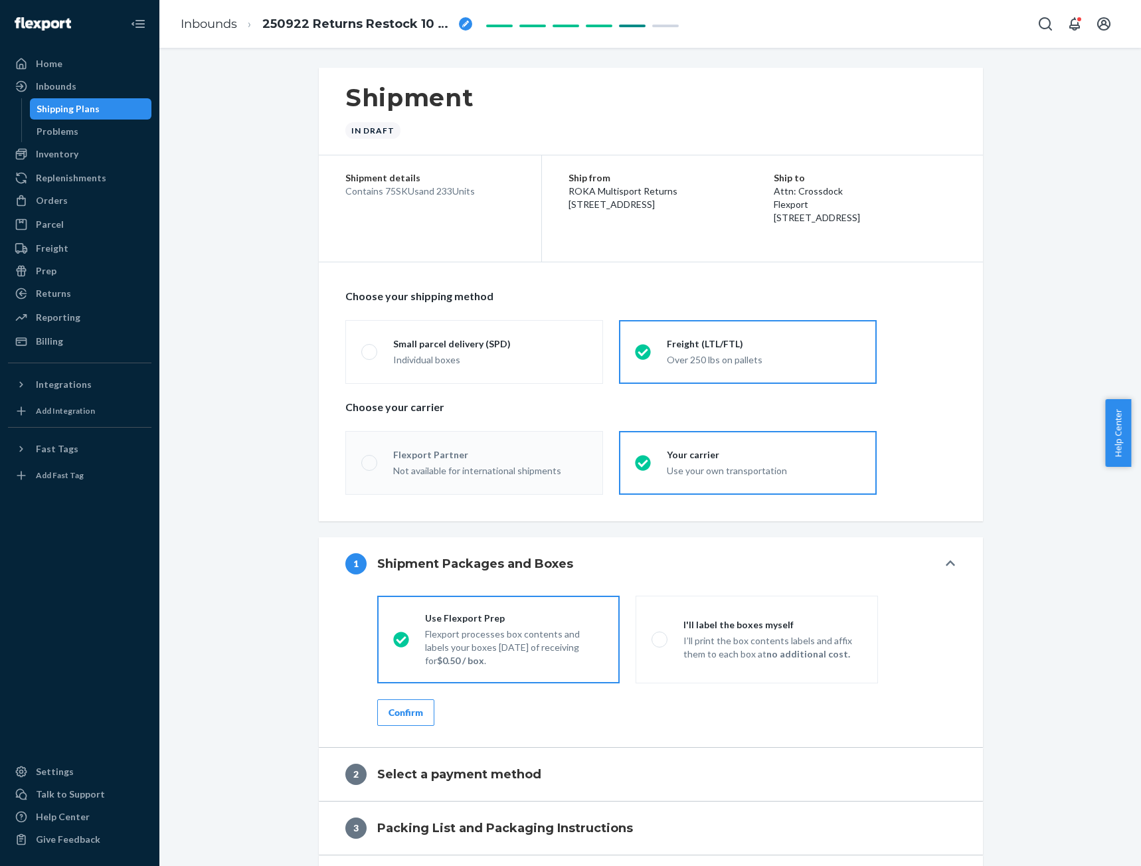
radio input "true"
radio input "false"
radio input "true"
radio input "false"
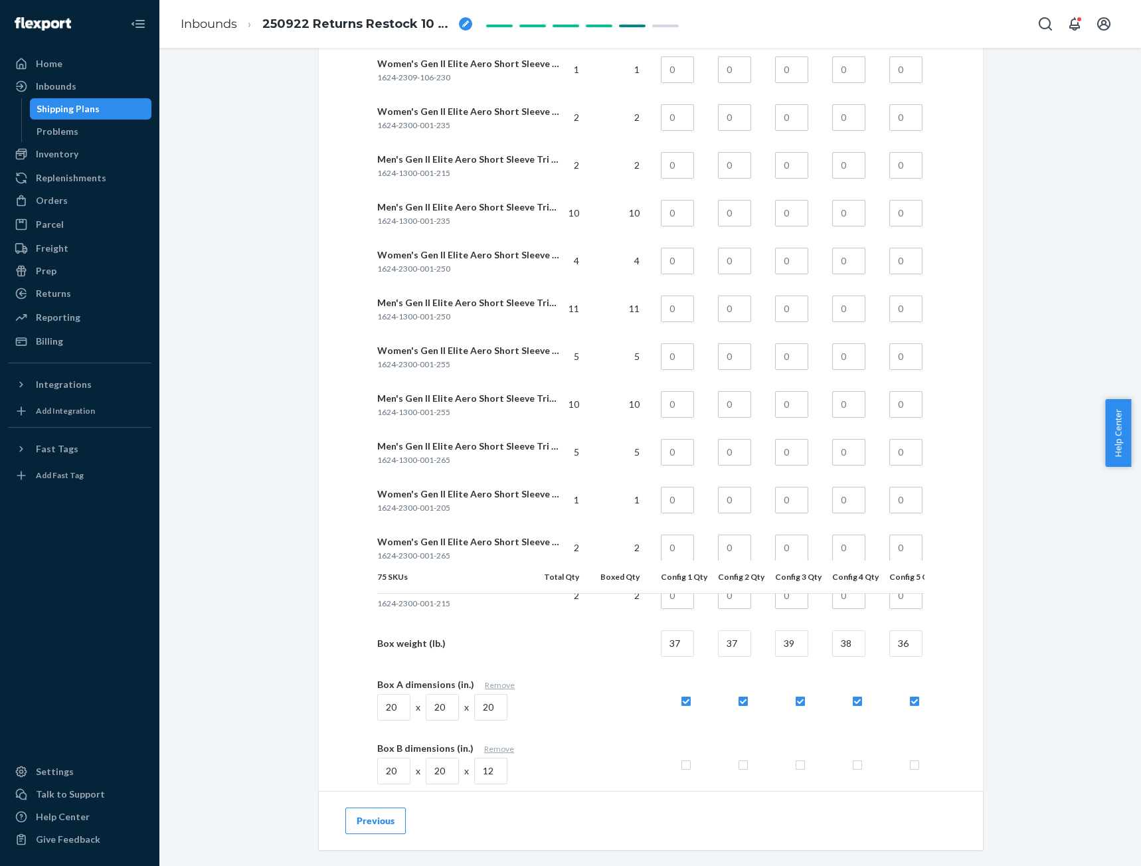
scroll to position [4526, 0]
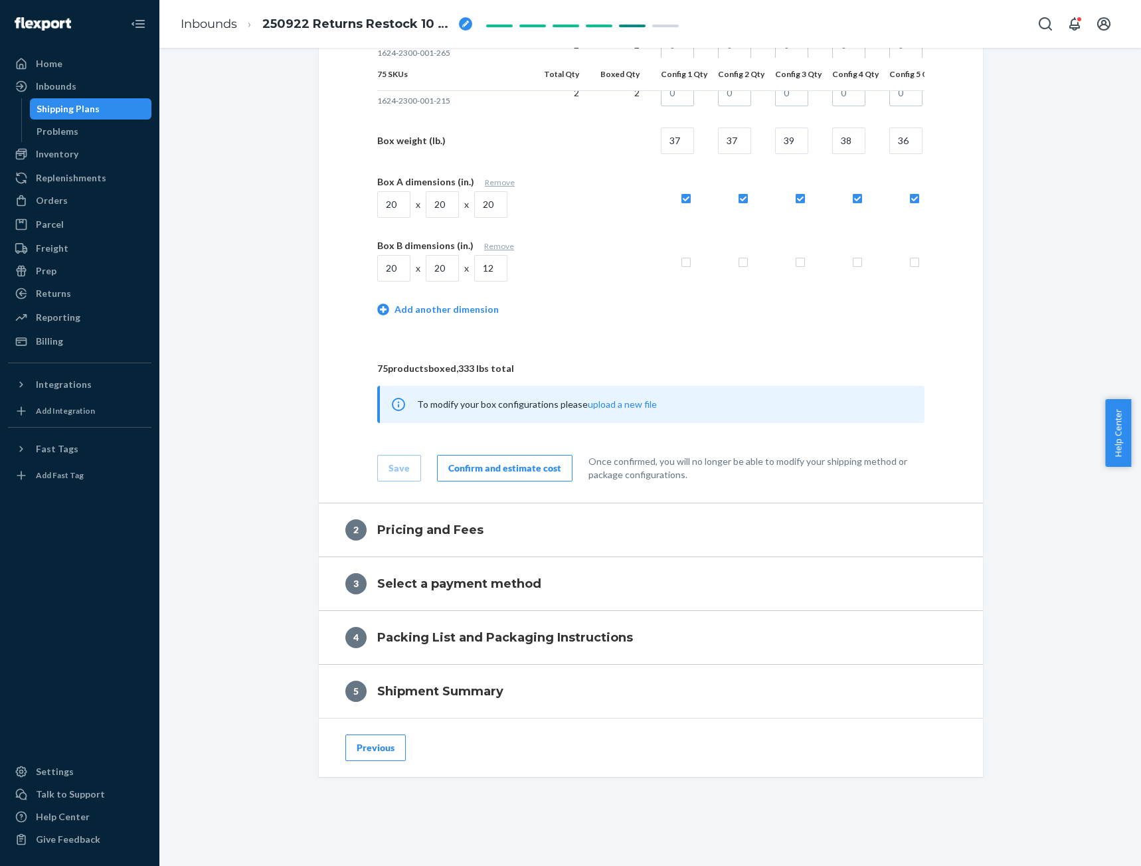
click at [480, 466] on div "Confirm and estimate cost" at bounding box center [504, 468] width 113 height 13
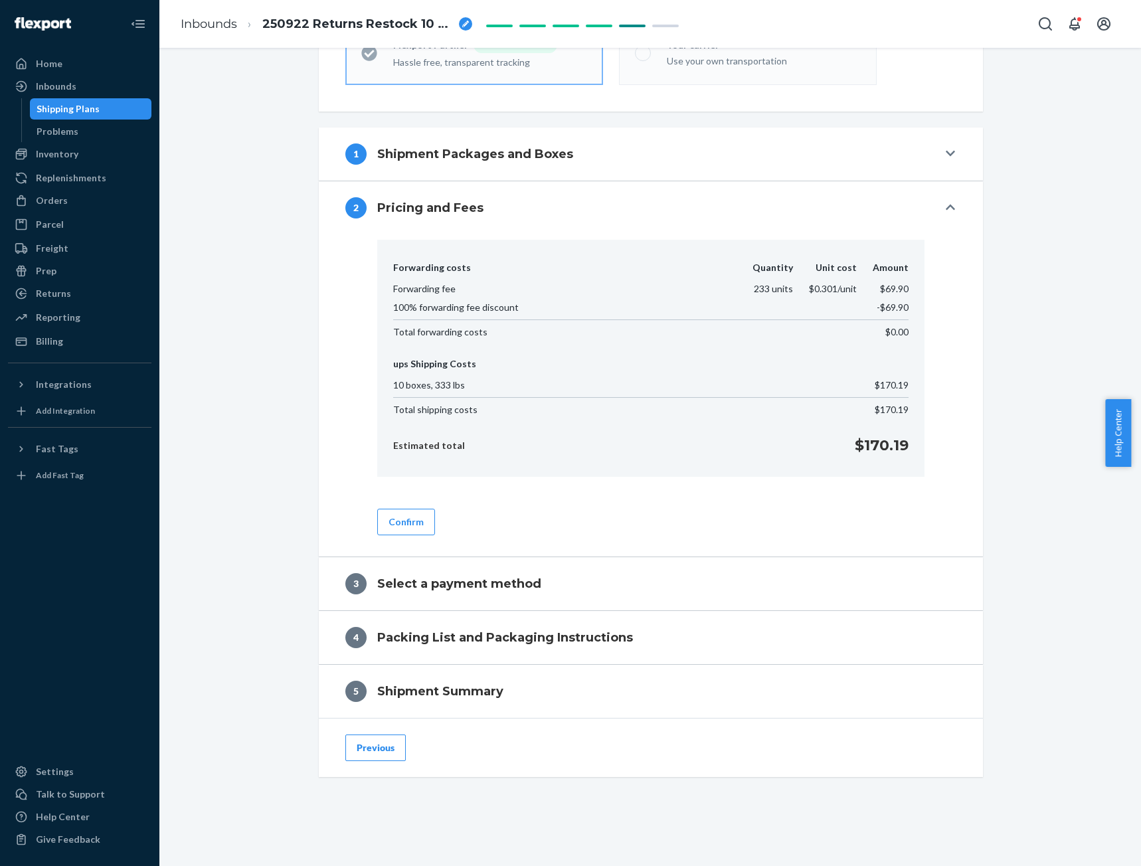
scroll to position [410, 0]
click at [395, 519] on button "Confirm" at bounding box center [406, 522] width 58 height 27
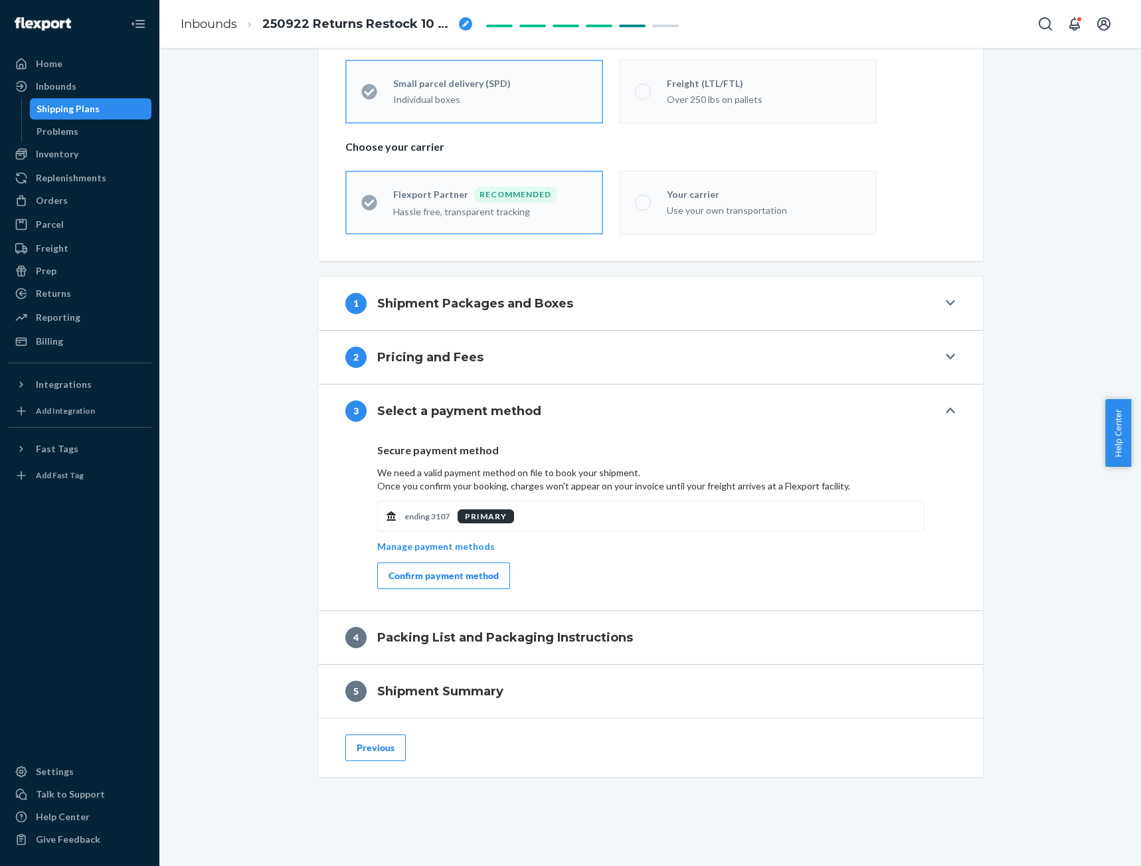
scroll to position [260, 0]
click at [441, 573] on div "Confirm payment method" at bounding box center [444, 575] width 110 height 13
drag, startPoint x: 1137, startPoint y: 428, endPoint x: 1114, endPoint y: 561, distance: 134.9
click at [1114, 561] on body "Home Inbounds Shipping Plans Problems Inventory Products Branded Packaging Repl…" at bounding box center [570, 433] width 1141 height 866
click at [1060, 506] on div "Shipment In draft Shipment details Contains 75 SKUs and 233 Units Ship from ROK…" at bounding box center [650, 336] width 962 height 1059
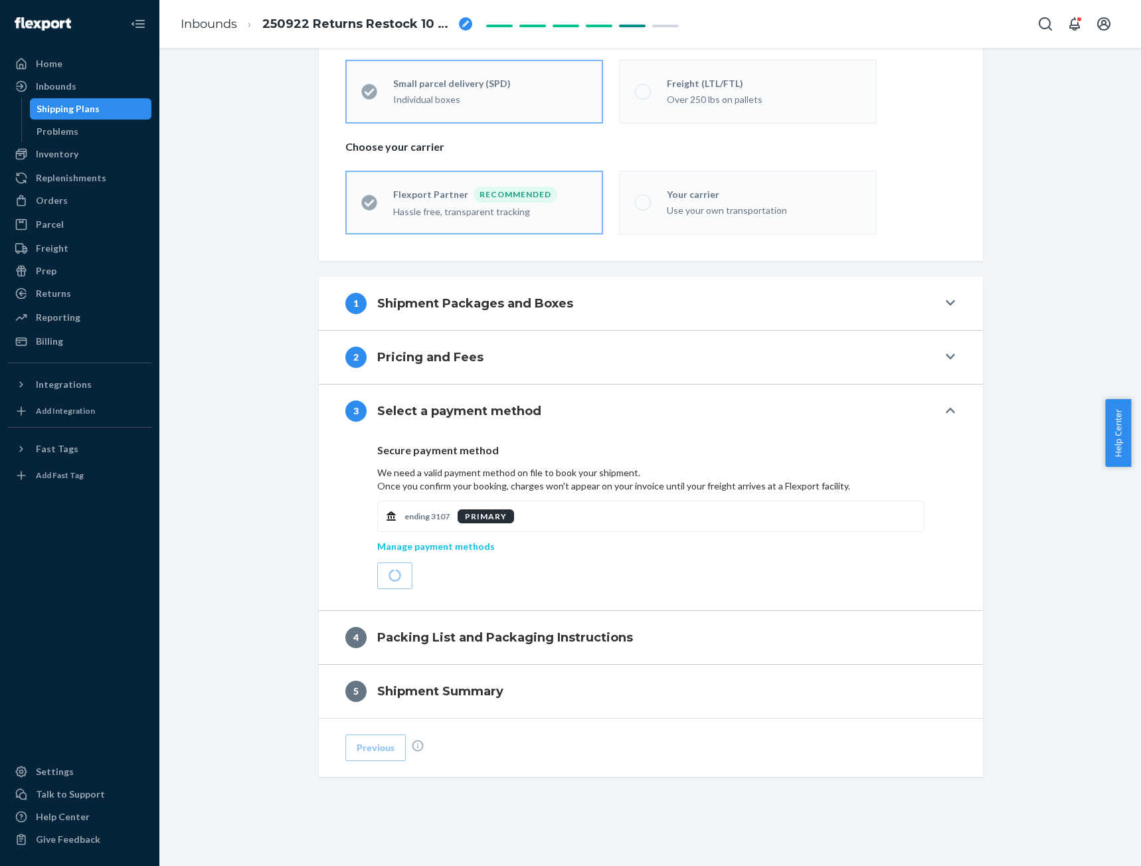
click at [430, 551] on p "Manage payment methods" at bounding box center [436, 546] width 118 height 13
click at [1103, 800] on icon "close toast" at bounding box center [1109, 806] width 13 height 13
click at [429, 512] on p "ending 3107" at bounding box center [426, 516] width 45 height 11
click at [441, 545] on p "Manage payment methods" at bounding box center [436, 546] width 118 height 13
click at [432, 577] on div "Confirm payment method" at bounding box center [444, 575] width 110 height 13
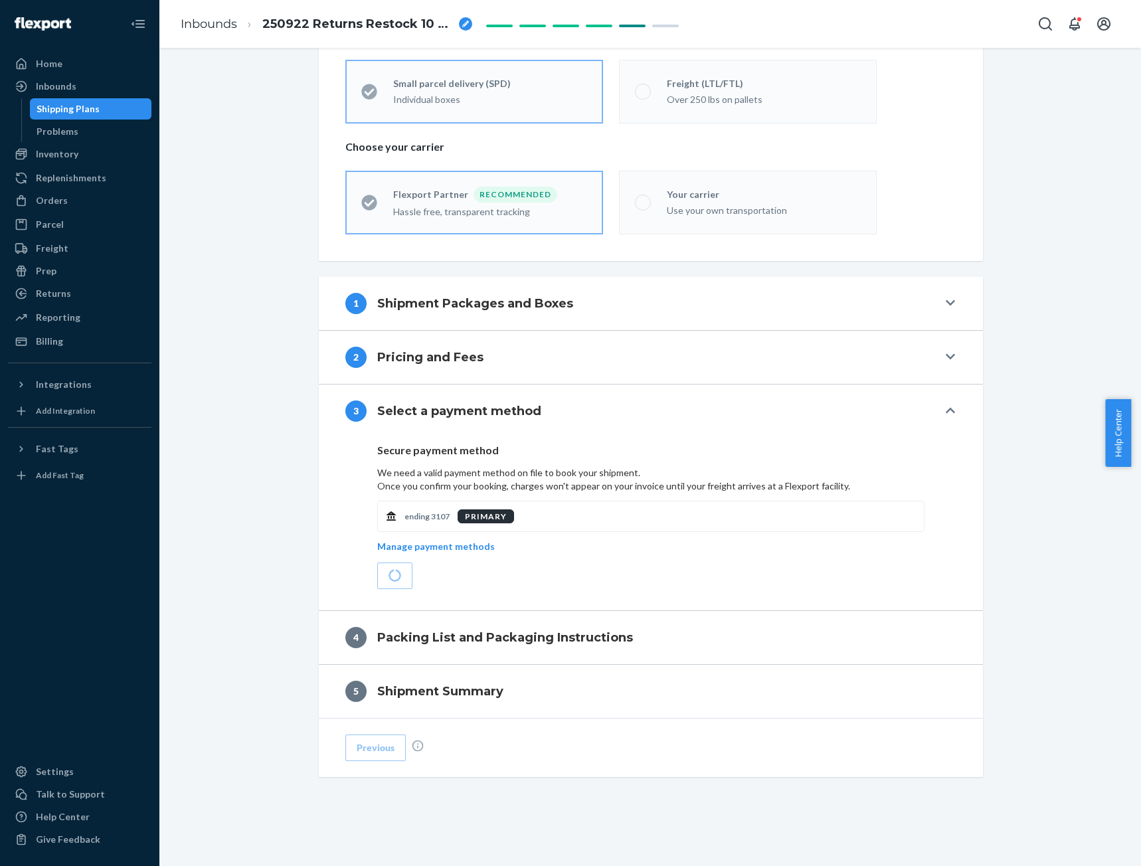
click at [466, 517] on div "PRIMARY" at bounding box center [486, 516] width 56 height 14
click at [430, 544] on p "Manage payment methods" at bounding box center [436, 546] width 118 height 13
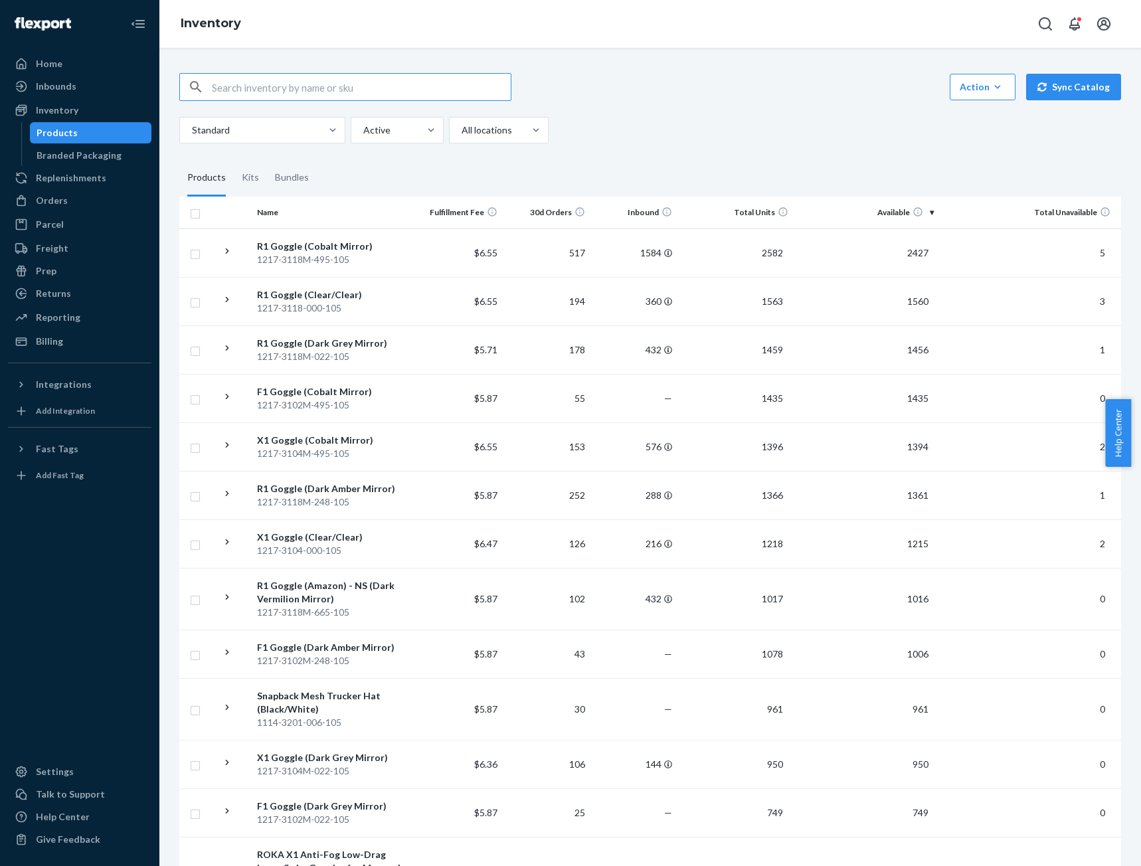
paste input "1010-1404-222-265"
type input "1010-1404-222-265"
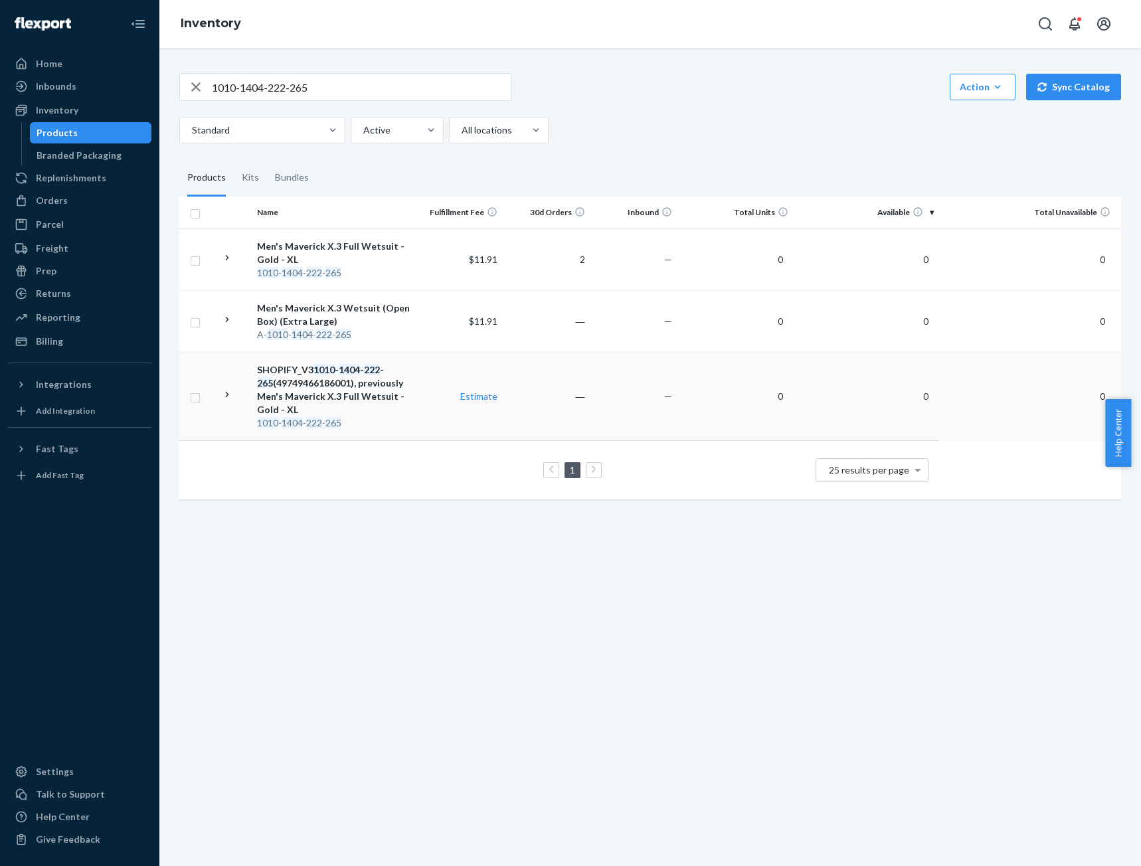
click at [293, 368] on div "SHOPIFY_V3 1010 - 1404 - 222 - 265 (49749466186001), previously Men's Maverick …" at bounding box center [333, 389] width 153 height 53
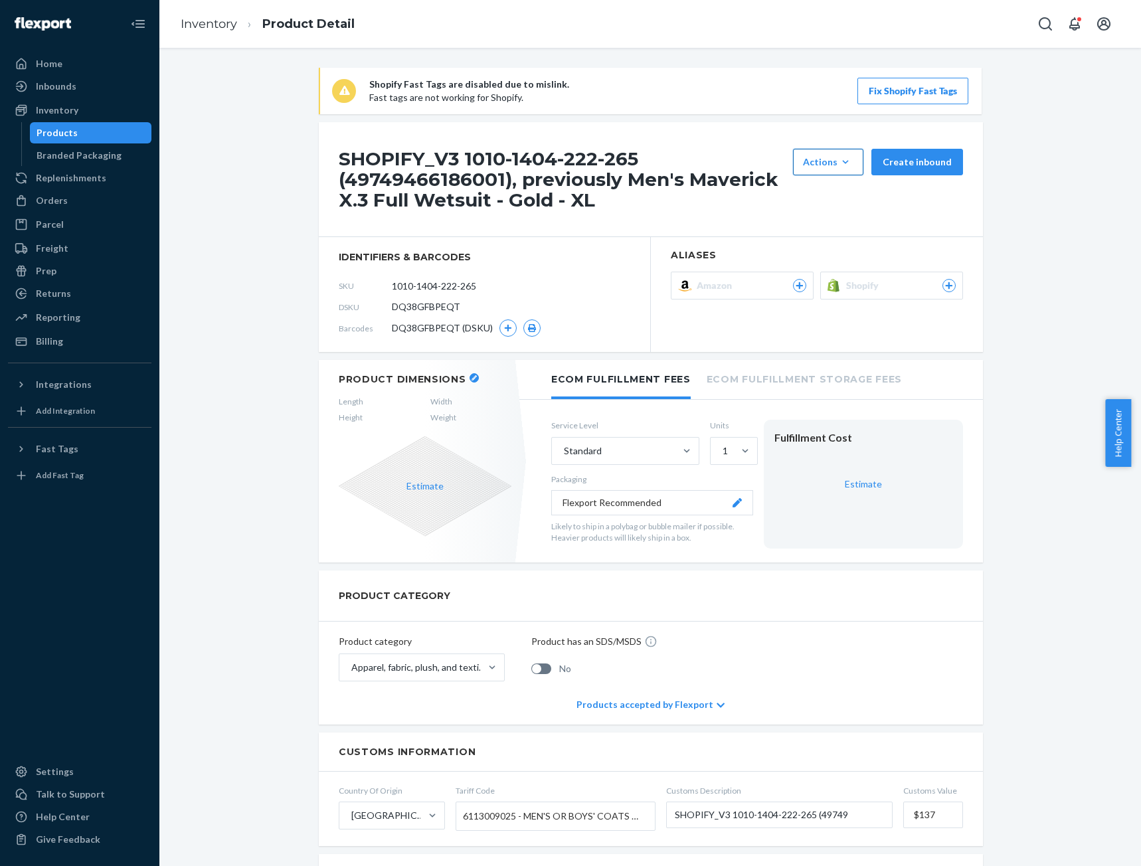
click at [852, 155] on div "Actions" at bounding box center [828, 161] width 50 height 13
click at [1055, 139] on div "Shopify Fast Tags are disabled due to mislink. Fast tags are not working for Sh…" at bounding box center [650, 821] width 962 height 1506
click at [828, 223] on span "Hide" at bounding box center [848, 222] width 82 height 9
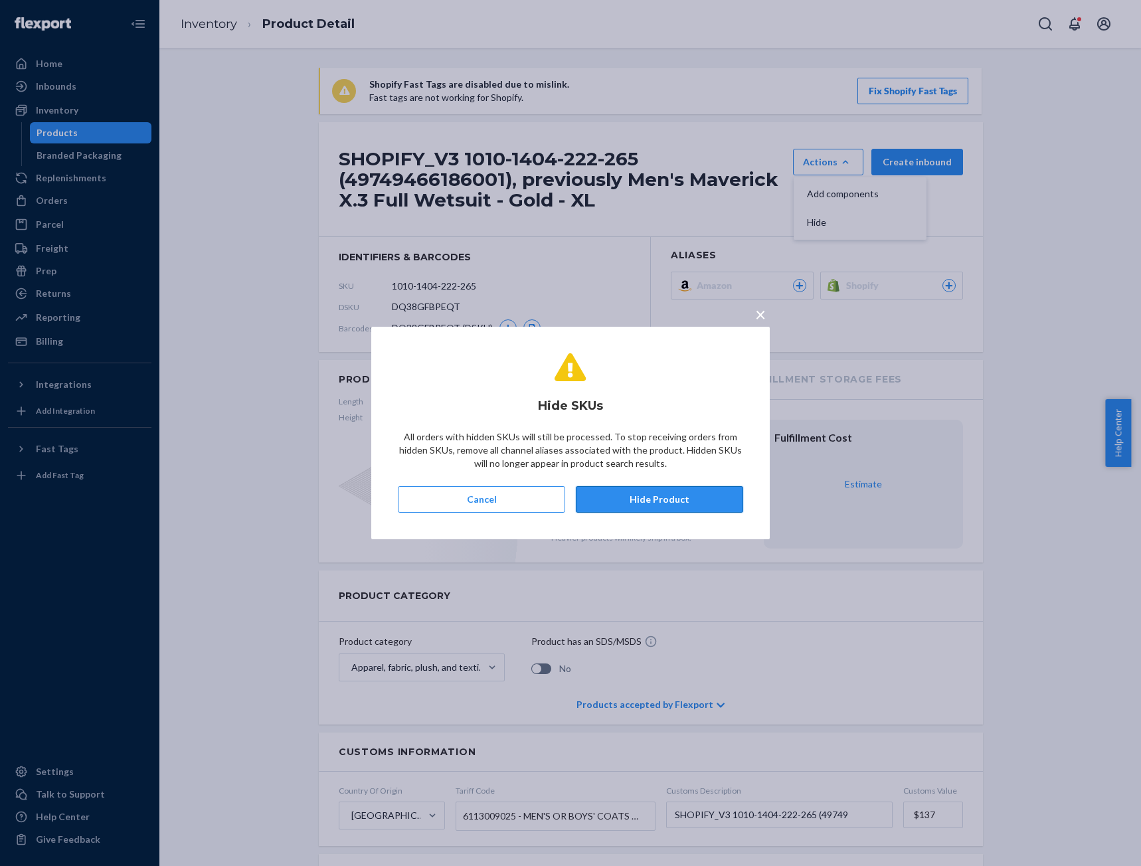
click at [615, 497] on button "Hide Product" at bounding box center [659, 499] width 167 height 27
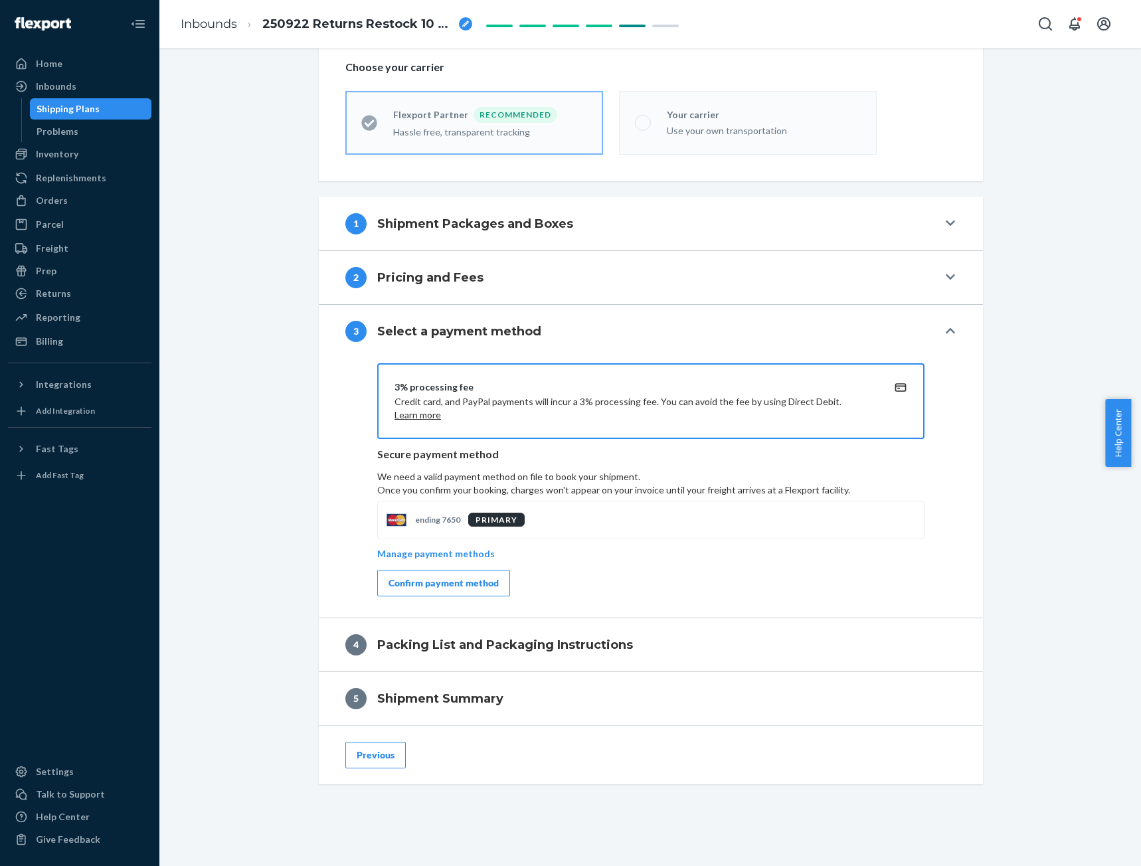
scroll to position [347, 0]
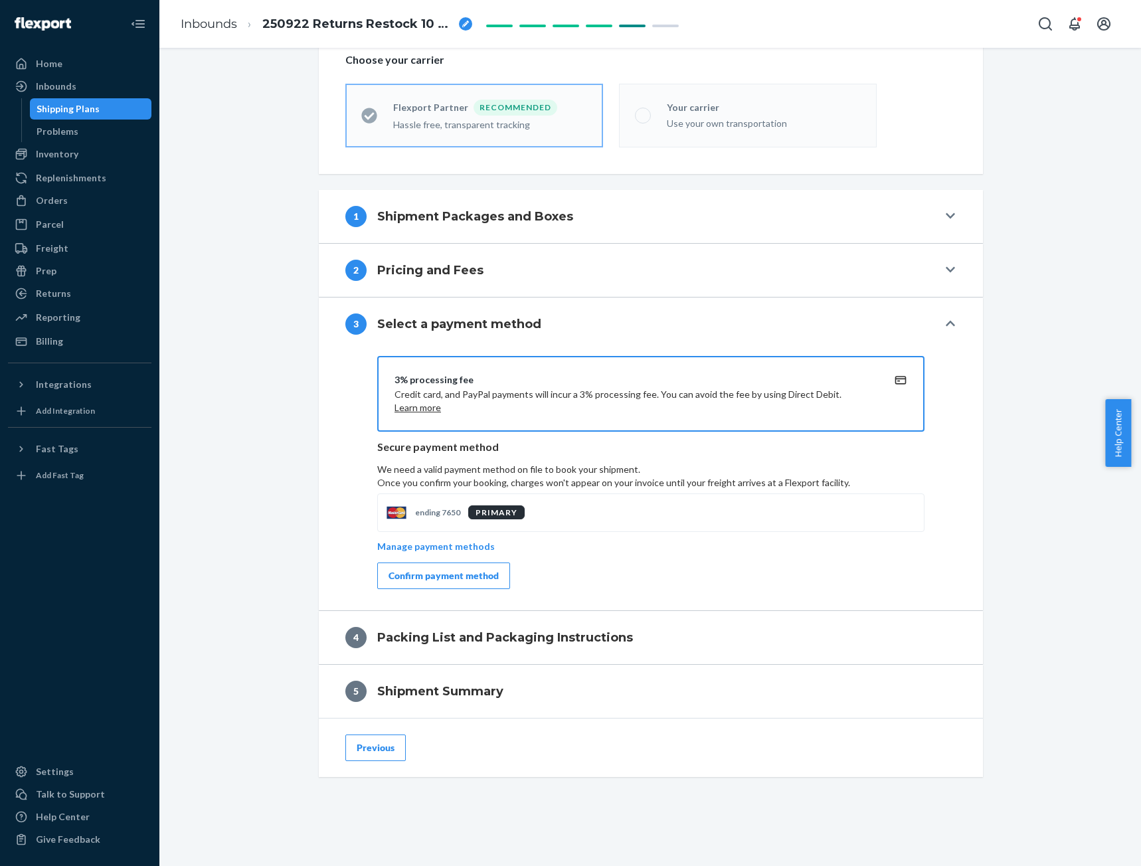
click at [434, 574] on div "Confirm payment method" at bounding box center [444, 575] width 110 height 13
click at [1058, 376] on div "Shipment In draft Shipment details Contains 75 SKUs and 233 Units Ship from ROK…" at bounding box center [650, 293] width 962 height 1146
click at [425, 548] on p "Manage payment methods" at bounding box center [436, 546] width 118 height 13
click at [418, 545] on p "Manage payment methods" at bounding box center [436, 546] width 118 height 13
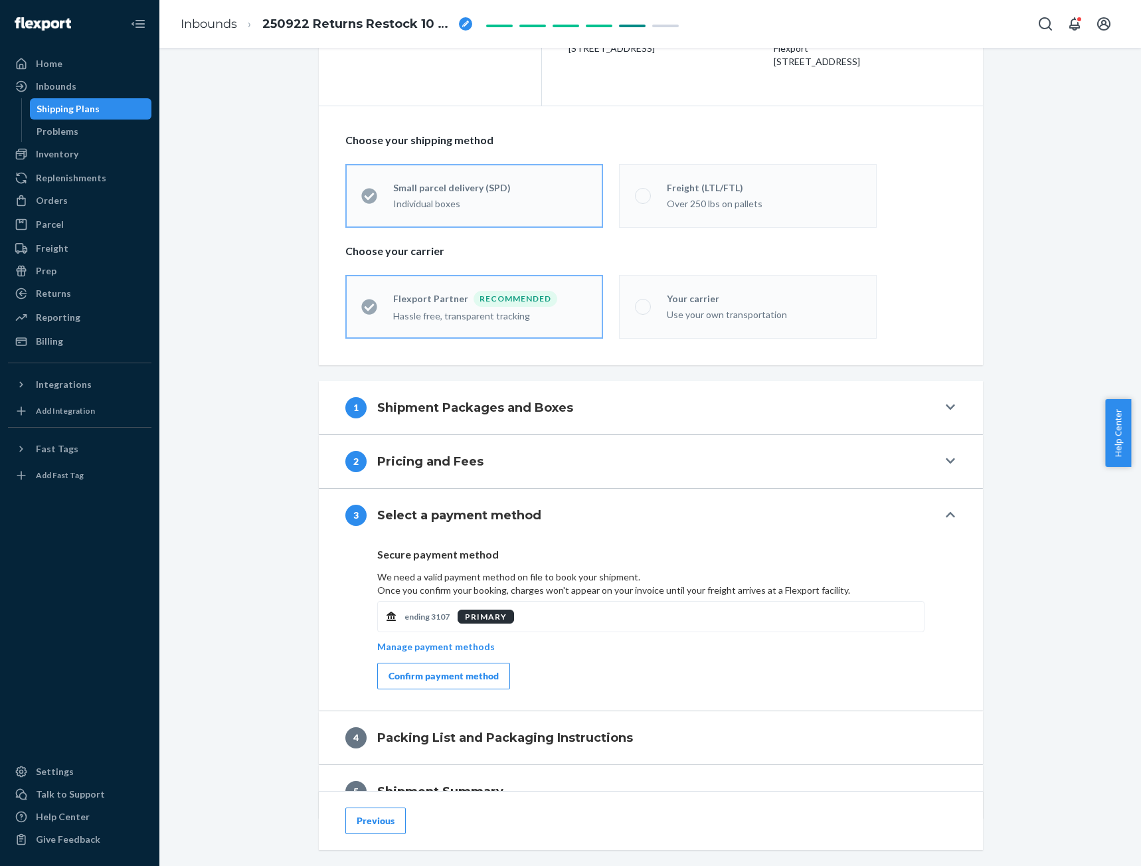
scroll to position [177, 0]
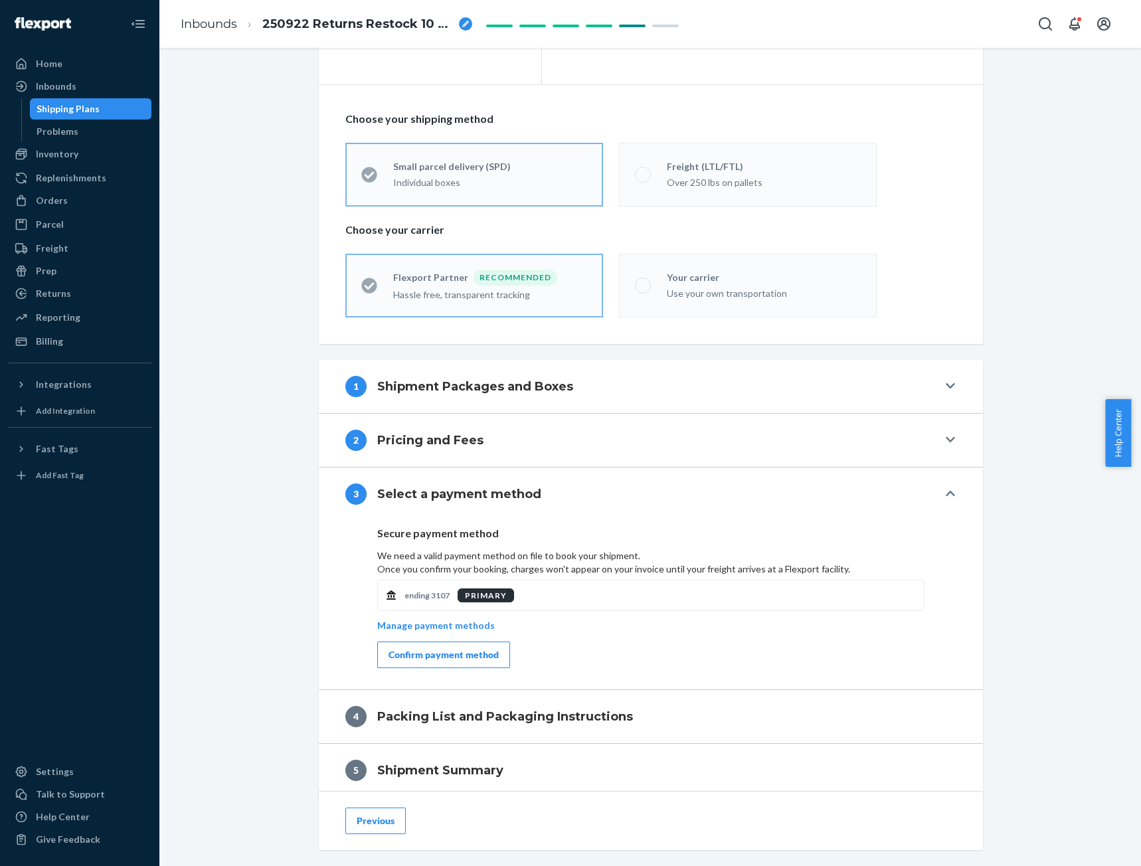
click at [418, 653] on div "Confirm payment method" at bounding box center [444, 654] width 110 height 13
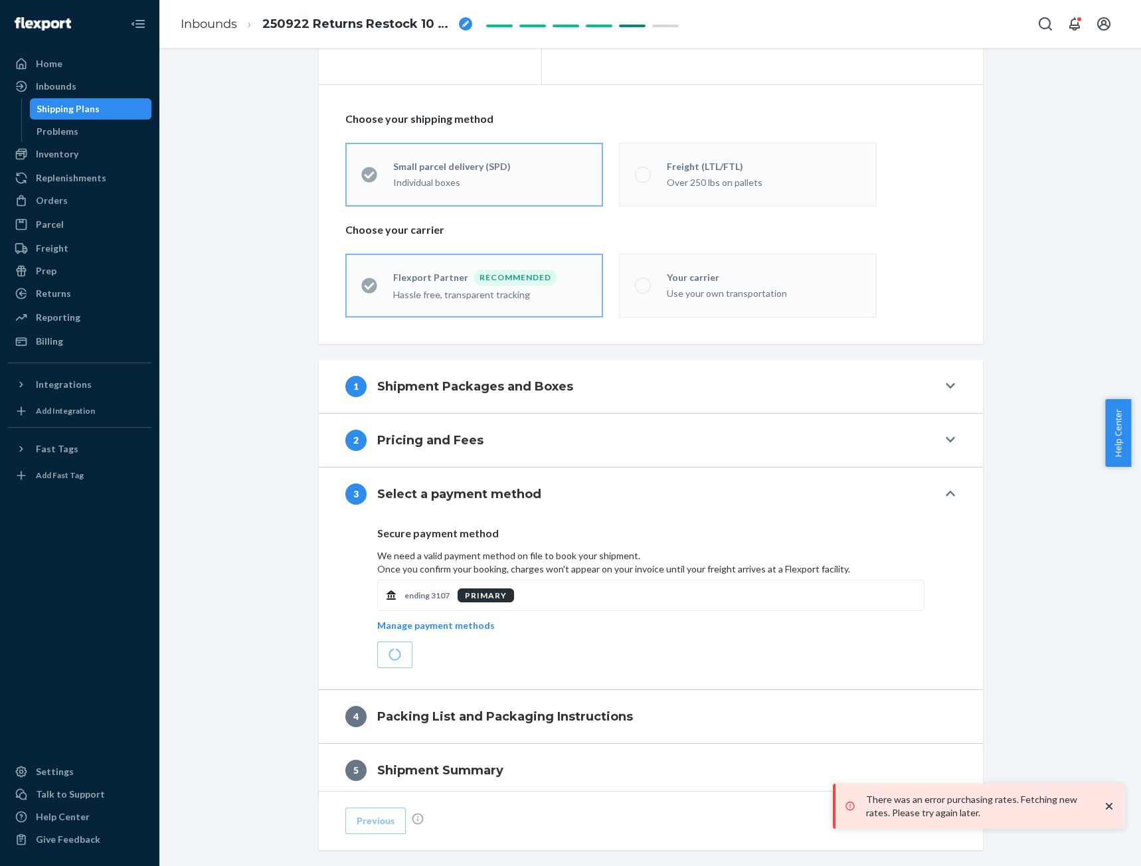
click at [1106, 804] on icon "close toast" at bounding box center [1109, 806] width 7 height 7
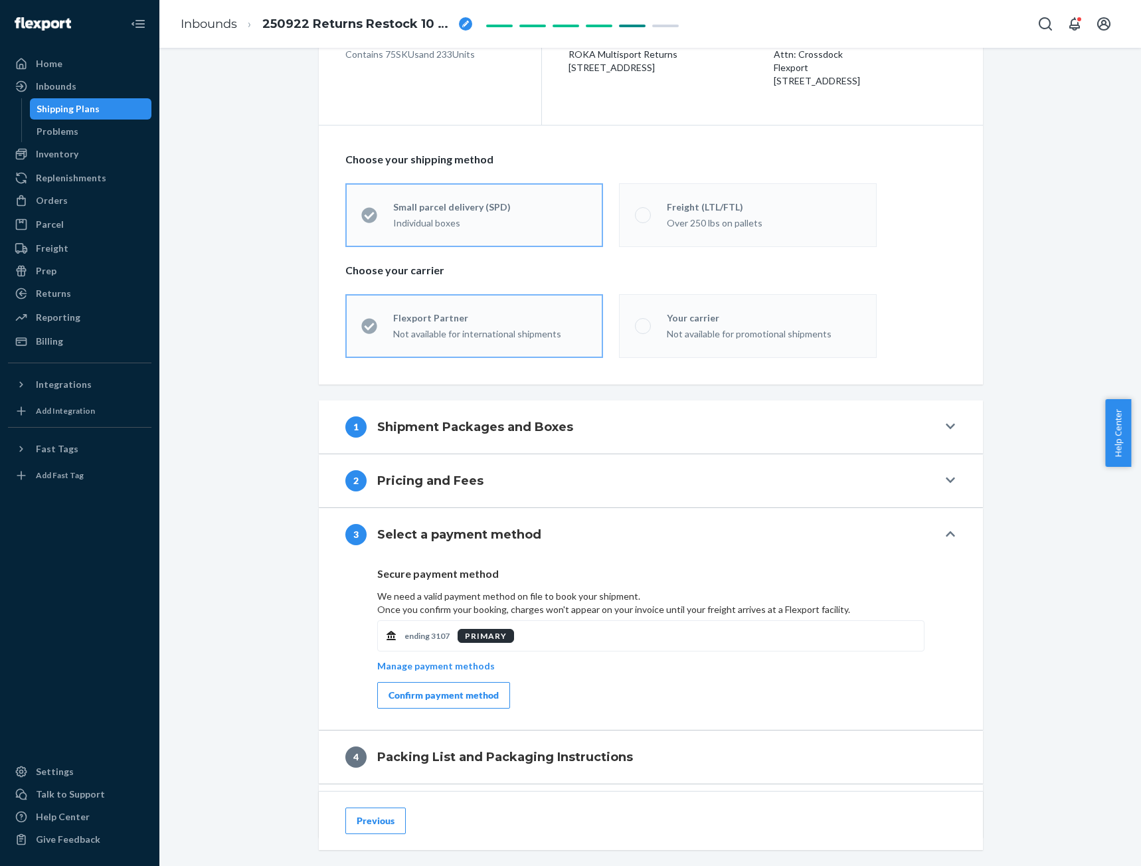
scroll to position [177, 0]
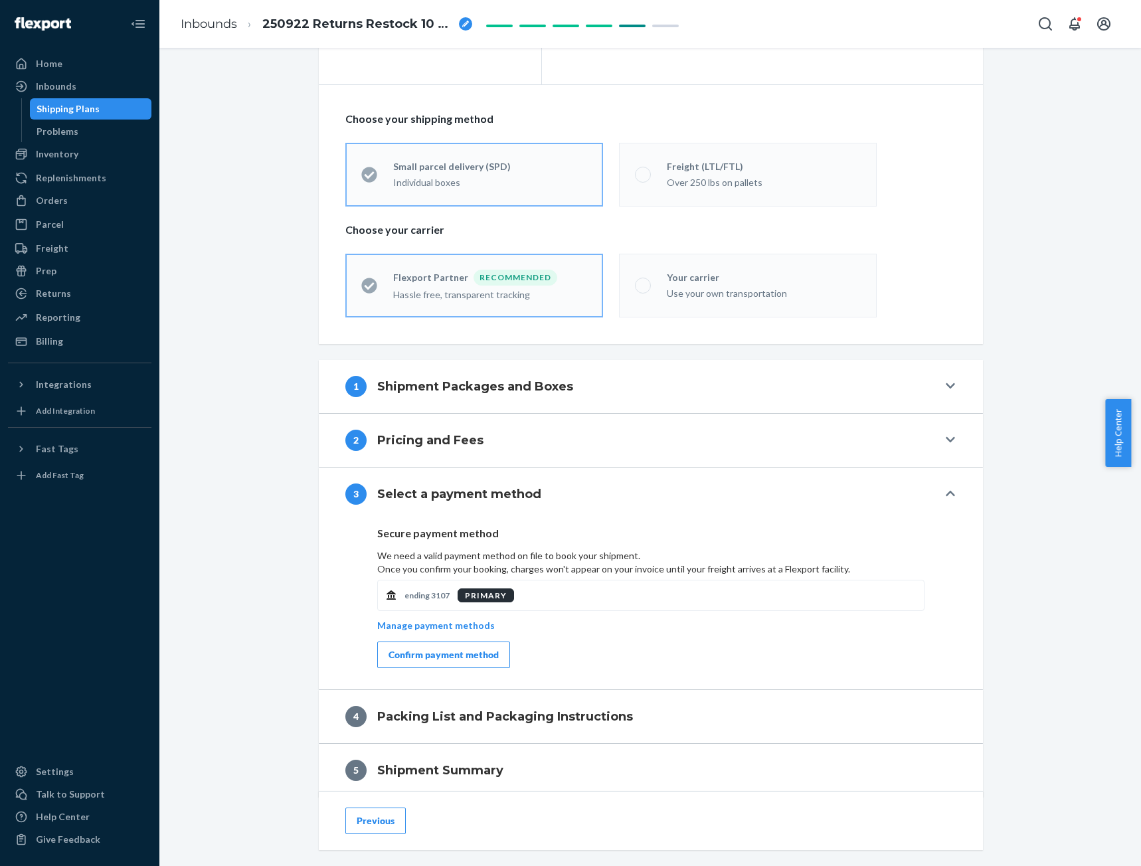
click at [425, 650] on div "Confirm payment method" at bounding box center [444, 654] width 110 height 13
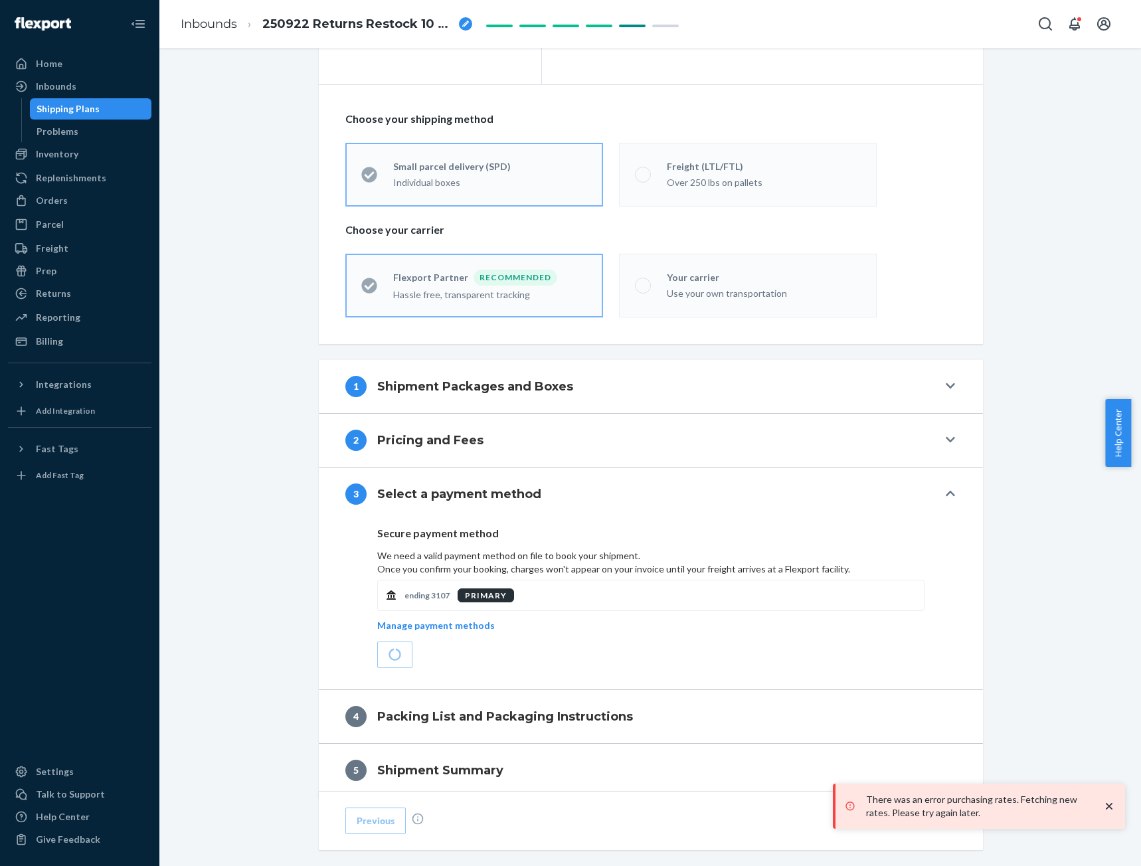
click at [1111, 806] on icon "close toast" at bounding box center [1109, 806] width 13 height 13
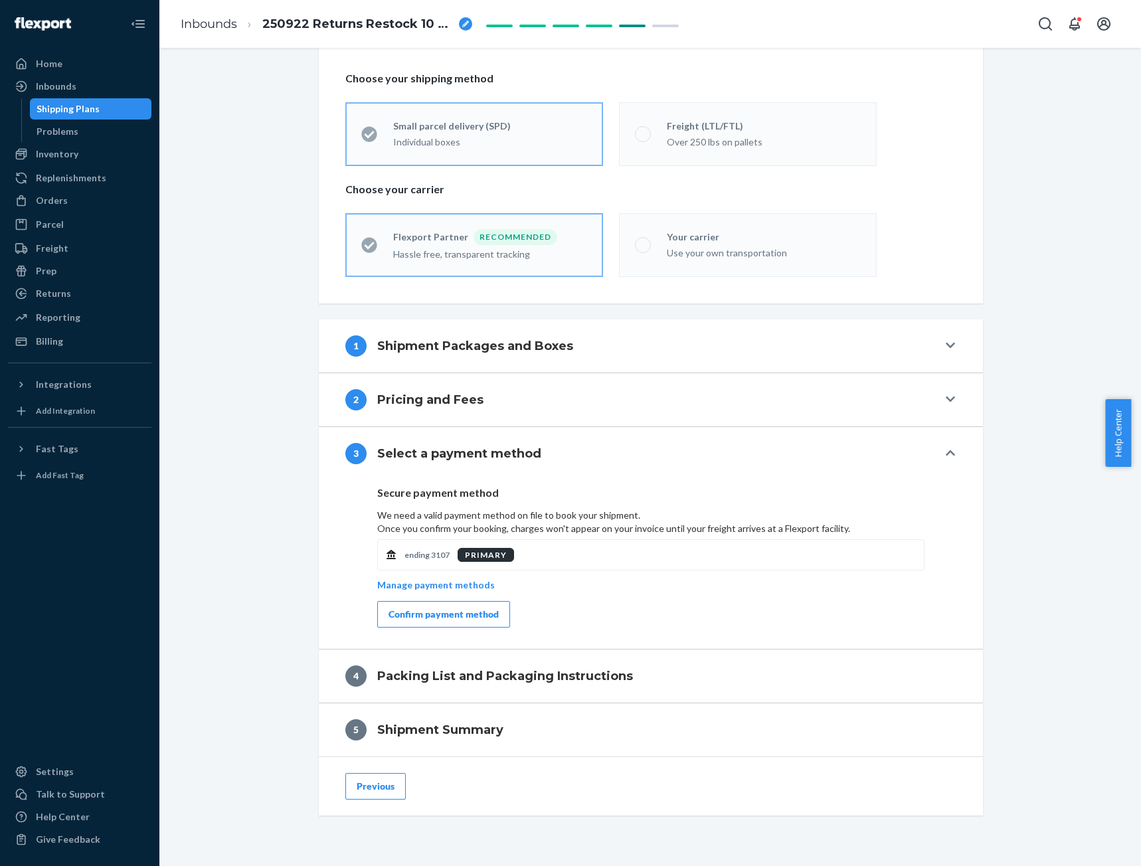
scroll to position [256, 0]
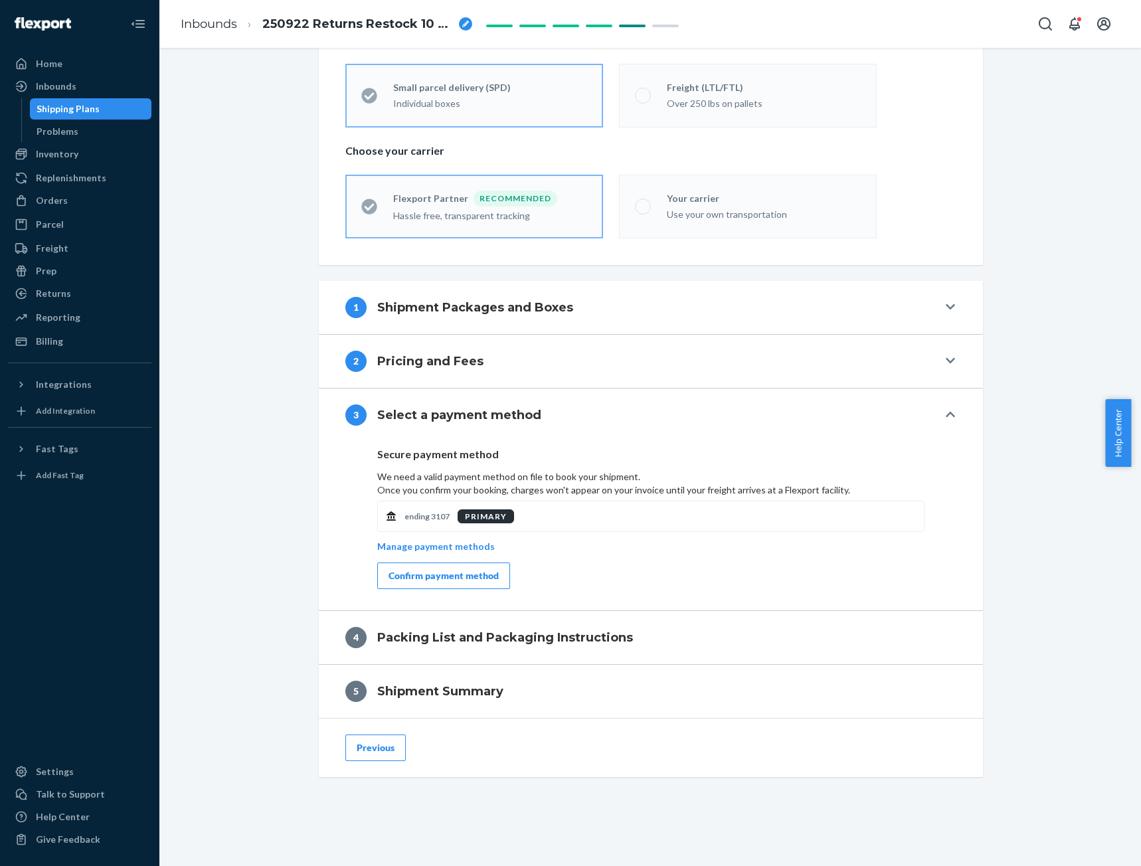
click at [426, 578] on div "Confirm payment method" at bounding box center [444, 575] width 110 height 13
click at [436, 576] on div "Confirm payment method" at bounding box center [444, 575] width 110 height 13
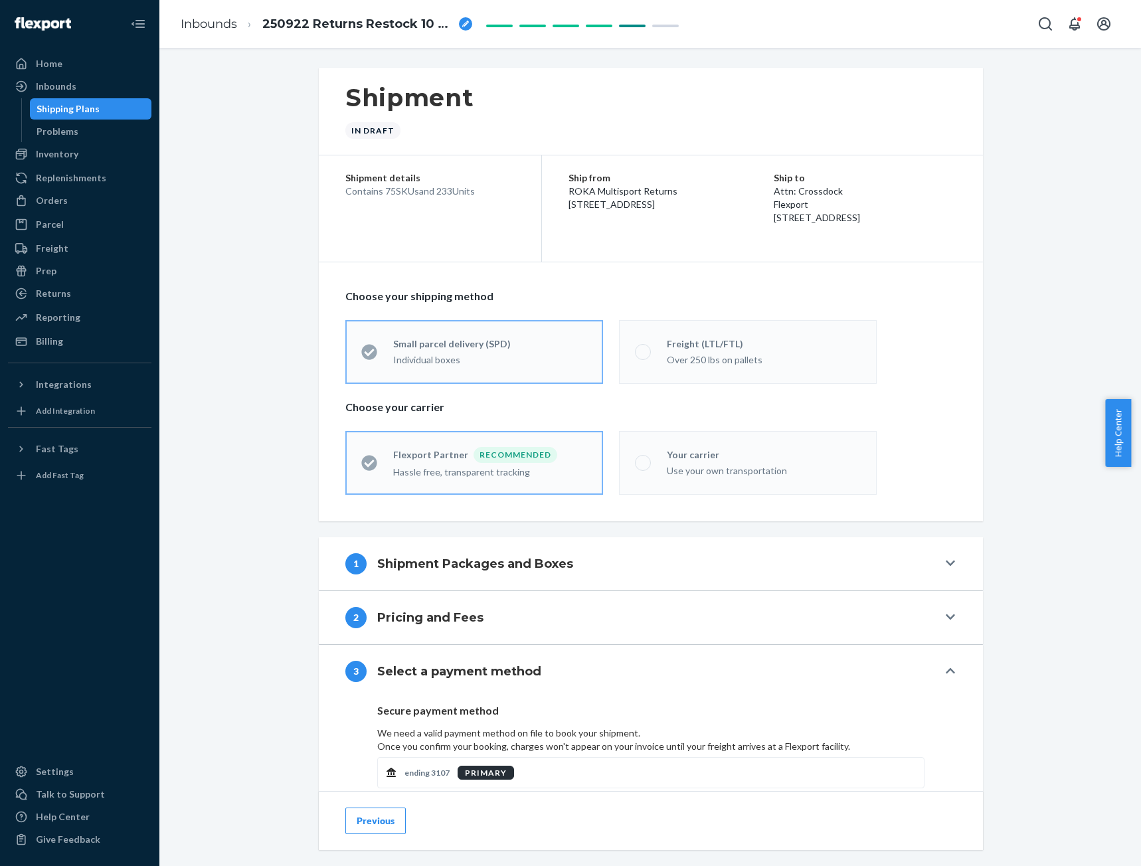
click at [463, 23] on icon "breadcrumbs" at bounding box center [465, 24] width 7 height 7
type input "250922 Returns Restock 10 Box"
click at [676, 72] on div "Shipment In draft" at bounding box center [651, 112] width 664 height 88
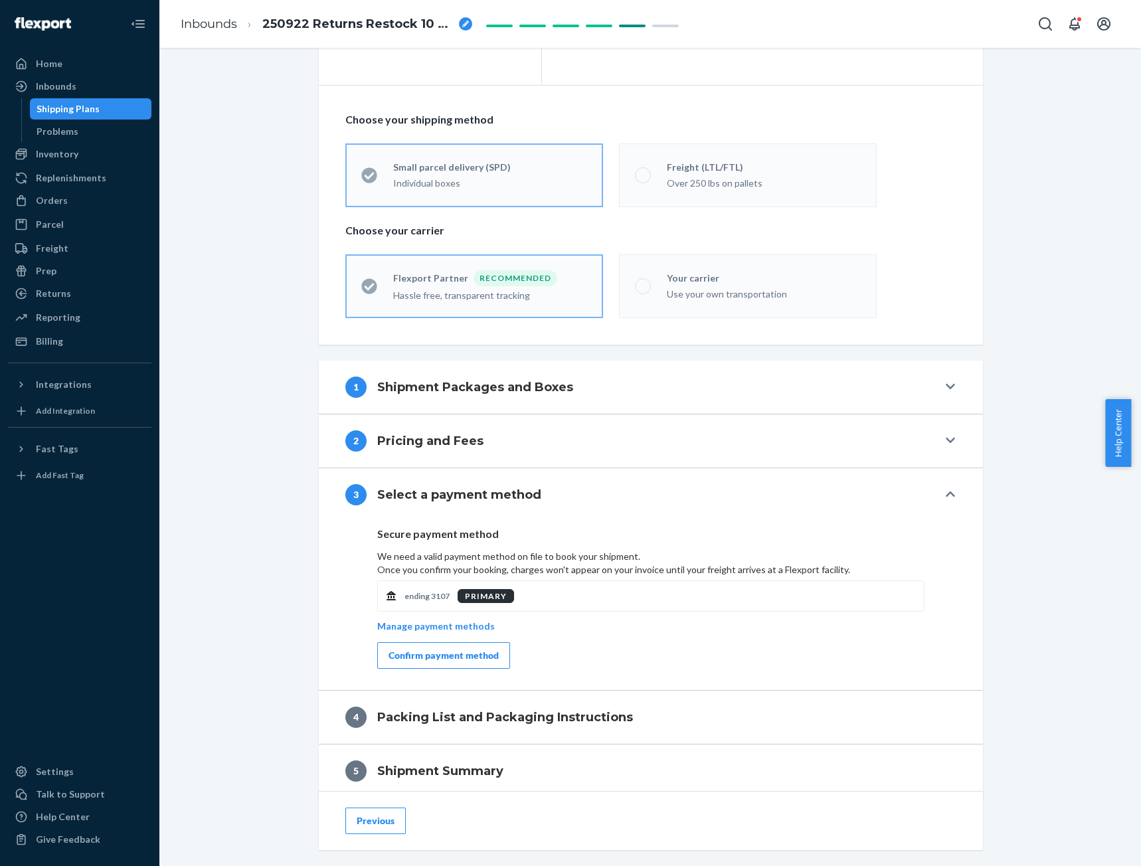
scroll to position [256, 0]
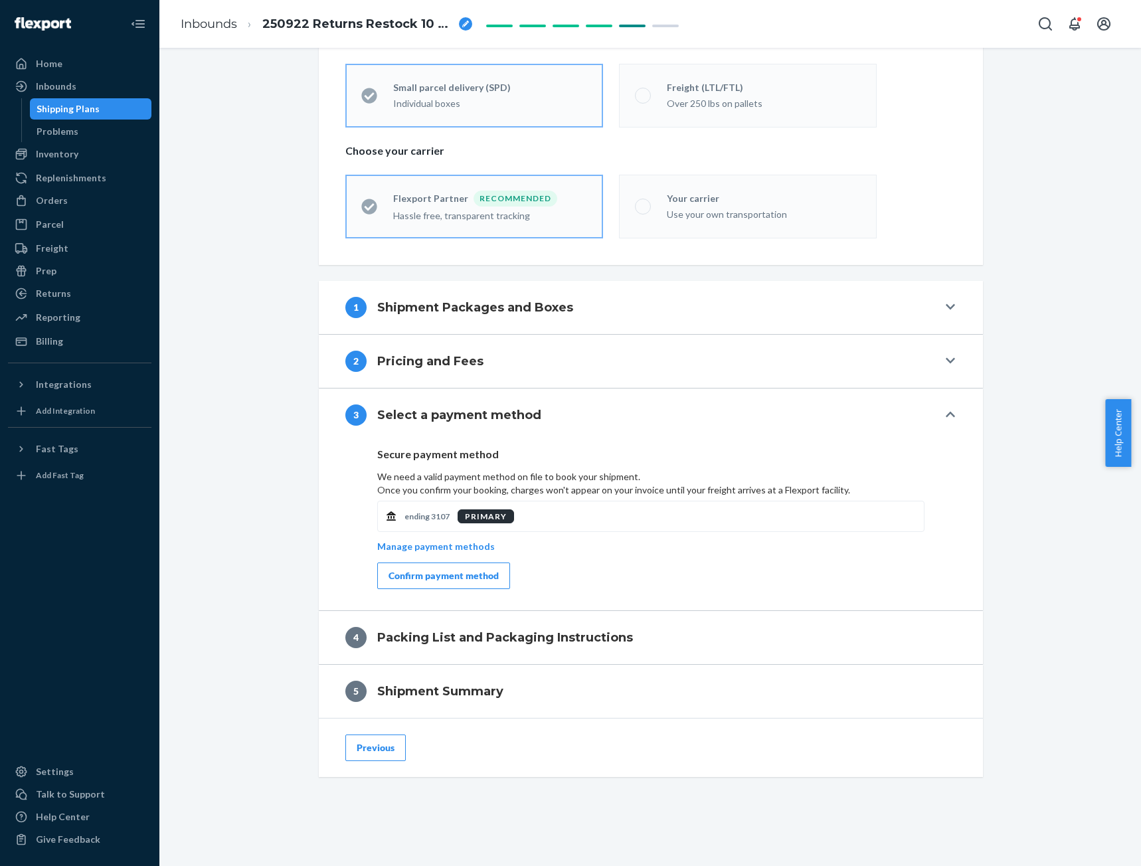
click at [440, 569] on div "Confirm payment method" at bounding box center [444, 575] width 110 height 13
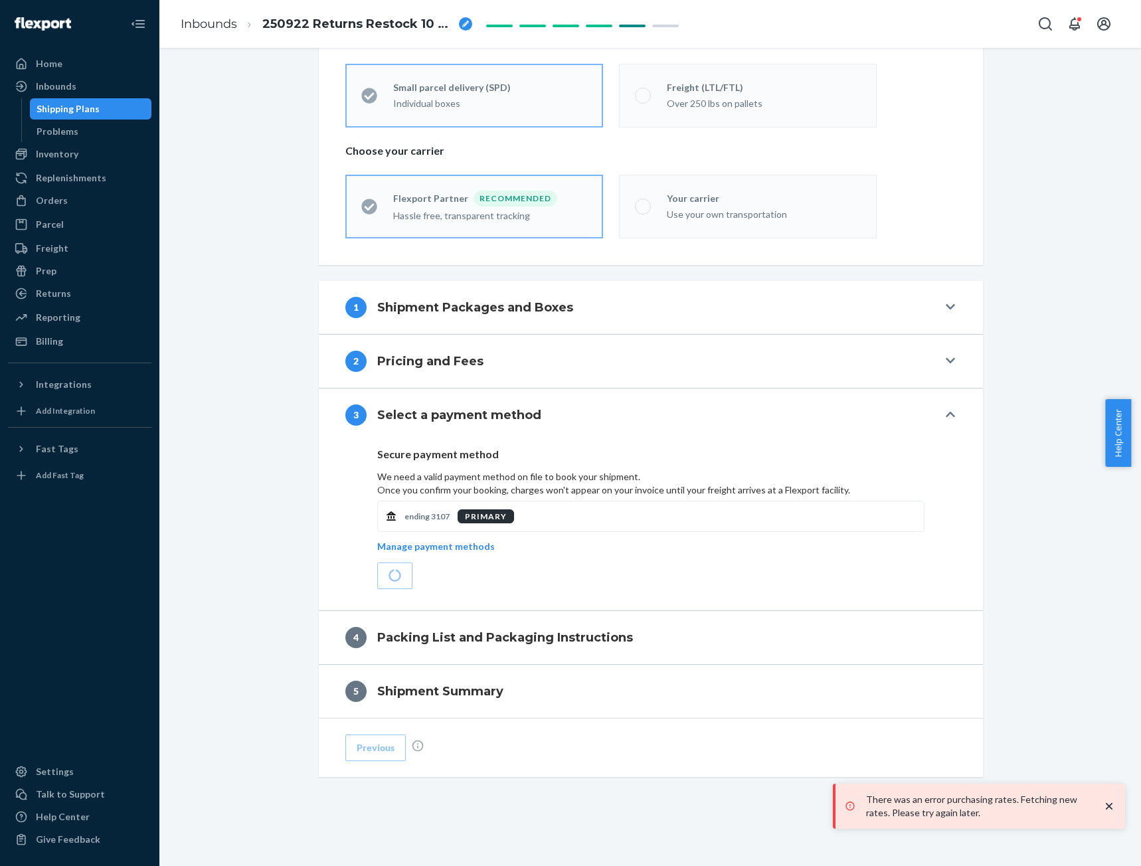
click at [1108, 808] on icon "close toast" at bounding box center [1109, 806] width 7 height 7
